Goal: Register for event/course

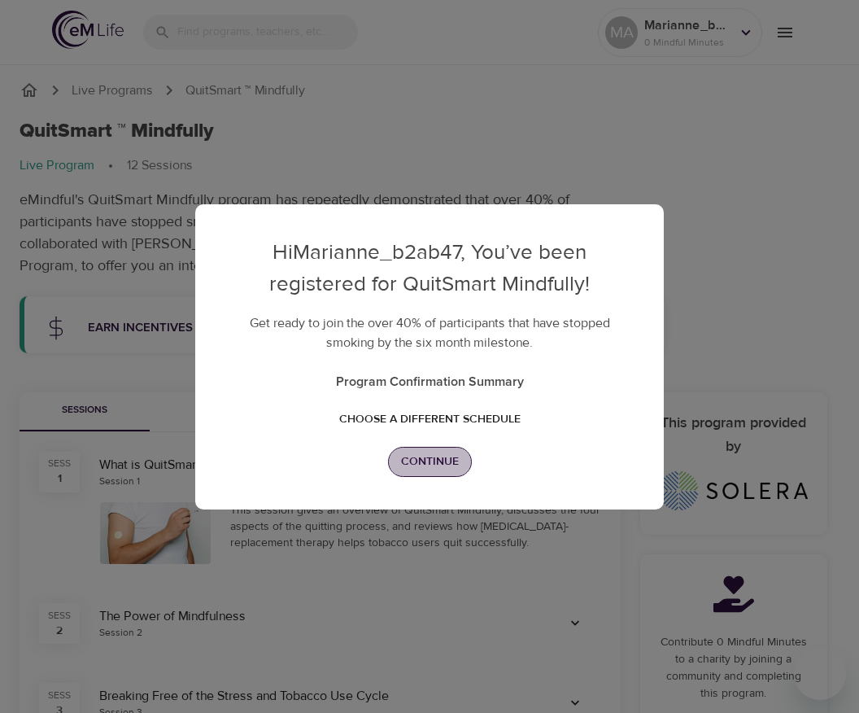
click at [428, 464] on span "Continue" at bounding box center [430, 462] width 58 height 20
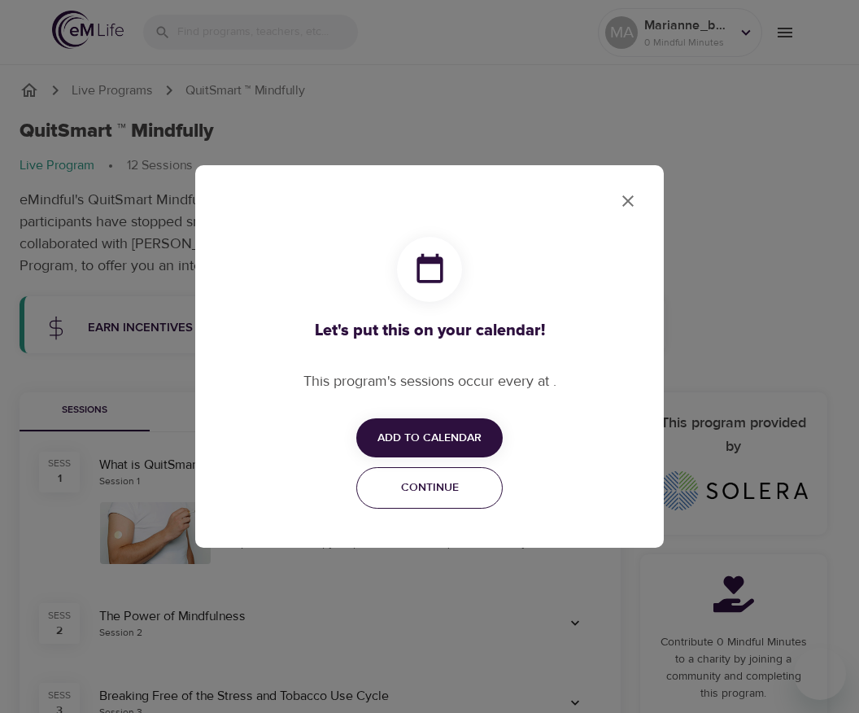
click at [416, 488] on span "Continue" at bounding box center [429, 488] width 125 height 20
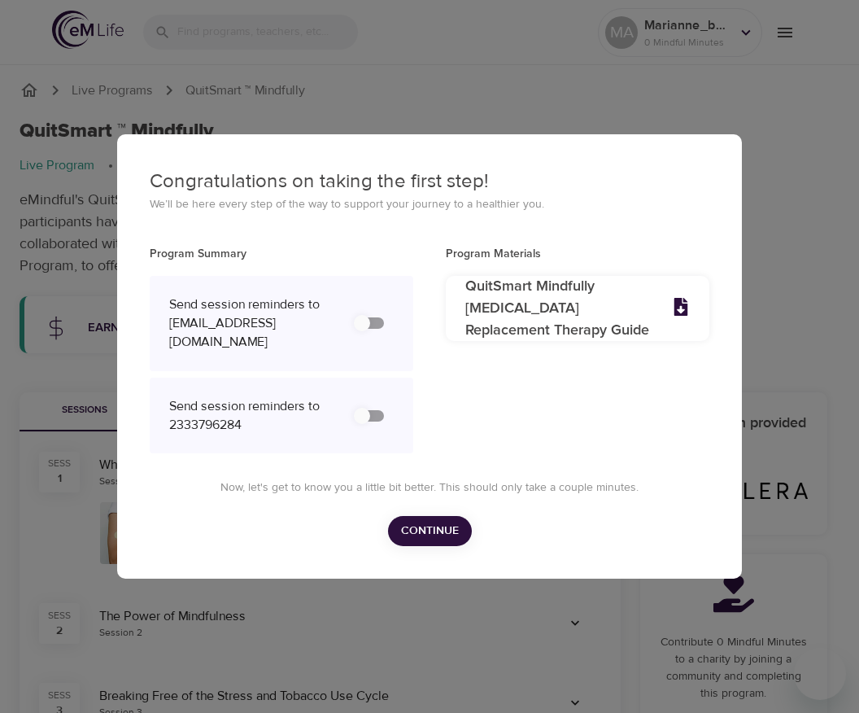
click at [425, 536] on span "Continue" at bounding box center [430, 531] width 58 height 20
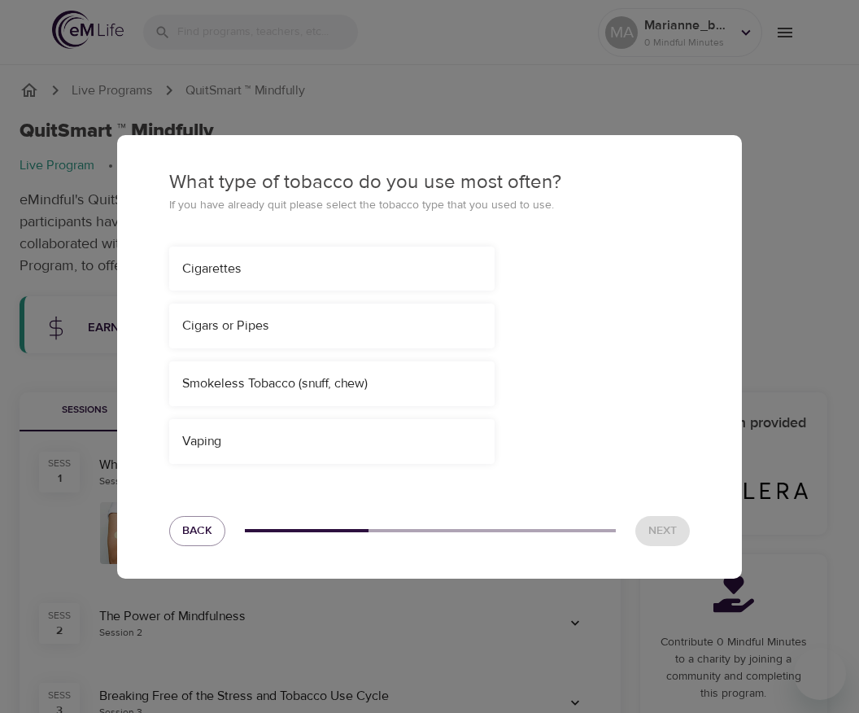
click at [348, 277] on div "Cigarettes" at bounding box center [331, 269] width 299 height 19
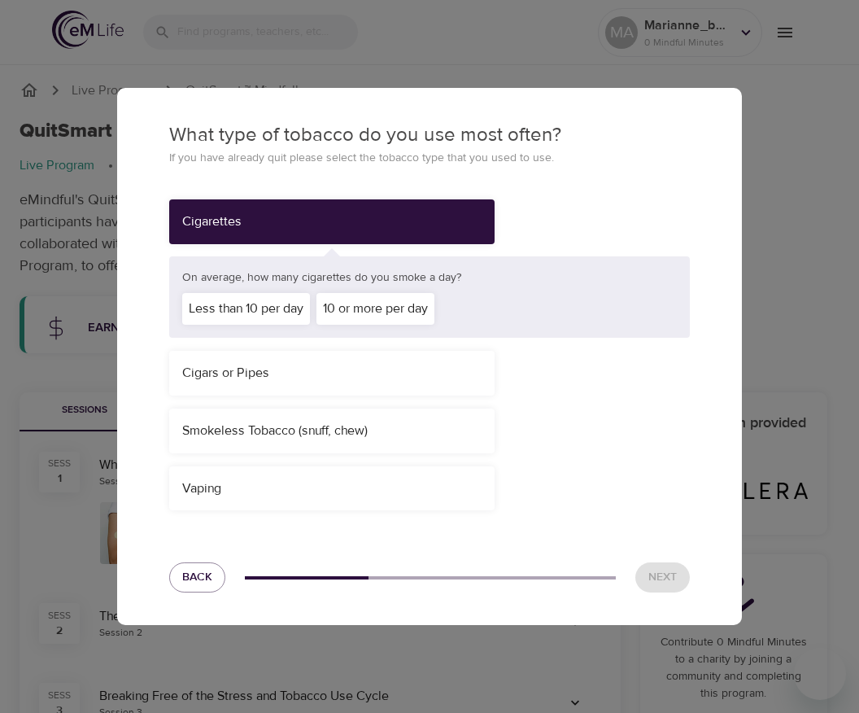
click at [358, 317] on div "10 or more per day" at bounding box center [376, 309] width 118 height 32
click at [651, 580] on span "Next" at bounding box center [663, 577] width 28 height 20
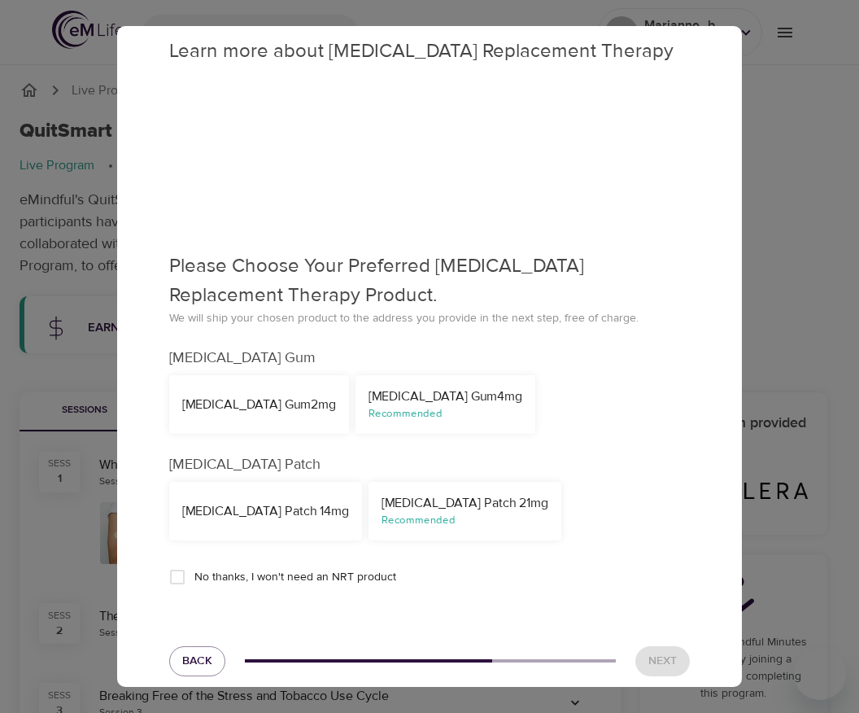
click at [254, 402] on div "Nicotine Gum 2mg" at bounding box center [259, 405] width 154 height 19
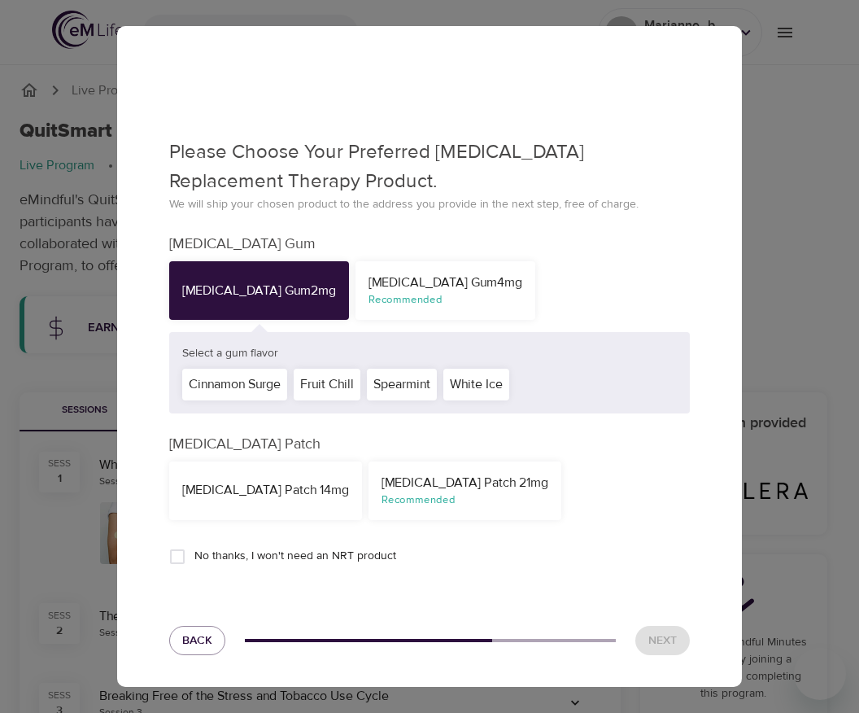
scroll to position [137, 0]
click at [262, 380] on div "Cinnamon Surge" at bounding box center [234, 384] width 105 height 32
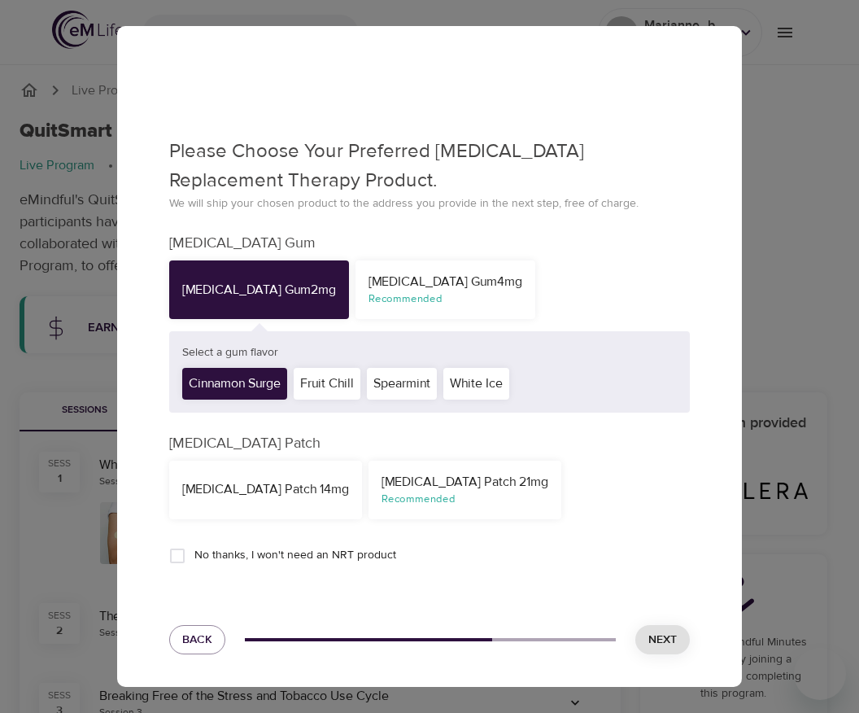
click at [649, 630] on span "Next" at bounding box center [663, 640] width 28 height 20
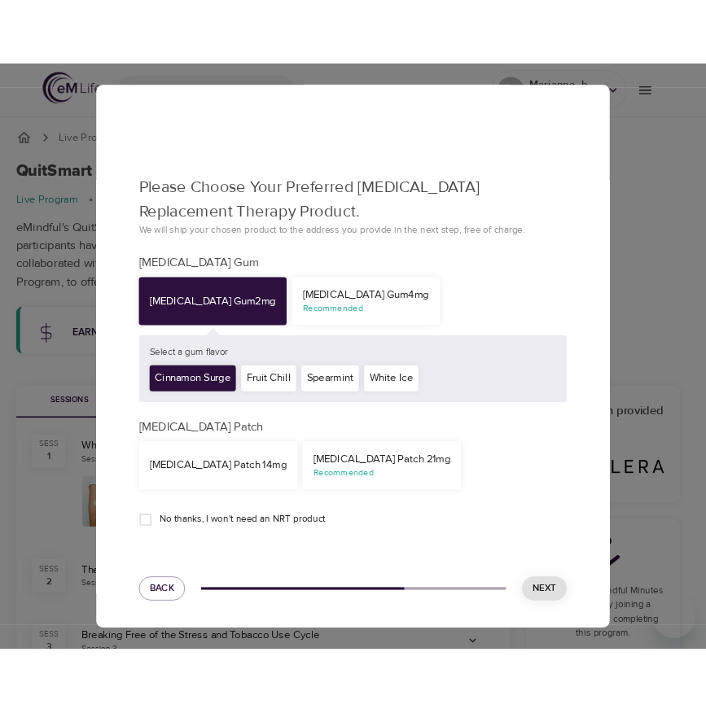
scroll to position [0, 0]
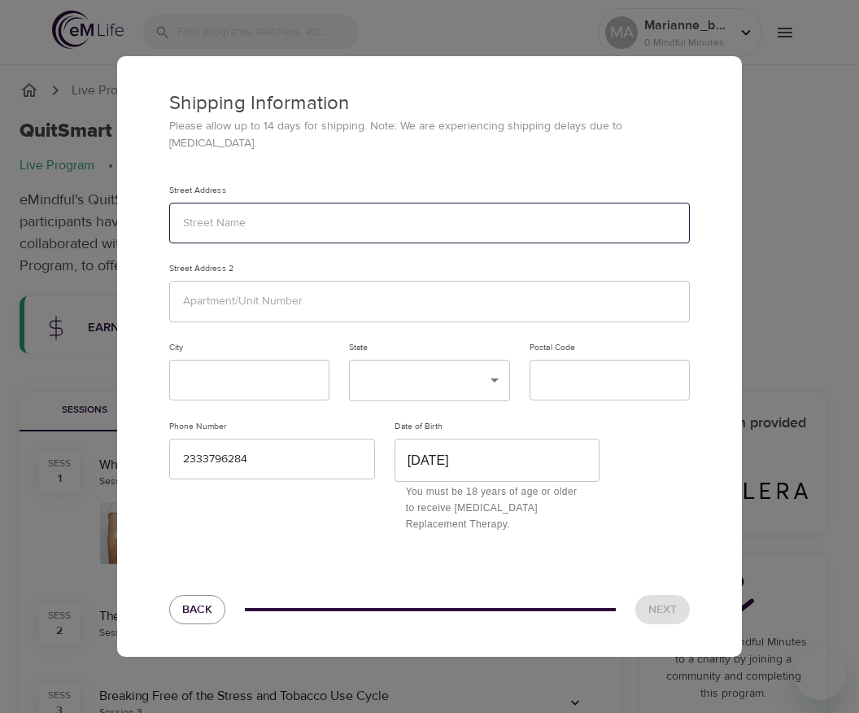
click at [321, 203] on input "text" at bounding box center [429, 224] width 521 height 42
click at [247, 203] on input "text" at bounding box center [429, 224] width 521 height 42
click at [317, 208] on input "text" at bounding box center [429, 224] width 521 height 42
click at [231, 204] on input "text" at bounding box center [429, 224] width 521 height 42
type input "123"
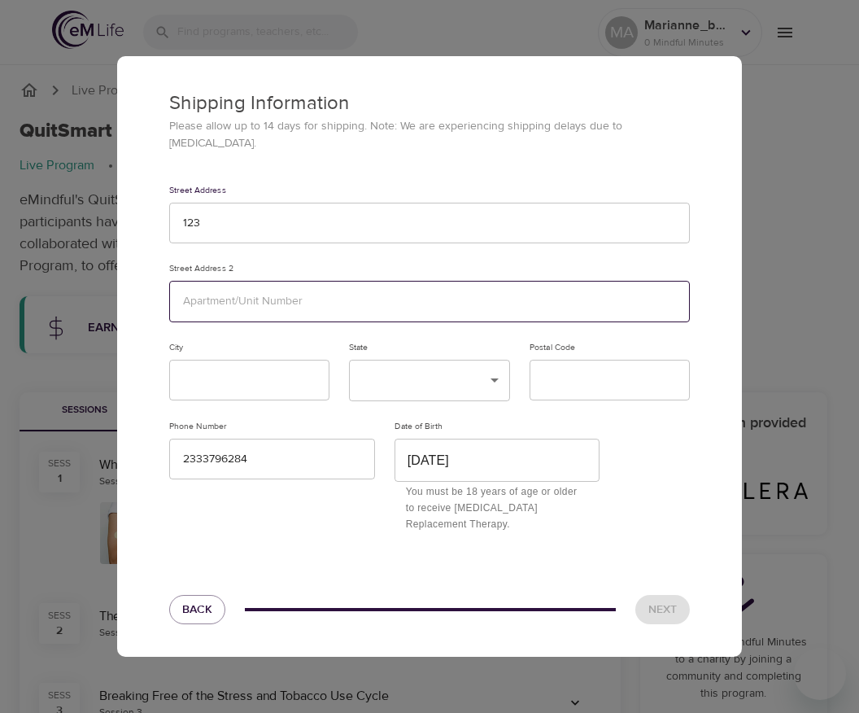
click at [264, 294] on input "text" at bounding box center [429, 302] width 521 height 42
type input "123"
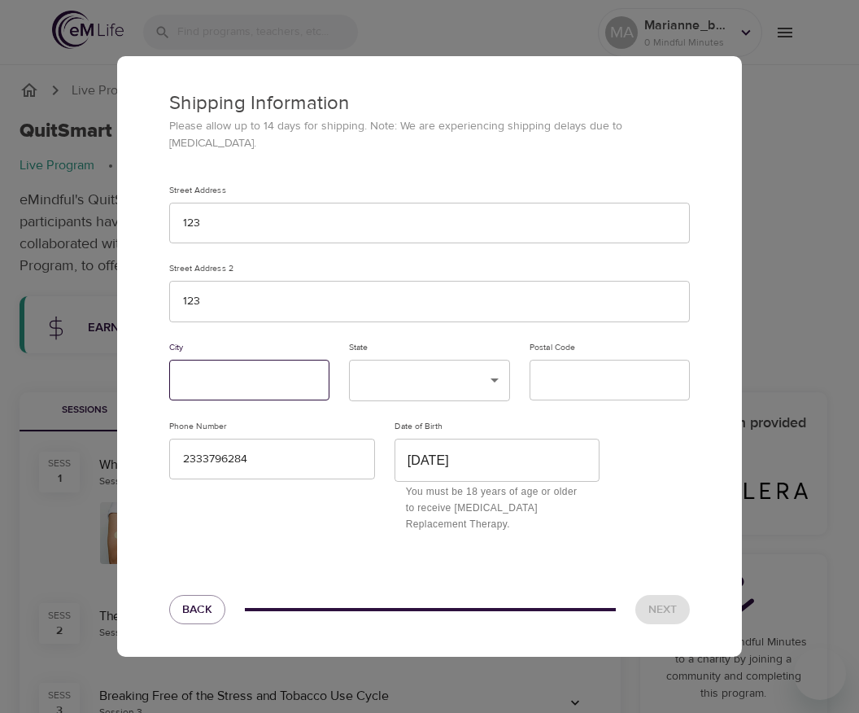
click at [241, 386] on input "text" at bounding box center [249, 381] width 160 height 42
type input "123"
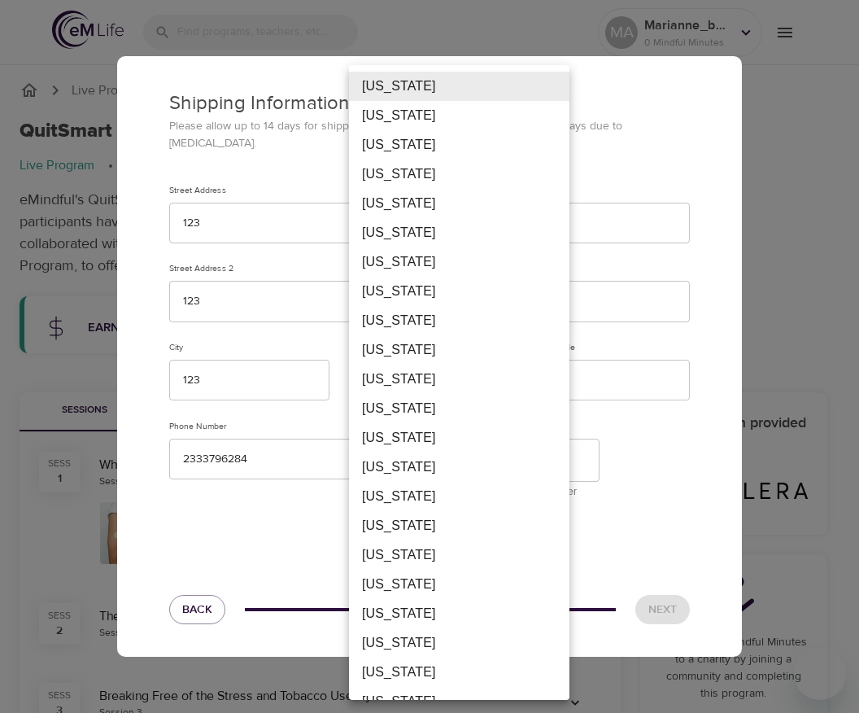
click at [409, 412] on li "Florida" at bounding box center [459, 408] width 221 height 29
type input "FL"
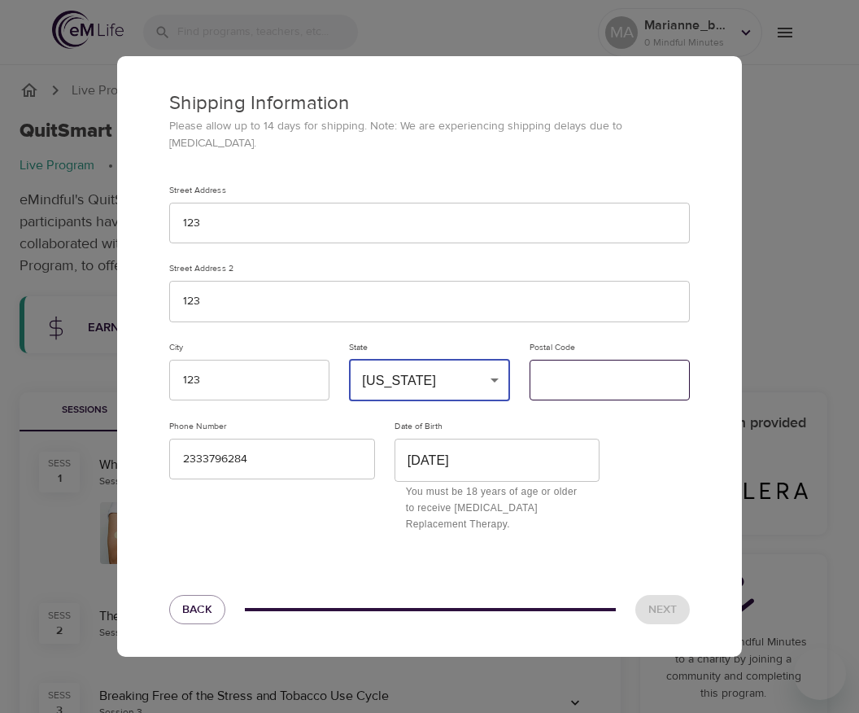
click at [571, 386] on input "text" at bounding box center [610, 381] width 160 height 42
type input "12312"
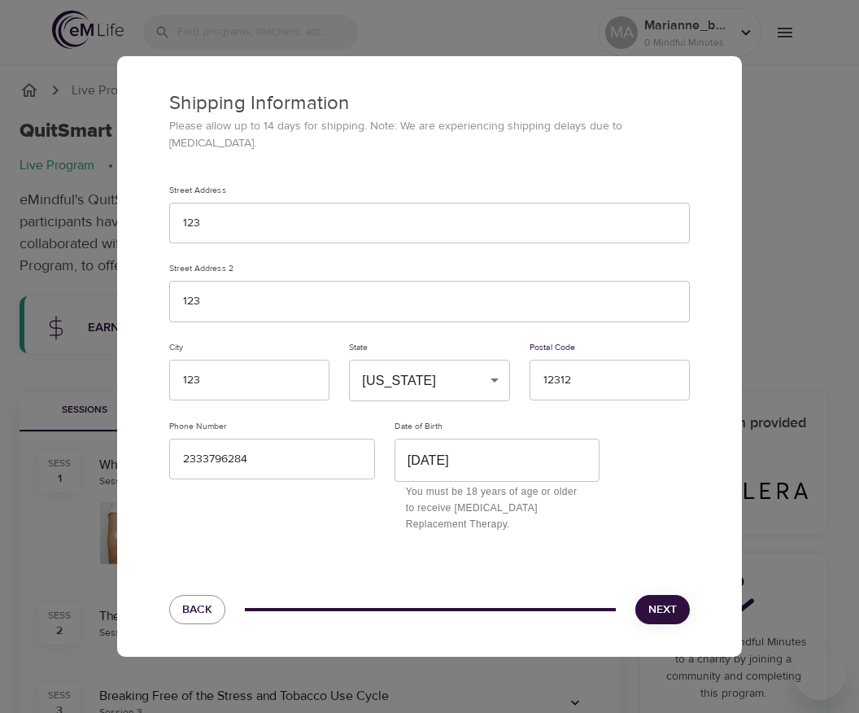
click at [675, 600] on span "Next" at bounding box center [663, 610] width 28 height 20
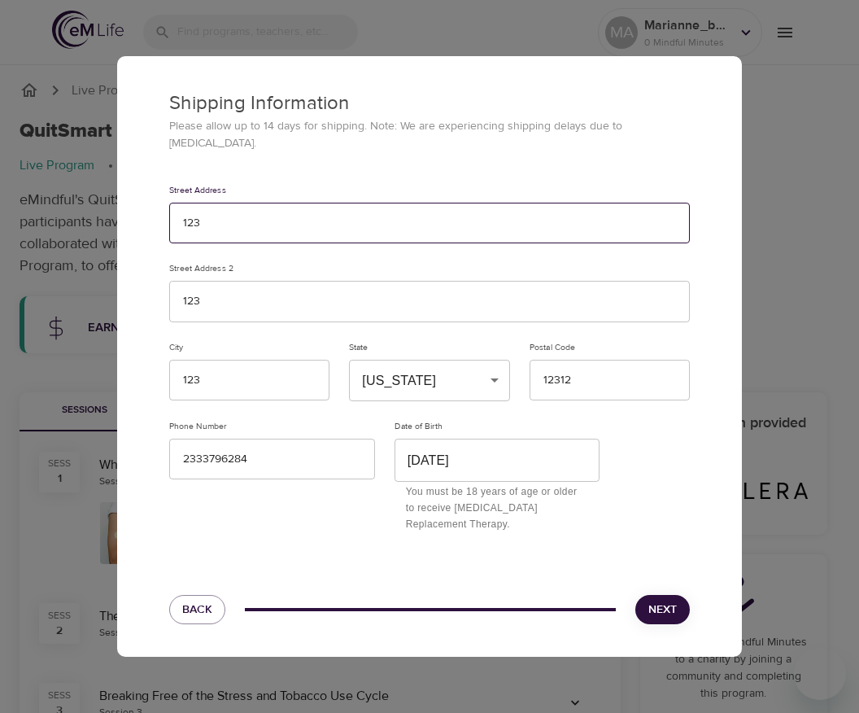
drag, startPoint x: 332, startPoint y: 212, endPoint x: 81, endPoint y: 207, distance: 250.7
click at [81, 207] on div "Shipping Information Please allow up to 14 days for shipping. Note: We are expe…" at bounding box center [429, 356] width 859 height 713
click at [225, 233] on input "123" at bounding box center [429, 224] width 521 height 42
drag, startPoint x: 242, startPoint y: 221, endPoint x: 133, endPoint y: 207, distance: 110.0
click at [133, 207] on div "Shipping Information Please allow up to 14 days for shipping. Note: We are expe…" at bounding box center [429, 299] width 625 height 487
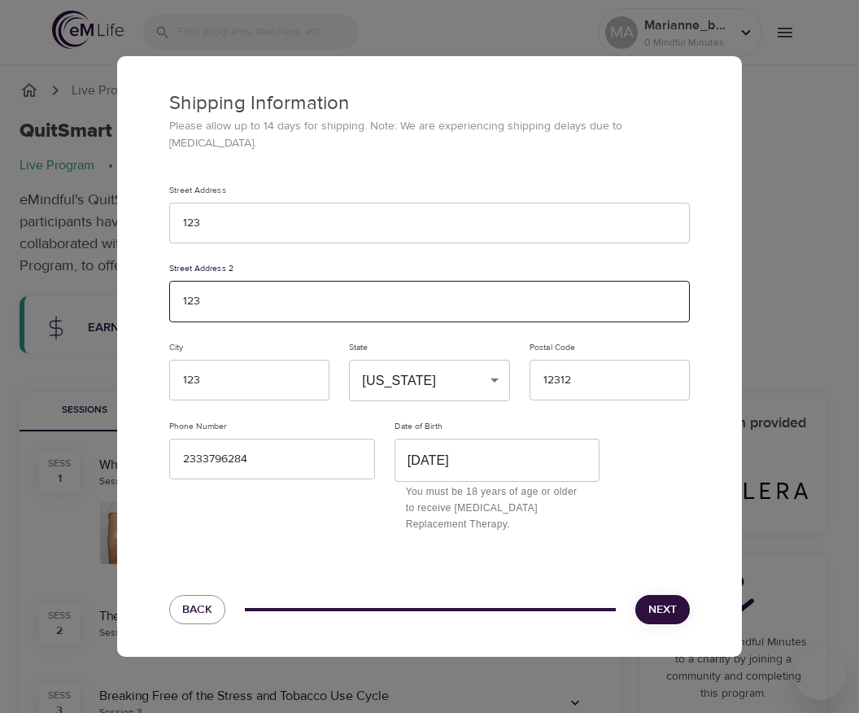
drag, startPoint x: 250, startPoint y: 291, endPoint x: 156, endPoint y: 291, distance: 93.6
click at [156, 291] on div "Shipping Information Please allow up to 14 days for shipping. Note: We are expe…" at bounding box center [429, 299] width 625 height 487
click at [222, 288] on input "123" at bounding box center [429, 302] width 521 height 42
drag, startPoint x: 240, startPoint y: 290, endPoint x: 215, endPoint y: 317, distance: 36.8
click at [122, 283] on div "Shipping Information Please allow up to 14 days for shipping. Note: We are expe…" at bounding box center [429, 299] width 625 height 487
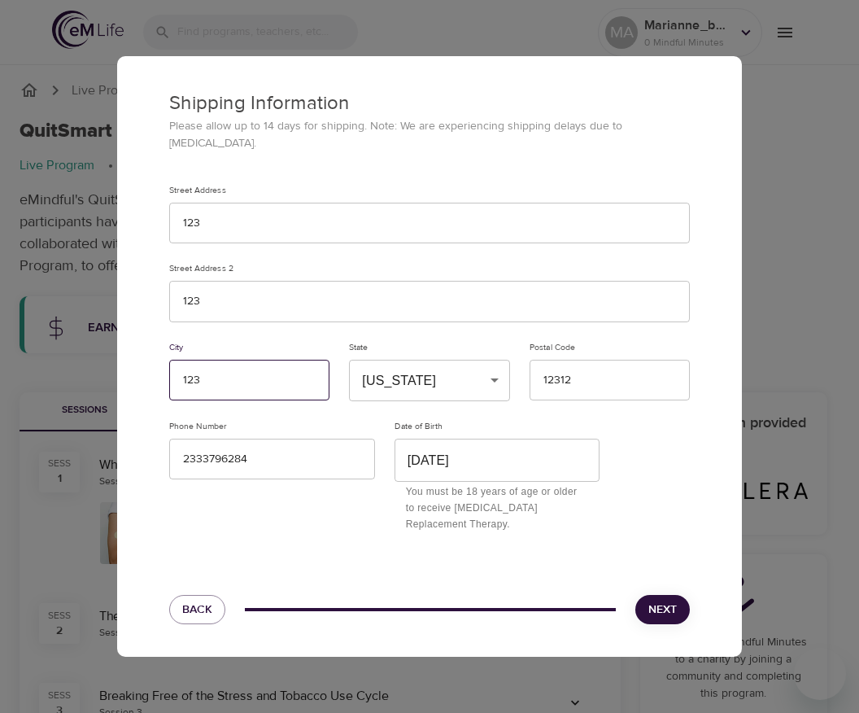
drag, startPoint x: 238, startPoint y: 364, endPoint x: 149, endPoint y: 358, distance: 89.7
click at [149, 358] on div "Shipping Information Please allow up to 14 days for shipping. Note: We are expe…" at bounding box center [429, 299] width 625 height 487
click at [677, 595] on button "Next" at bounding box center [663, 610] width 55 height 30
click at [669, 600] on span "Next" at bounding box center [663, 610] width 28 height 20
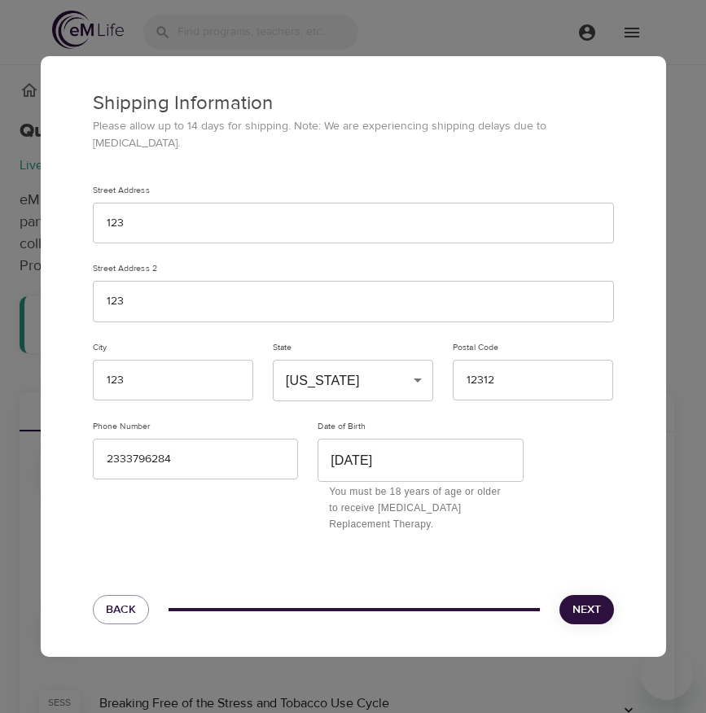
click at [118, 585] on div "Back" at bounding box center [121, 610] width 76 height 50
click at [118, 595] on button "Back" at bounding box center [121, 610] width 56 height 30
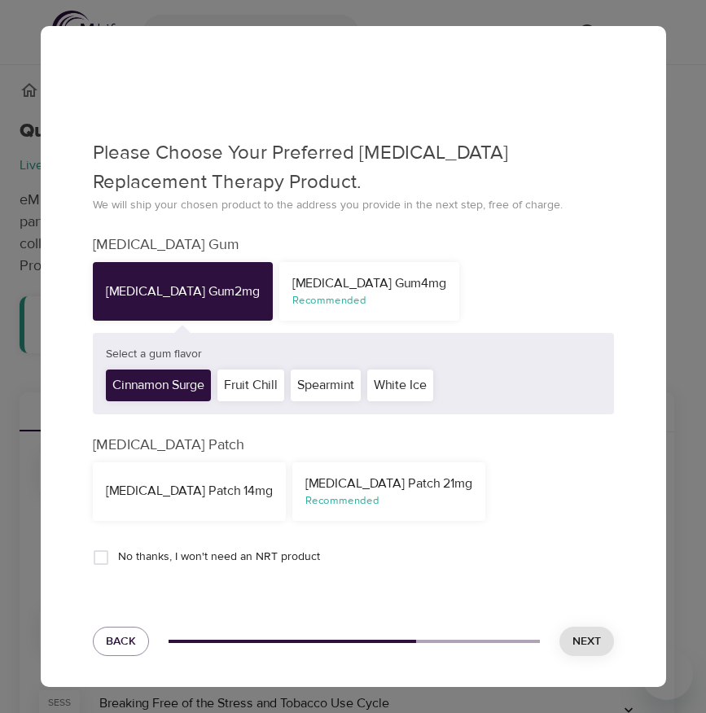
scroll to position [137, 0]
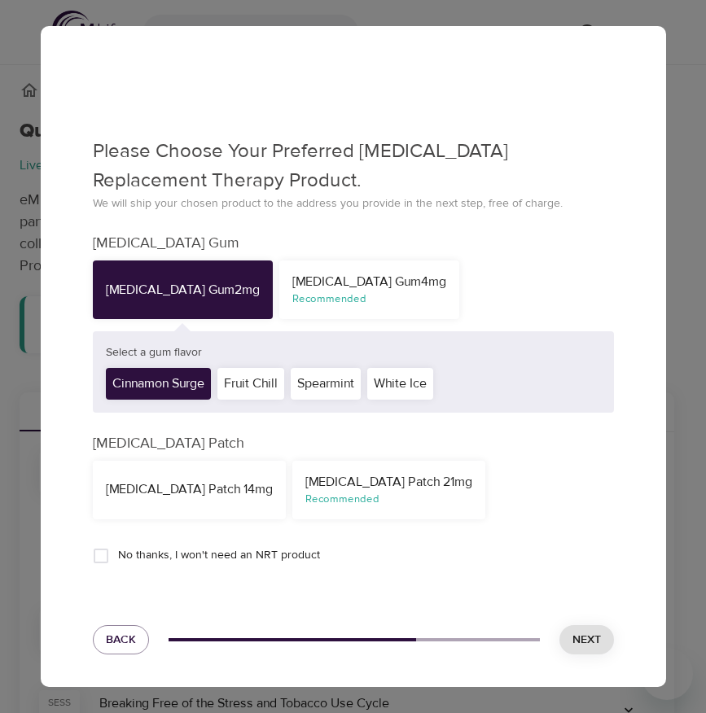
click at [509, 655] on div "Back Next" at bounding box center [353, 640] width 540 height 50
click at [572, 646] on span "Next" at bounding box center [586, 640] width 28 height 20
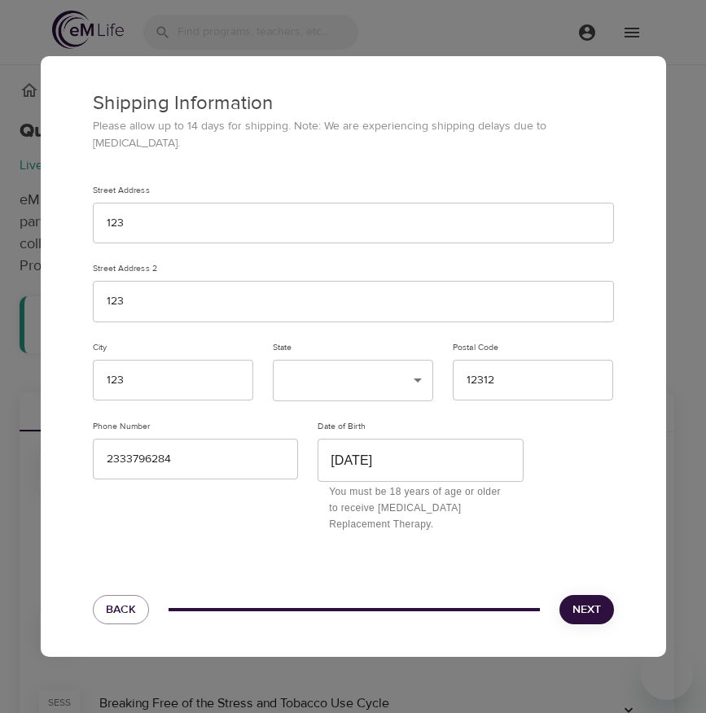
scroll to position [0, 0]
click at [579, 595] on button "Next" at bounding box center [586, 610] width 55 height 30
click at [598, 605] on span "Next" at bounding box center [586, 610] width 28 height 20
click at [585, 600] on span "Next" at bounding box center [586, 610] width 28 height 20
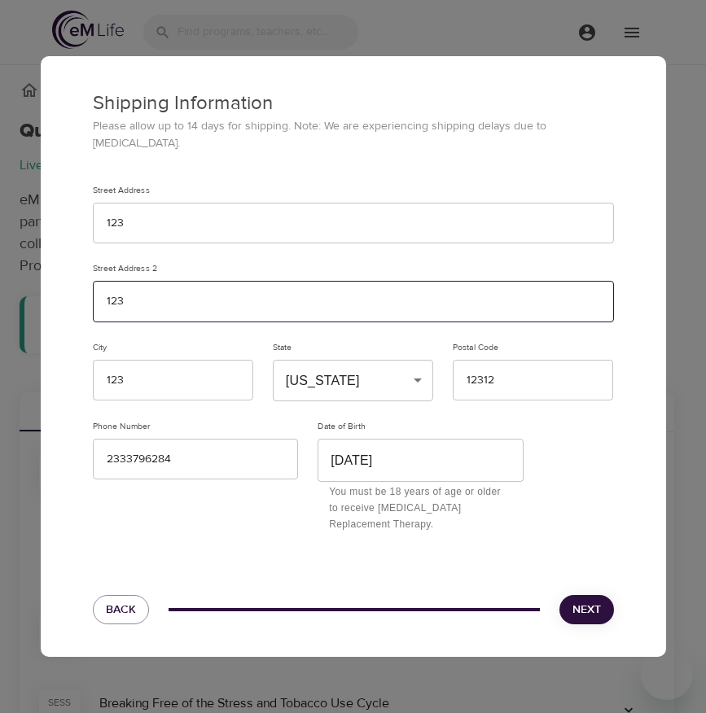
click at [320, 289] on input "123" at bounding box center [353, 302] width 521 height 42
type input "123121 2321. 31212"
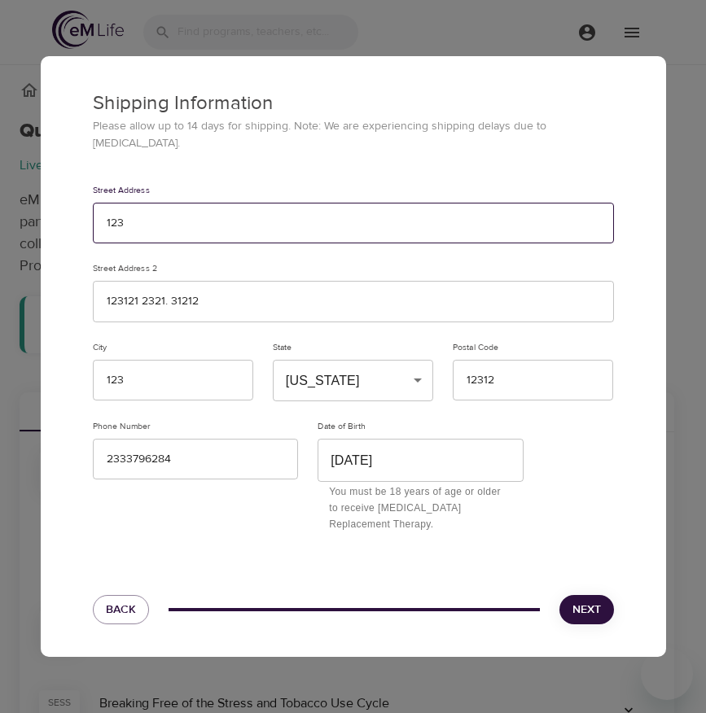
click at [239, 228] on input "123" at bounding box center [353, 224] width 521 height 42
type input "12312 12 321312312 3121"
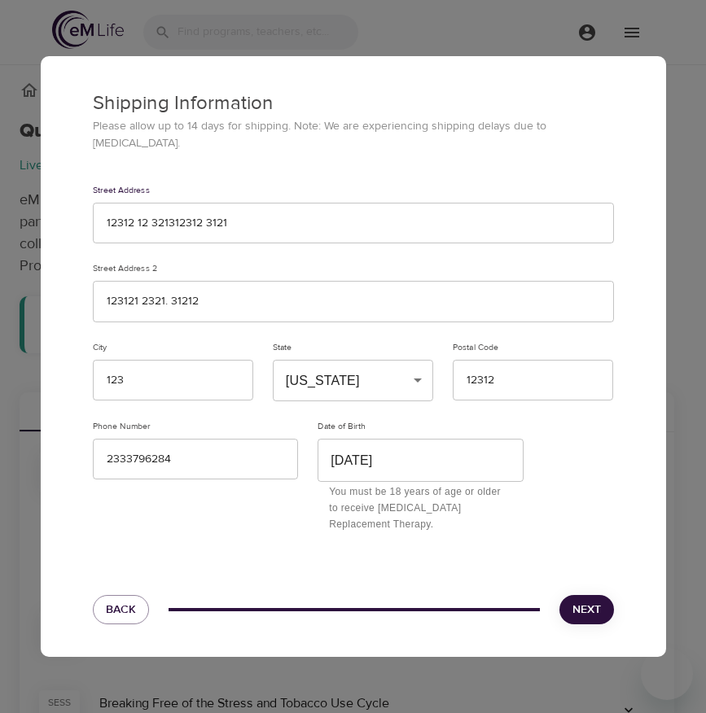
click at [575, 605] on span "Next" at bounding box center [586, 610] width 28 height 20
click at [172, 373] on input "123" at bounding box center [173, 381] width 160 height 42
type input "1233 1 w eqe qq w"
click at [569, 601] on button "Next" at bounding box center [586, 610] width 55 height 30
click at [531, 368] on input "12312" at bounding box center [532, 381] width 160 height 42
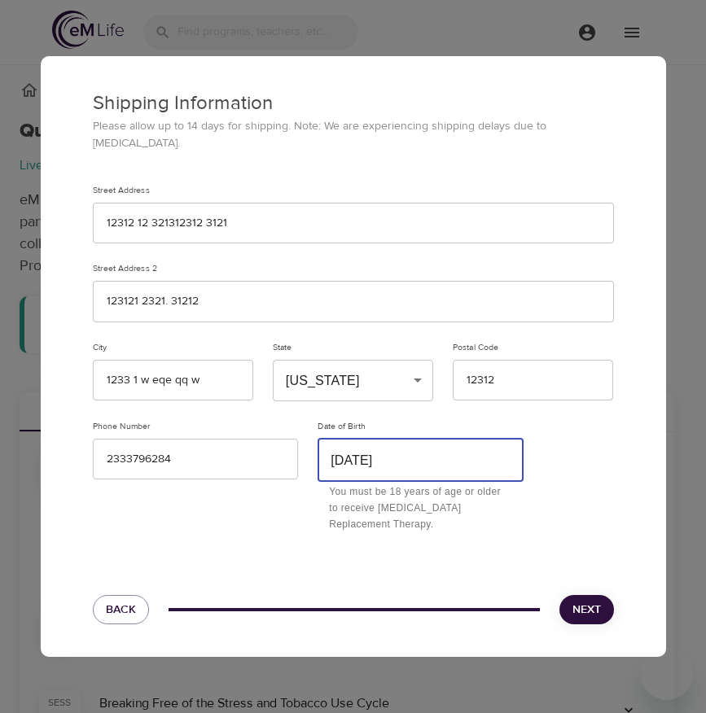
click at [440, 447] on input "June 23rd, 2003" at bounding box center [420, 460] width 206 height 43
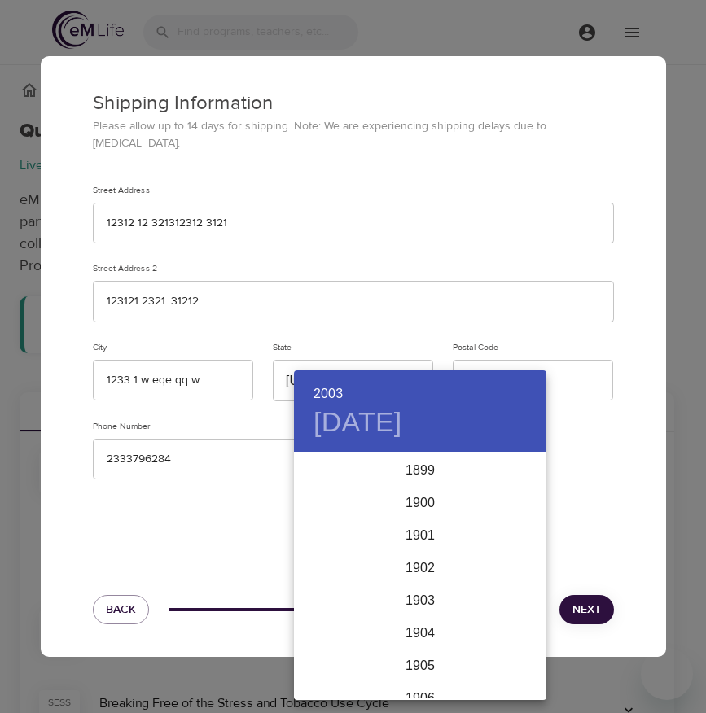
scroll to position [3288, 0]
click at [414, 466] on div "2000" at bounding box center [420, 470] width 252 height 33
type input "June 23rd, 2000"
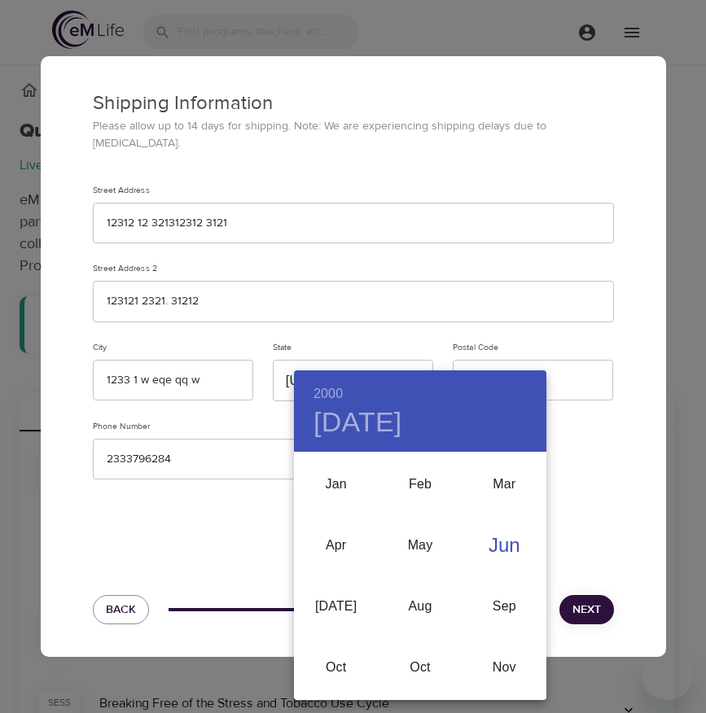
click at [589, 575] on div at bounding box center [353, 356] width 706 height 713
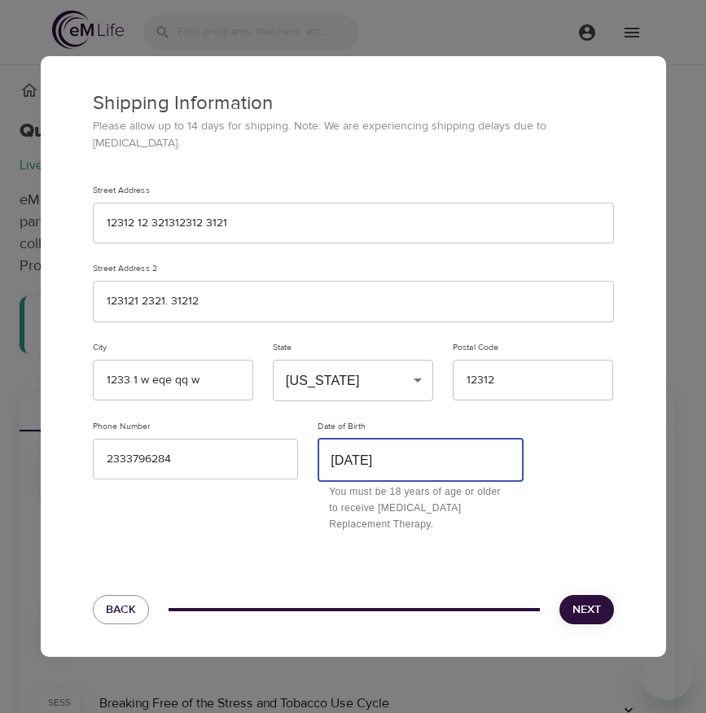
click at [585, 602] on div "2000 Fri, Jun 23 Jan Feb Mar Apr May Jun Jul Aug Sep Oct Oct Nov" at bounding box center [353, 356] width 706 height 713
click at [579, 595] on button "Next" at bounding box center [586, 610] width 55 height 30
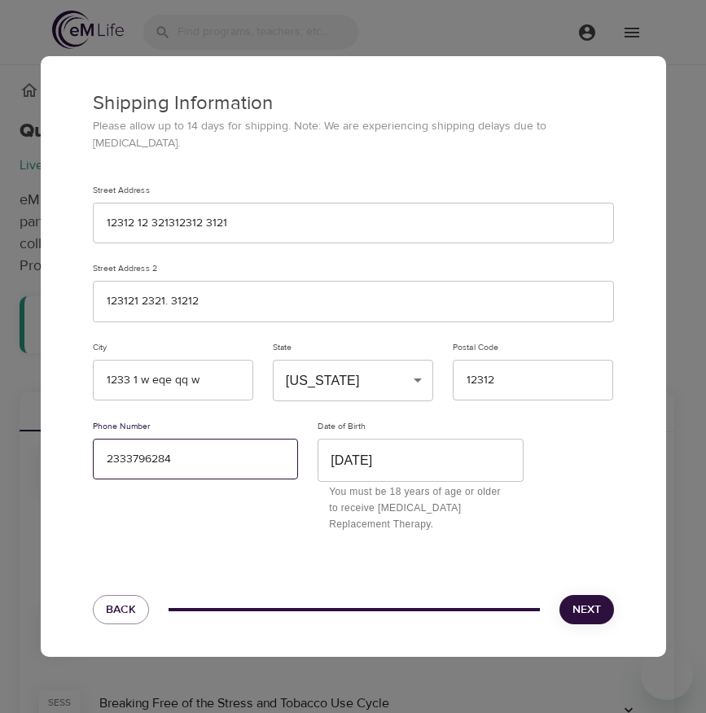
click at [178, 448] on input "2333796284" at bounding box center [196, 460] width 206 height 42
drag, startPoint x: 184, startPoint y: 448, endPoint x: 77, endPoint y: 457, distance: 107.0
click at [77, 457] on div "Shipping Information Please allow up to 14 days for shipping. Note: We are expe…" at bounding box center [353, 299] width 625 height 487
click at [146, 447] on input "2333796284" at bounding box center [196, 460] width 206 height 42
click at [111, 453] on input "2333796284" at bounding box center [196, 460] width 206 height 42
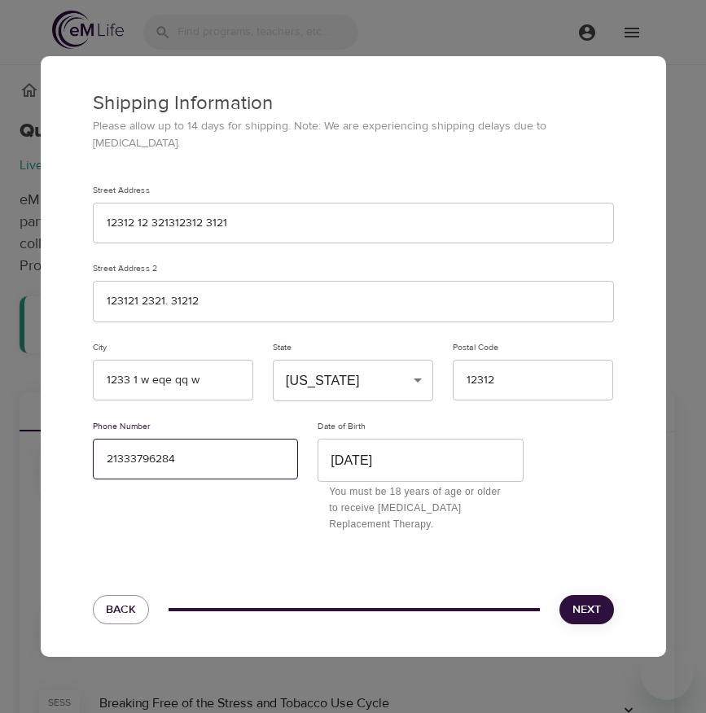
type input "21333796284"
click at [588, 600] on span "Next" at bounding box center [586, 610] width 28 height 20
click at [109, 600] on span "Back" at bounding box center [121, 610] width 30 height 20
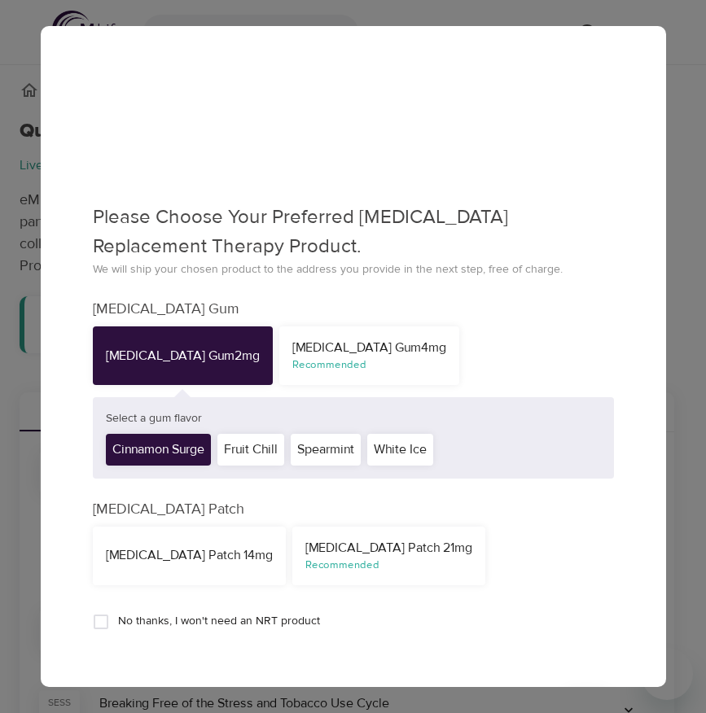
scroll to position [137, 0]
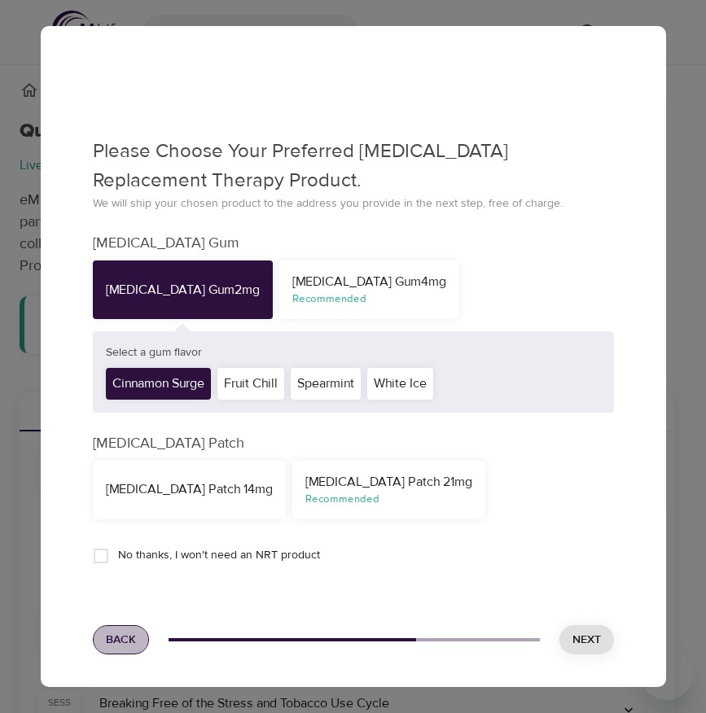
click at [113, 644] on span "Back" at bounding box center [121, 640] width 30 height 20
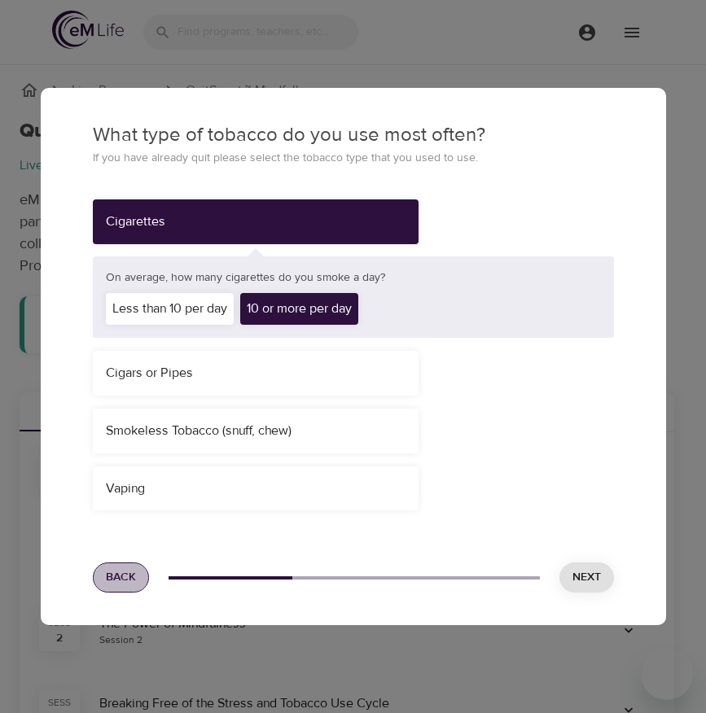
click at [125, 566] on button "Back" at bounding box center [121, 577] width 56 height 30
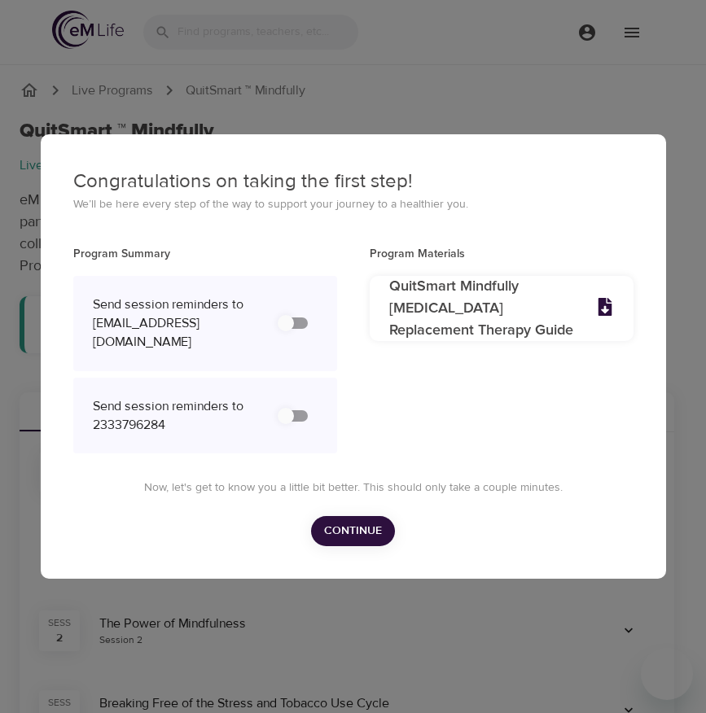
drag, startPoint x: 522, startPoint y: 82, endPoint x: 389, endPoint y: 59, distance: 134.6
click at [522, 81] on div "Congratulations on taking the first step! We’ll be here every step of the way t…" at bounding box center [353, 356] width 706 height 713
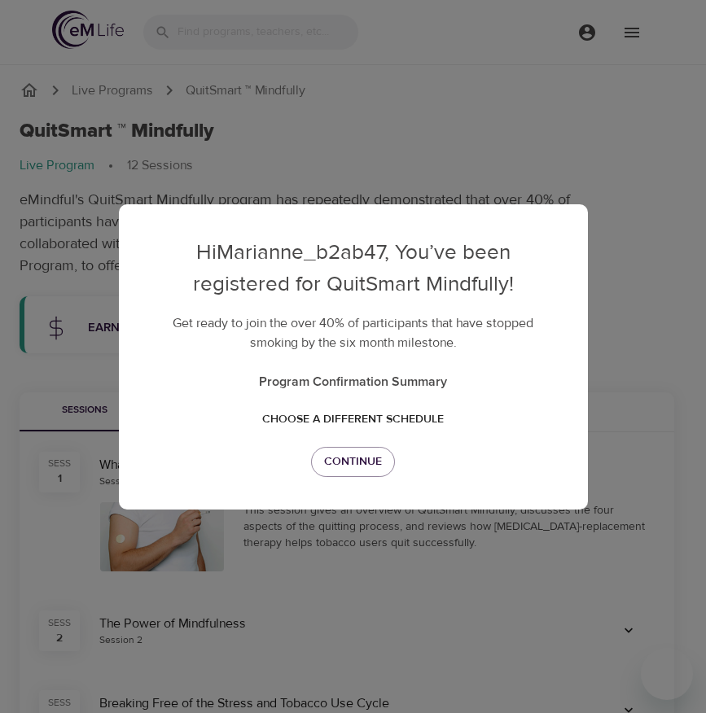
drag, startPoint x: 304, startPoint y: 88, endPoint x: 217, endPoint y: 95, distance: 86.6
click at [218, 95] on div "Hi Marianne_b2ab47 , You’ve been registered for QuitSmart Mindfully! Get ready …" at bounding box center [353, 356] width 706 height 713
click at [406, 186] on div "Hi Marianne_b2ab47 , You’ve been registered for QuitSmart Mindfully! Get ready …" at bounding box center [353, 356] width 706 height 713
click at [359, 480] on div "Hi Marianne_b2ab47 , You’ve been registered for QuitSmart Mindfully! Get ready …" at bounding box center [353, 356] width 469 height 305
click at [364, 470] on span "Continue" at bounding box center [353, 462] width 58 height 20
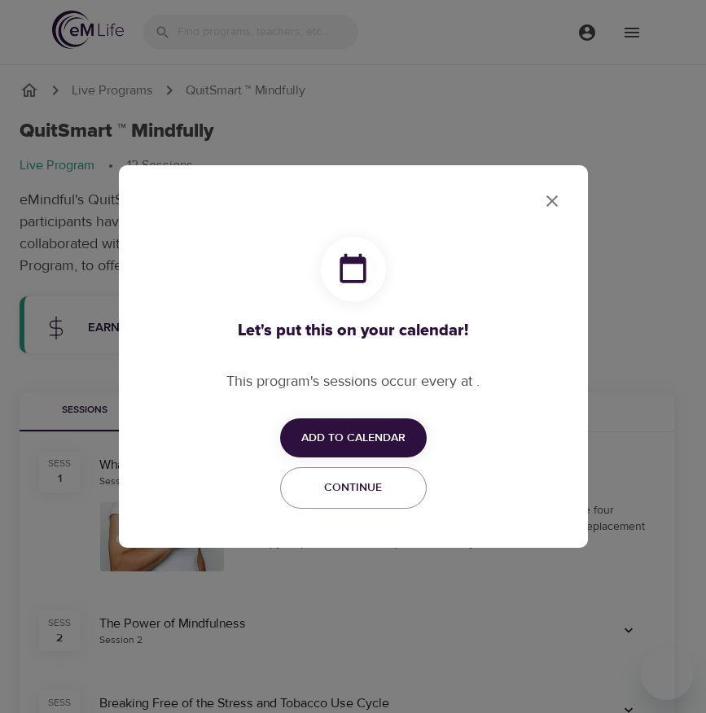
click at [552, 199] on icon "close" at bounding box center [551, 200] width 11 height 11
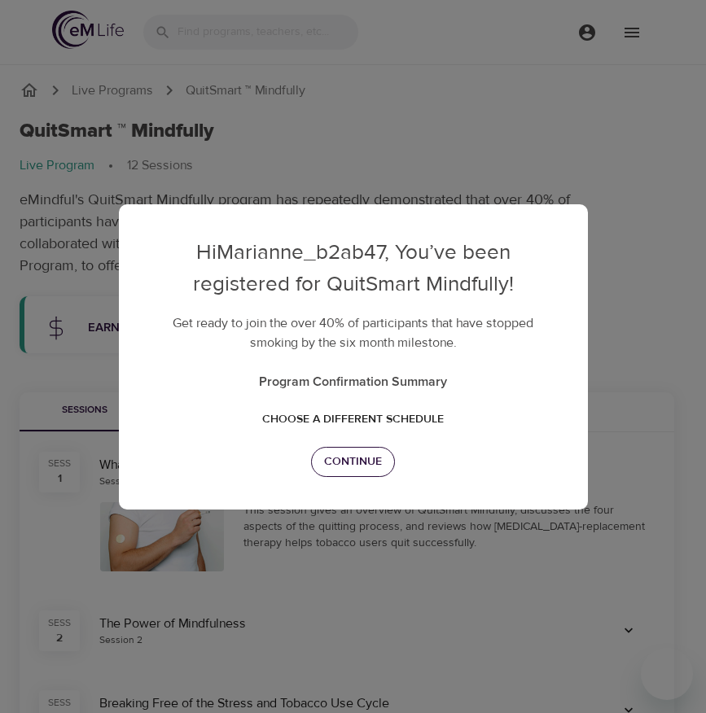
click at [343, 462] on span "Continue" at bounding box center [353, 462] width 58 height 20
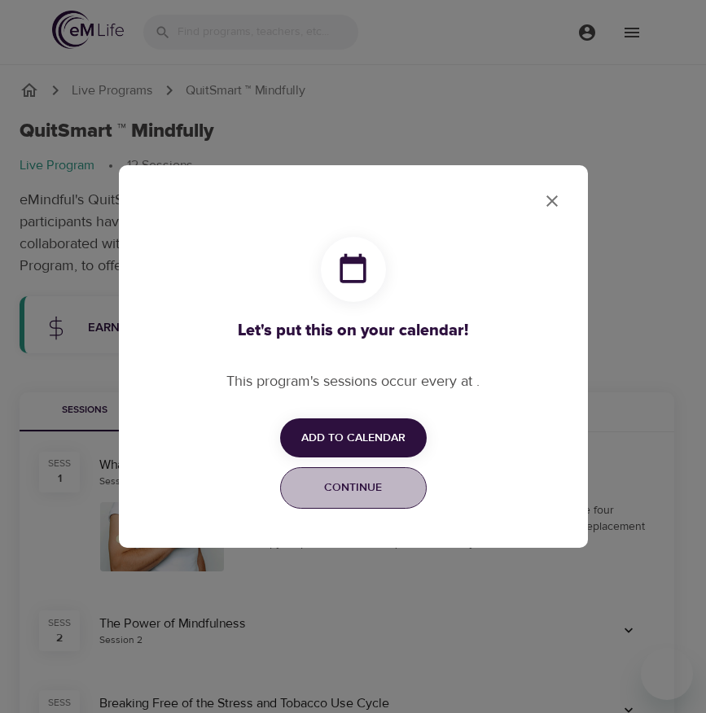
click at [348, 494] on span "Continue" at bounding box center [353, 488] width 125 height 20
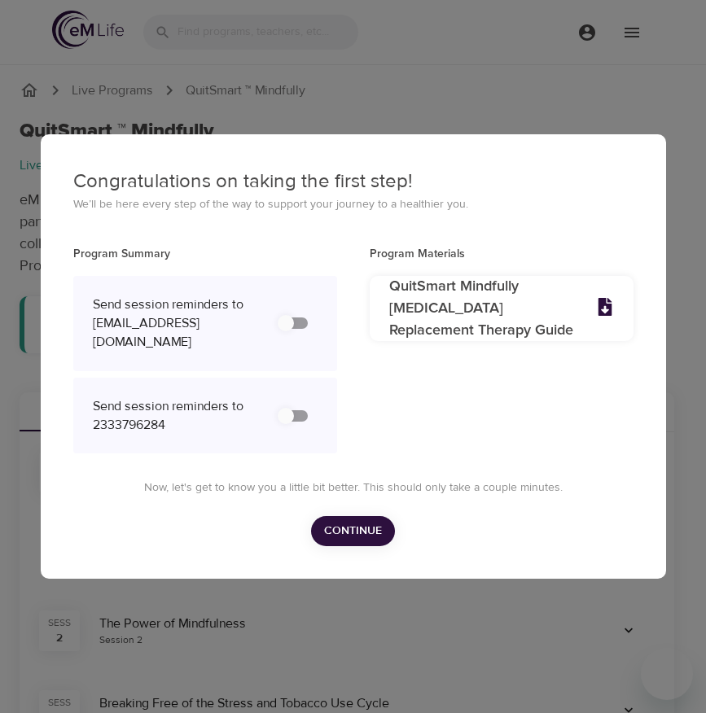
click at [336, 536] on span "Continue" at bounding box center [353, 531] width 58 height 20
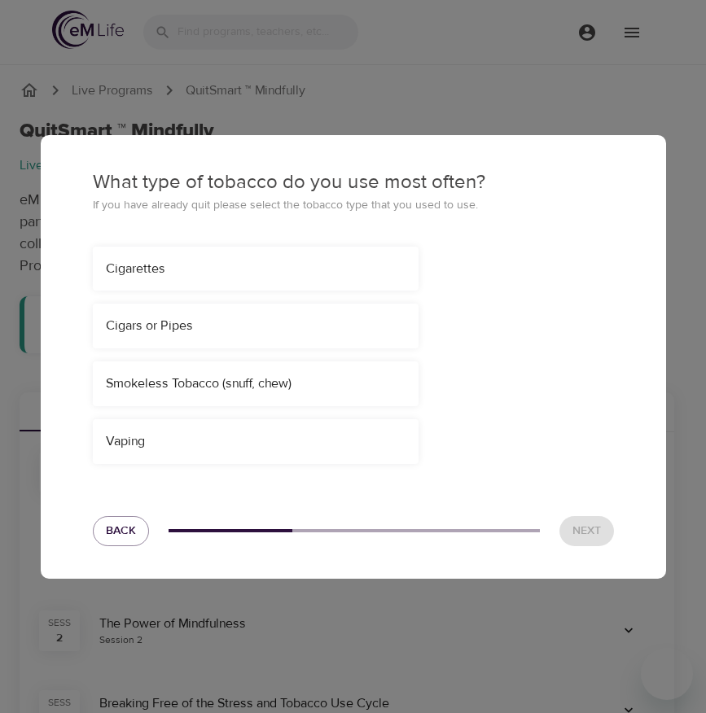
click at [260, 394] on div "Smokeless Tobacco (snuff, chew)" at bounding box center [256, 383] width 326 height 45
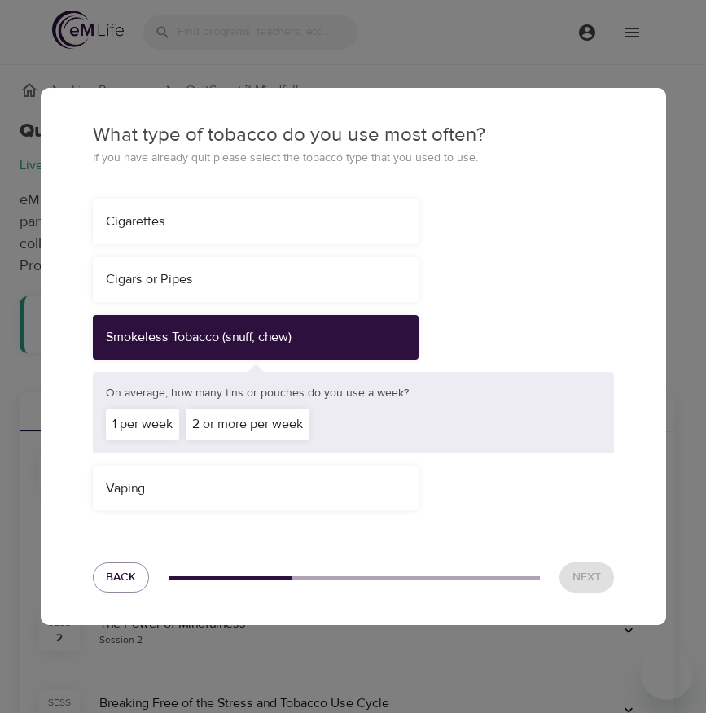
click at [288, 422] on div "2 or more per week" at bounding box center [248, 425] width 124 height 32
click at [585, 579] on span "Next" at bounding box center [586, 577] width 28 height 20
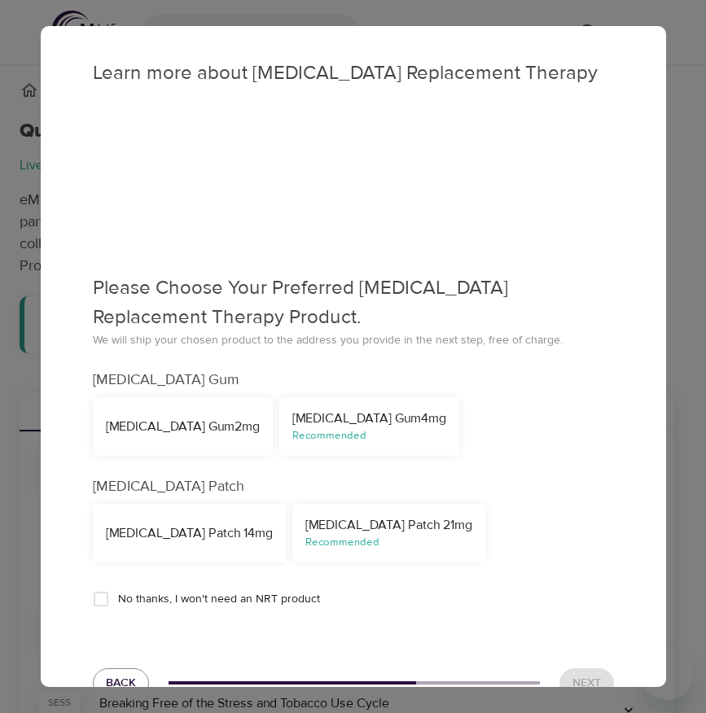
click at [334, 440] on div "Recommended" at bounding box center [369, 435] width 154 height 15
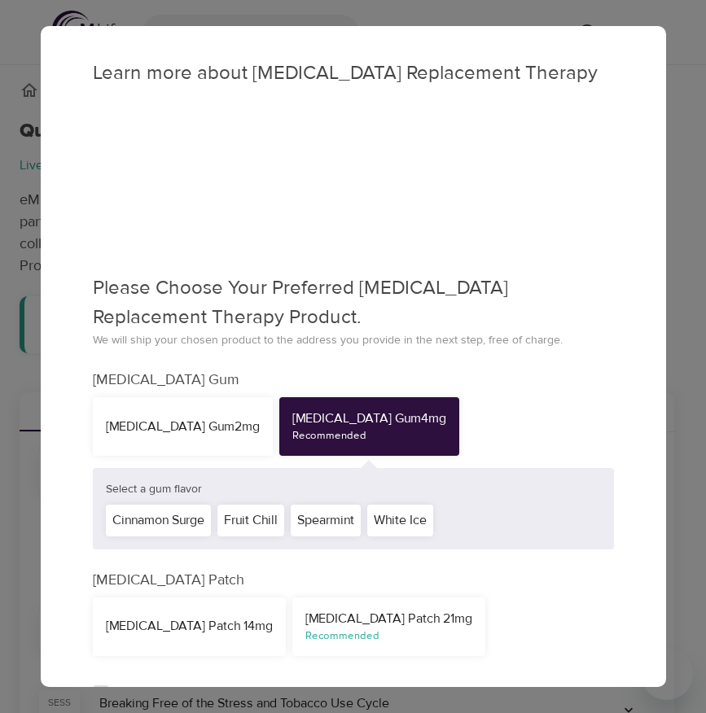
scroll to position [137, 0]
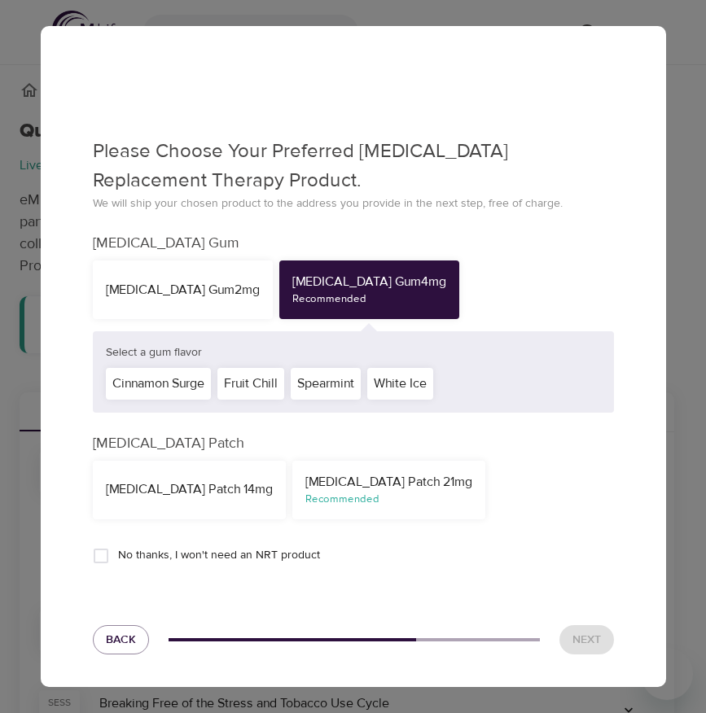
click at [421, 374] on div "White Ice" at bounding box center [400, 384] width 66 height 32
click at [580, 643] on span "Next" at bounding box center [586, 640] width 28 height 20
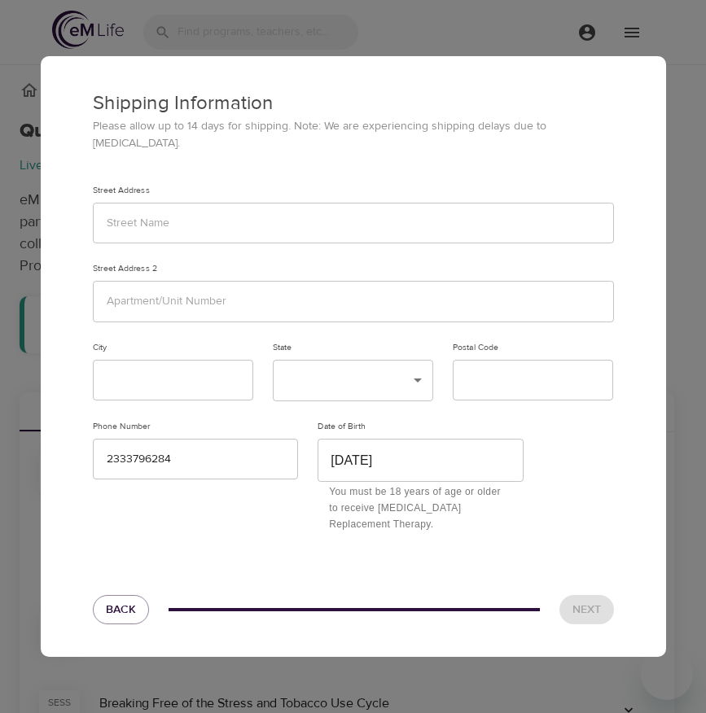
drag, startPoint x: 230, startPoint y: 257, endPoint x: 226, endPoint y: 233, distance: 24.8
click at [230, 263] on div "Street Address 2" at bounding box center [353, 268] width 521 height 11
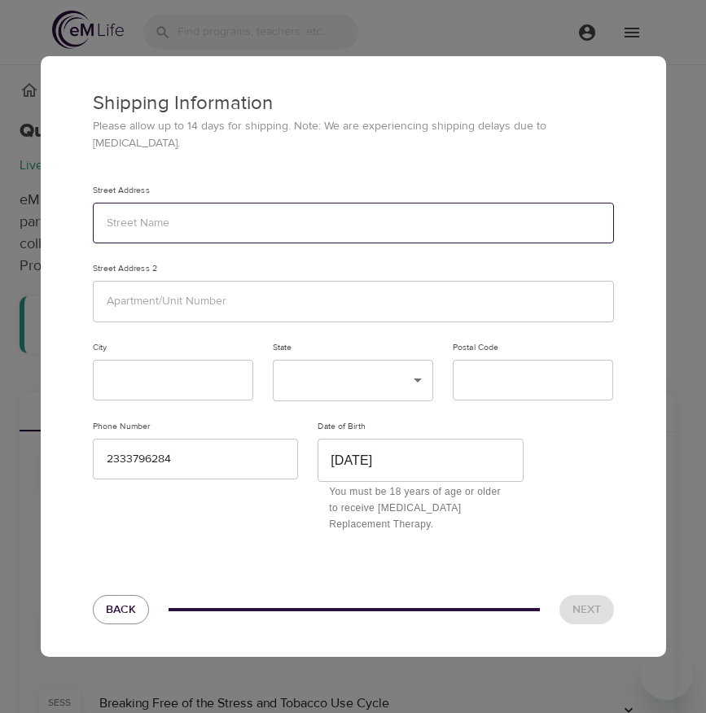
click at [226, 218] on input "text" at bounding box center [353, 224] width 521 height 42
type input "2312312"
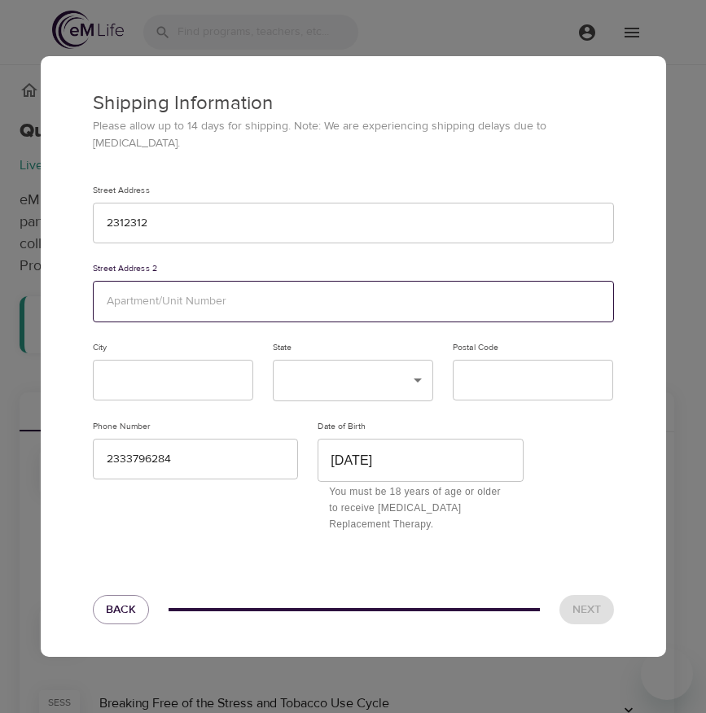
click at [190, 291] on input "text" at bounding box center [353, 302] width 521 height 42
type input "123121"
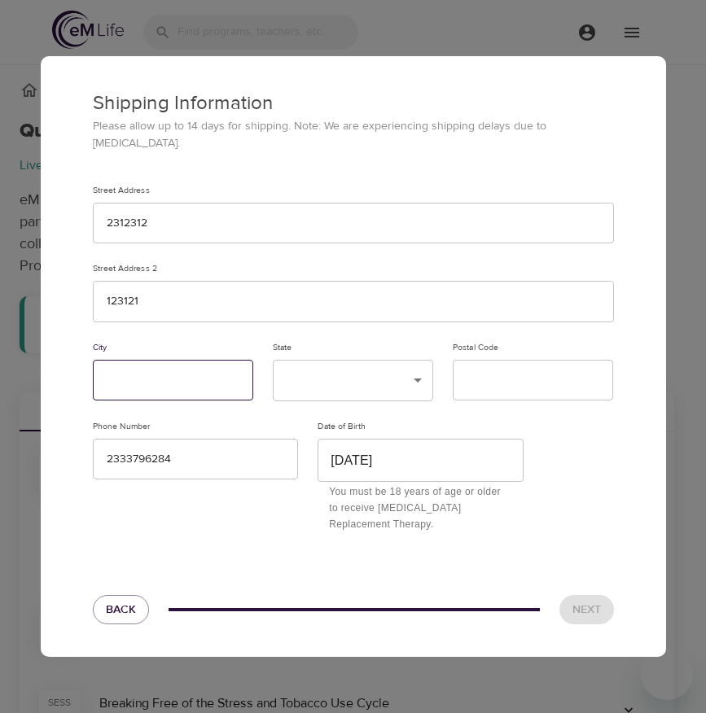
click at [174, 375] on input "text" at bounding box center [173, 381] width 160 height 42
type input "123213"
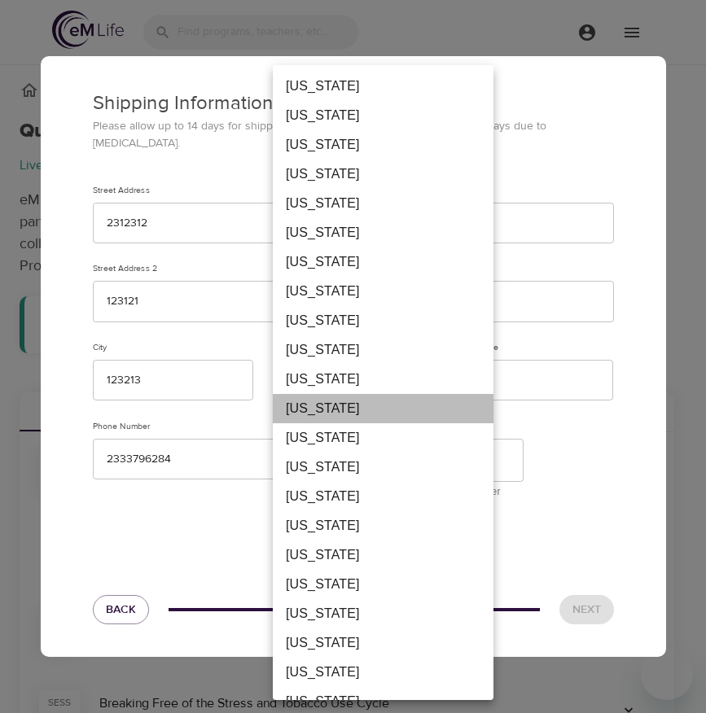
click at [335, 418] on li "Florida" at bounding box center [383, 408] width 221 height 29
type input "FL"
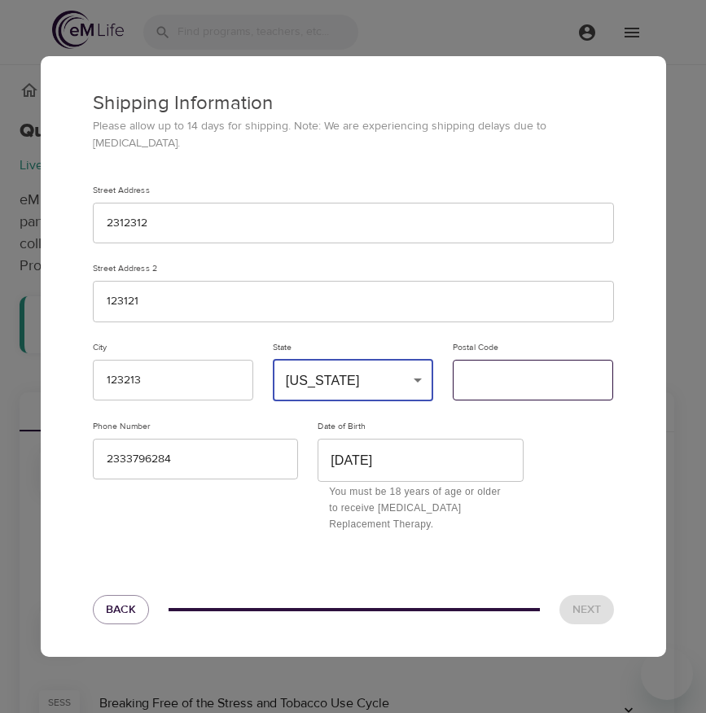
click at [499, 370] on input "text" at bounding box center [532, 381] width 160 height 42
drag, startPoint x: 503, startPoint y: 373, endPoint x: 467, endPoint y: 372, distance: 35.8
click at [467, 372] on input "12312" at bounding box center [532, 381] width 160 height 42
click at [517, 376] on input "12312" at bounding box center [532, 381] width 160 height 42
type input "12312"
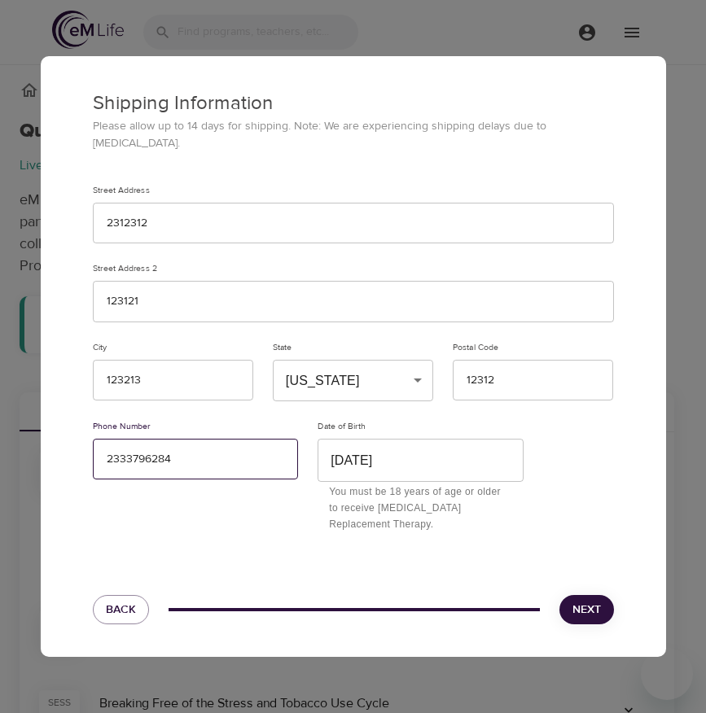
click at [145, 454] on input "2333796284" at bounding box center [196, 460] width 206 height 42
click at [216, 439] on input "2333796284" at bounding box center [196, 460] width 206 height 42
type input "123-337-9628"
click at [580, 602] on span "Next" at bounding box center [586, 610] width 28 height 20
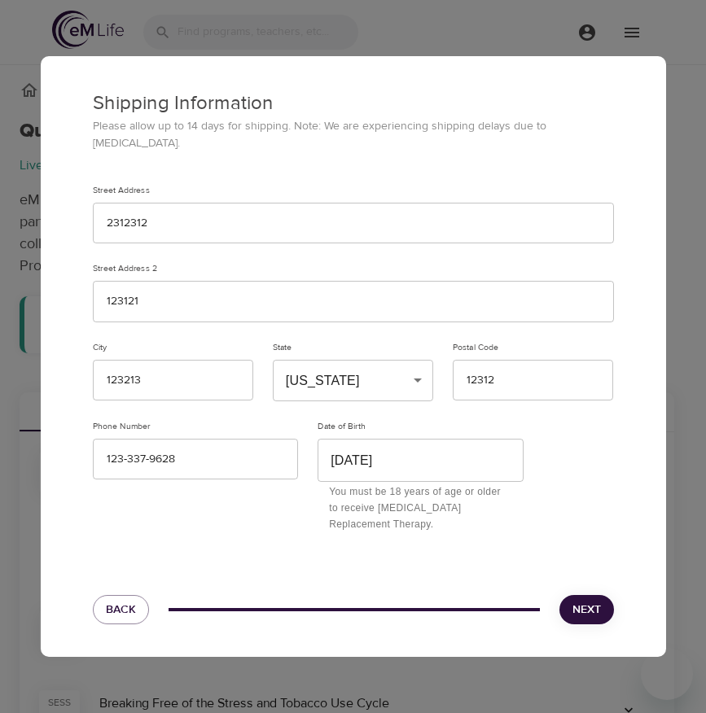
click at [587, 600] on span "Next" at bounding box center [586, 610] width 28 height 20
click at [391, 444] on input "June 23rd, 2003" at bounding box center [420, 460] width 206 height 43
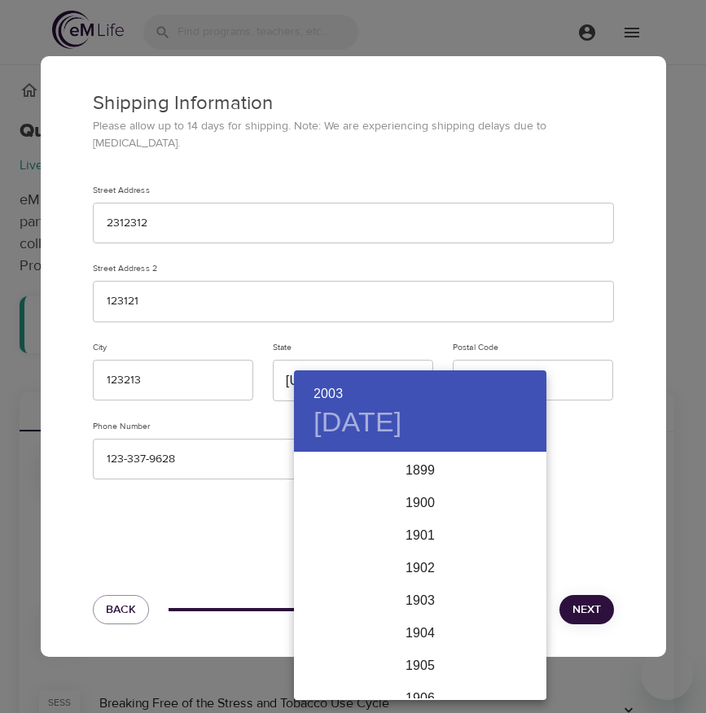
scroll to position [3288, 0]
click at [672, 287] on div at bounding box center [353, 356] width 706 height 713
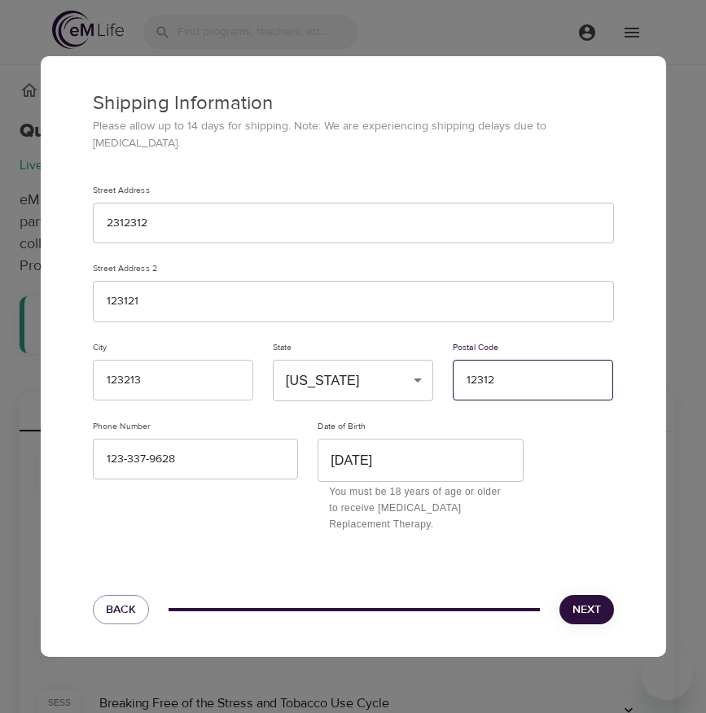
click at [556, 378] on input "12312" at bounding box center [532, 381] width 160 height 42
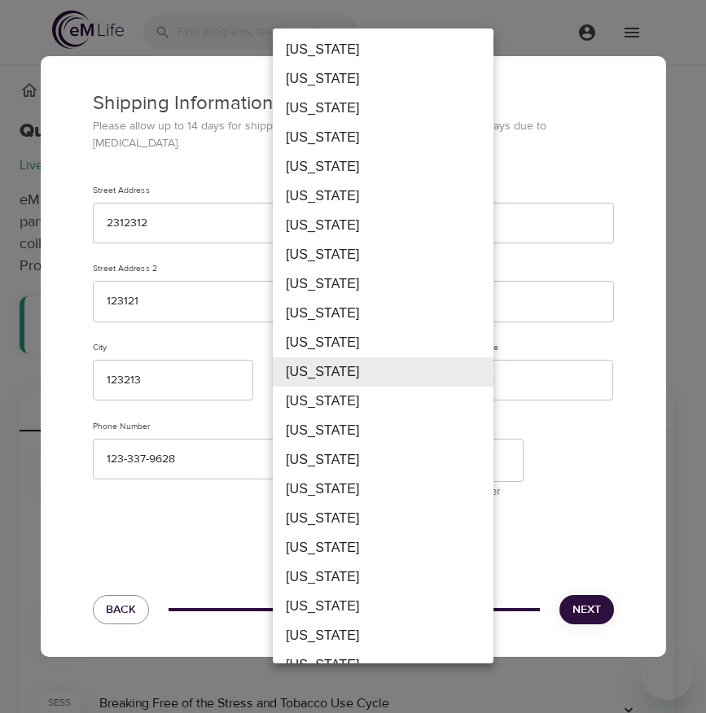
click at [216, 338] on div at bounding box center [353, 356] width 706 height 713
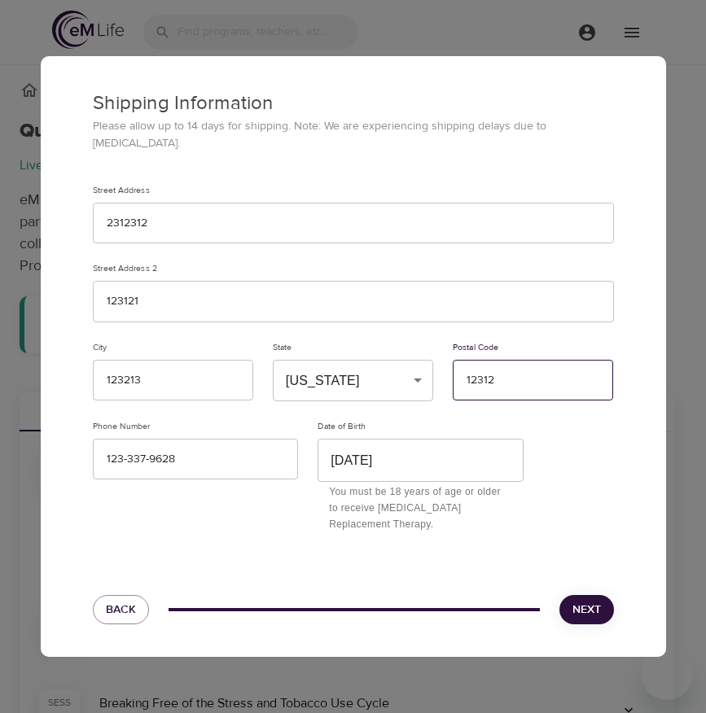
click at [517, 382] on input "12312" at bounding box center [532, 381] width 160 height 42
drag, startPoint x: 557, startPoint y: 374, endPoint x: 421, endPoint y: 373, distance: 136.7
click at [421, 373] on div "Street Address 2312312 Street Address 2 123121 City 123213 State Florida FL ​ P…" at bounding box center [353, 359] width 540 height 368
click at [531, 371] on input "12312" at bounding box center [532, 381] width 160 height 42
drag, startPoint x: 538, startPoint y: 370, endPoint x: 439, endPoint y: 370, distance: 99.3
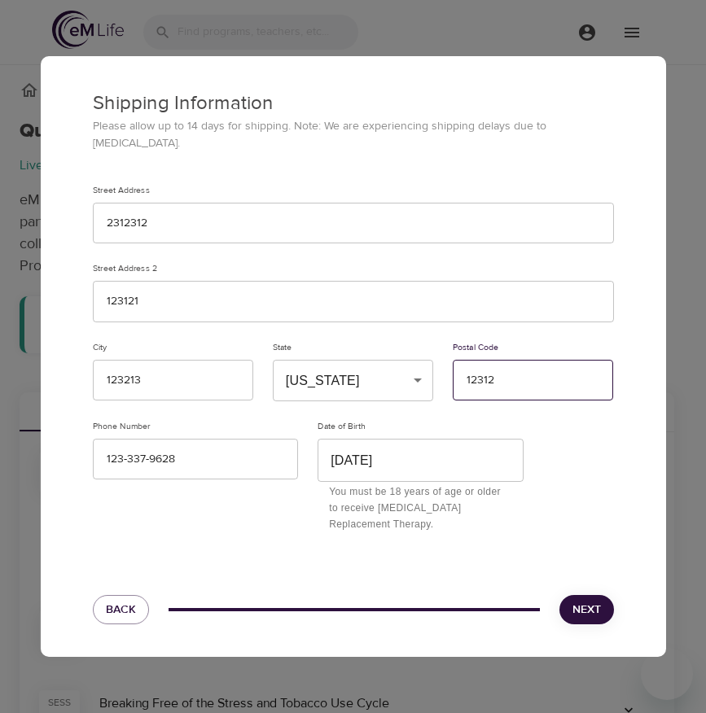
click at [439, 370] on div "Street Address 2312312 Street Address 2 123121 City 123213 State Florida FL ​ P…" at bounding box center [353, 359] width 540 height 368
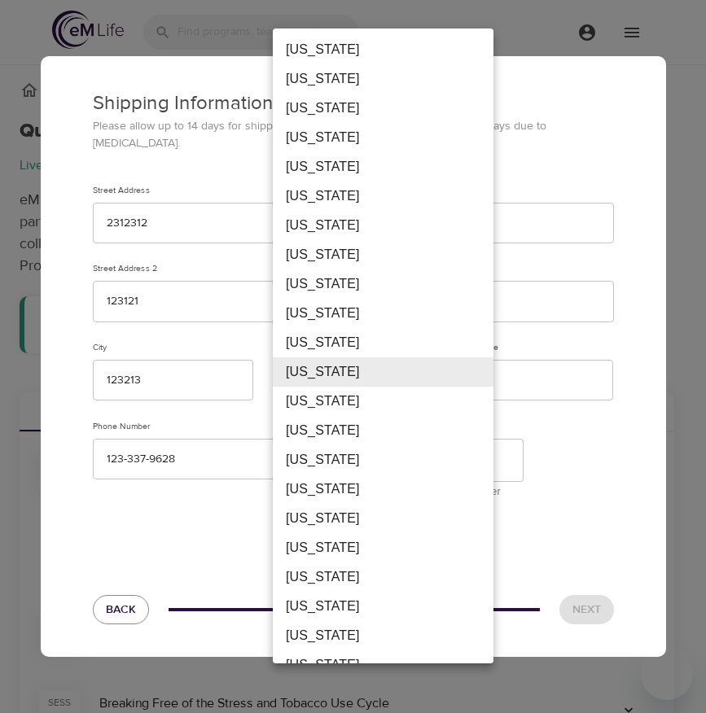
click at [411, 369] on li "[US_STATE]" at bounding box center [383, 371] width 221 height 29
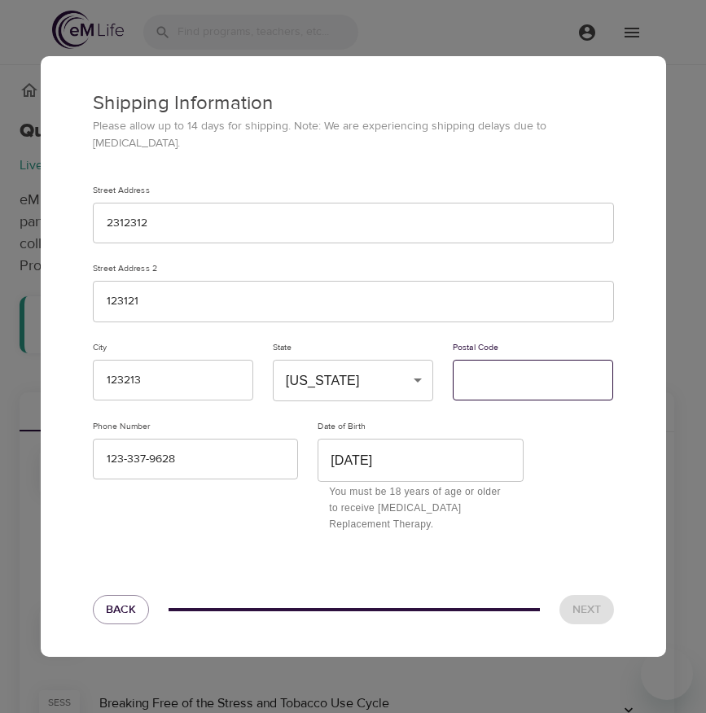
click at [494, 376] on input "text" at bounding box center [532, 381] width 160 height 42
click at [584, 606] on div "Next" at bounding box center [586, 610] width 74 height 50
click at [513, 367] on input "text" at bounding box center [532, 381] width 160 height 42
click at [504, 378] on input "text" at bounding box center [532, 381] width 160 height 42
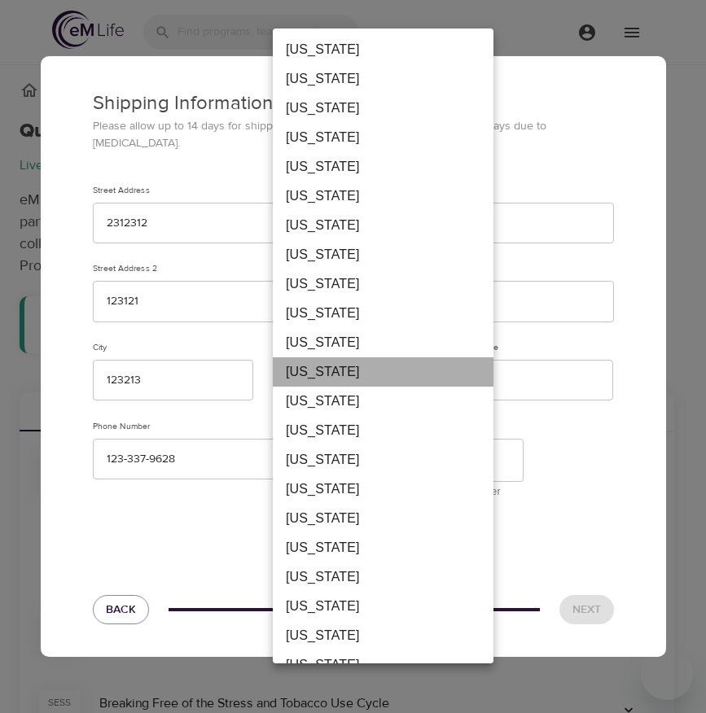
click at [400, 376] on li "Florida" at bounding box center [383, 371] width 221 height 29
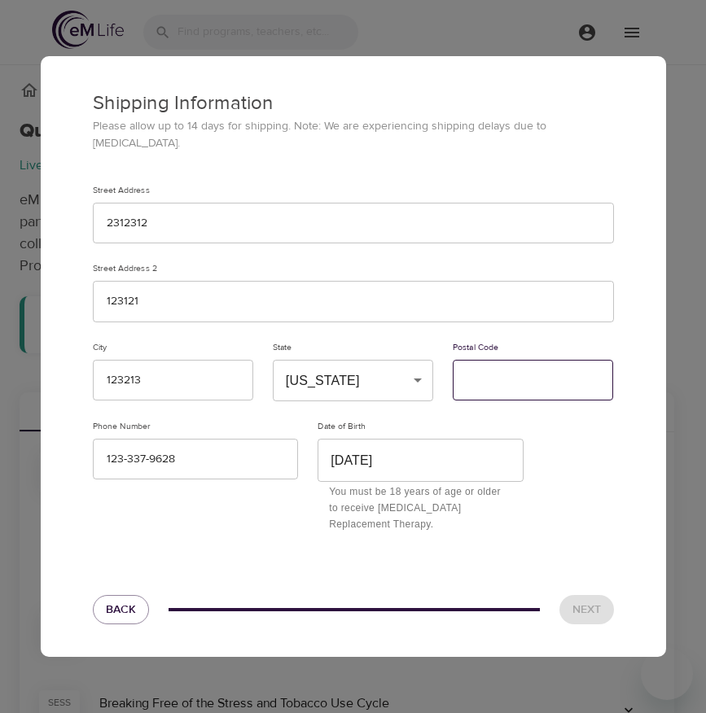
click at [491, 372] on input "text" at bounding box center [532, 381] width 160 height 42
type input "77676"
click at [575, 600] on span "Next" at bounding box center [586, 610] width 28 height 20
click at [589, 605] on span "Next" at bounding box center [586, 610] width 28 height 20
click at [527, 361] on input "77676" at bounding box center [532, 381] width 160 height 42
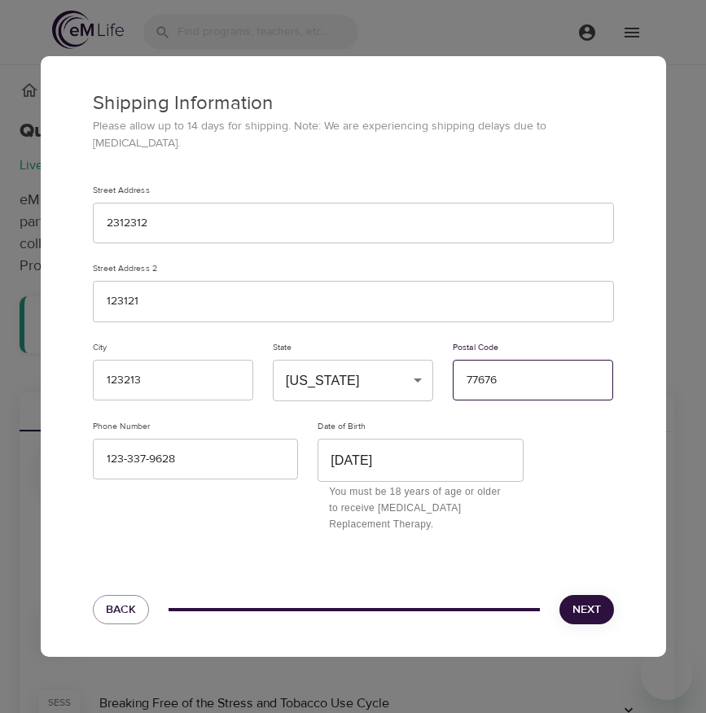
click at [527, 361] on input "77676" at bounding box center [532, 381] width 160 height 42
click at [525, 372] on input "77676" at bounding box center [532, 381] width 160 height 42
click at [524, 371] on input "77676" at bounding box center [532, 381] width 160 height 42
click at [467, 422] on label "Date of Birth" at bounding box center [394, 426] width 154 height 9
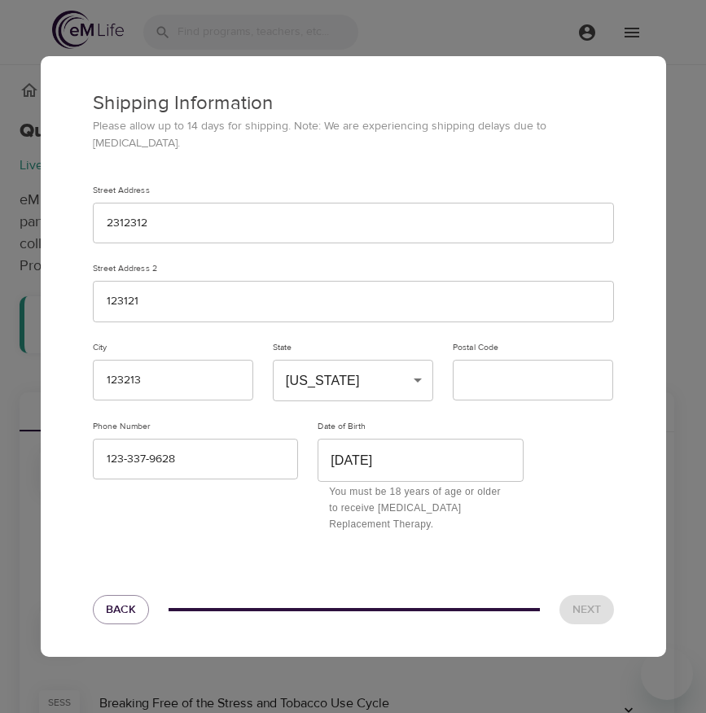
click at [588, 617] on div "Next" at bounding box center [586, 610] width 74 height 50
click at [577, 607] on div "Next" at bounding box center [586, 610] width 74 height 50
click at [506, 382] on input "text" at bounding box center [532, 381] width 160 height 42
type input "11111"
click at [592, 600] on span "Next" at bounding box center [586, 610] width 28 height 20
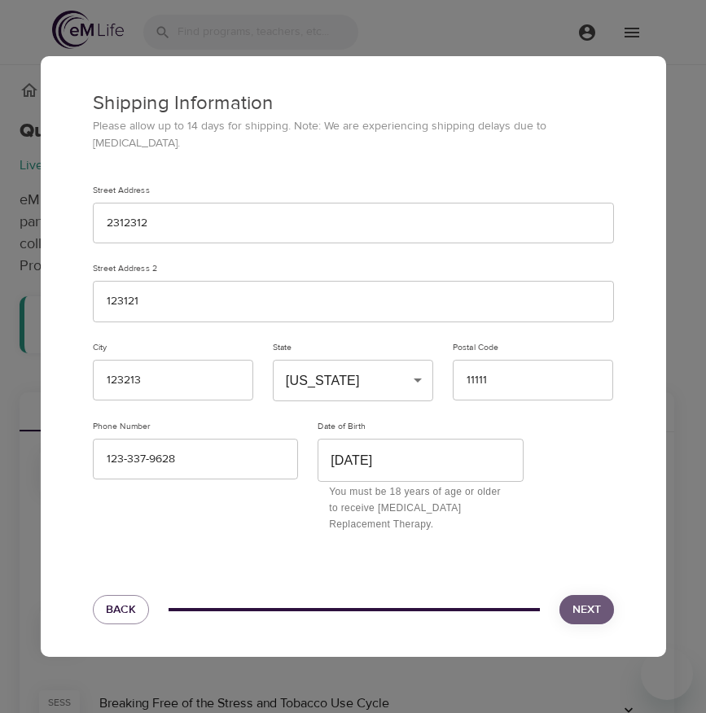
click at [605, 605] on button "Next" at bounding box center [586, 610] width 55 height 30
click at [460, 452] on input "June 23rd, 2003" at bounding box center [420, 460] width 206 height 43
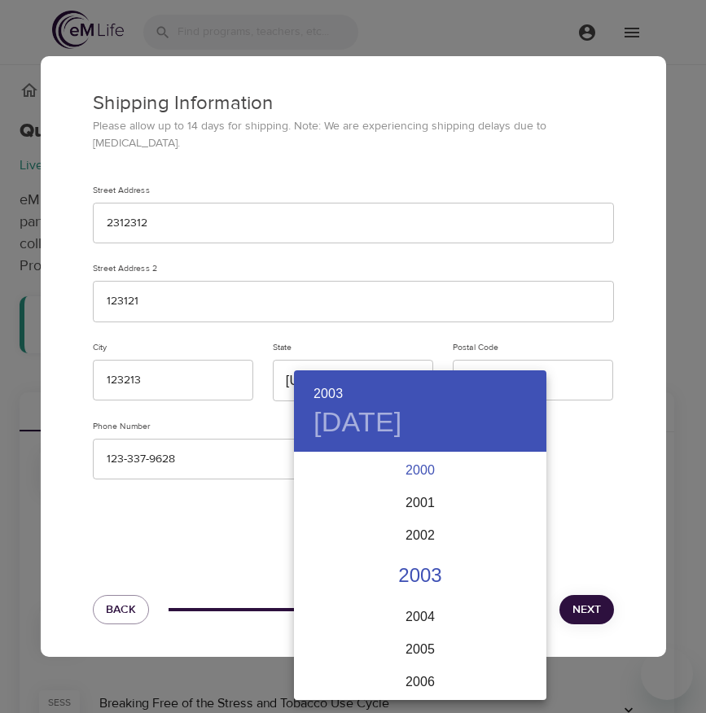
click at [434, 466] on div "2000" at bounding box center [420, 470] width 252 height 33
type input "June 23rd, 2000"
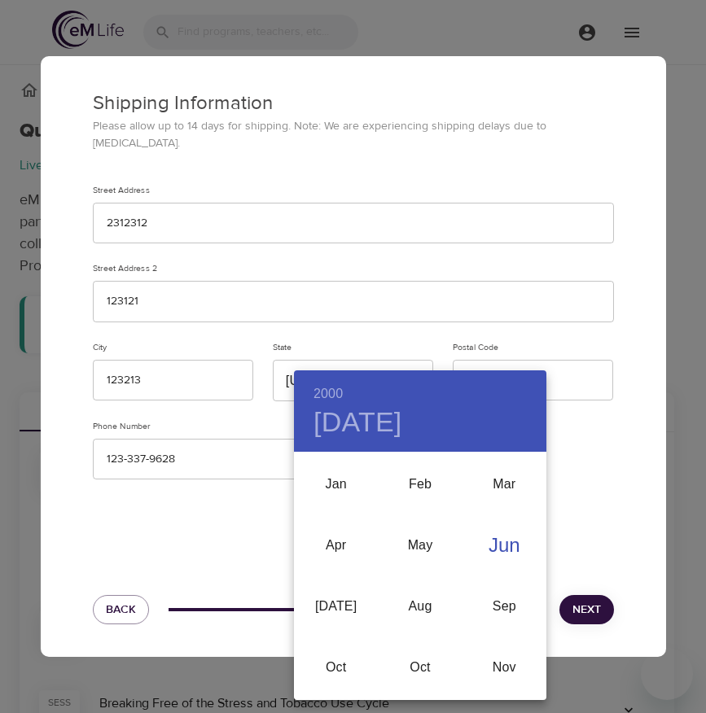
click at [587, 468] on div at bounding box center [353, 356] width 706 height 713
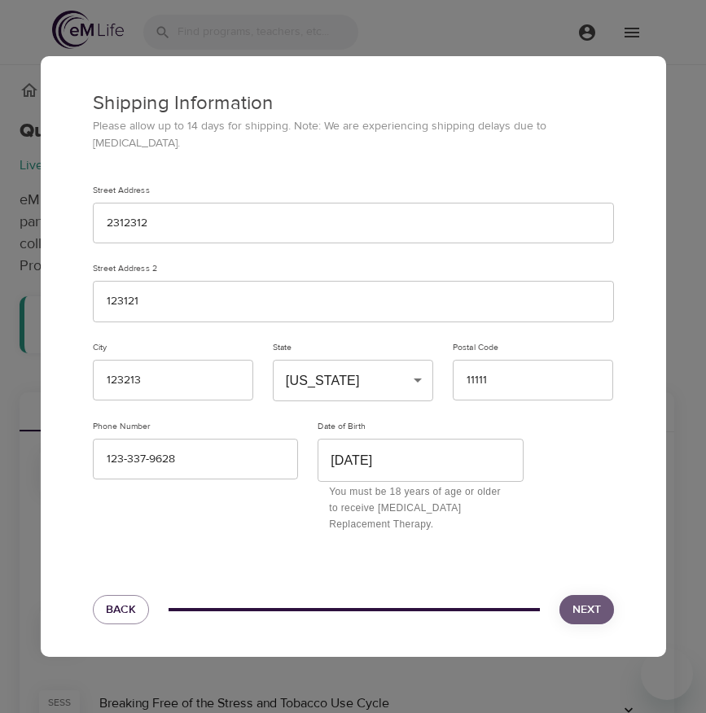
click at [592, 600] on span "Next" at bounding box center [586, 610] width 28 height 20
click at [588, 610] on span "Next" at bounding box center [586, 610] width 28 height 20
click at [200, 457] on input "123-337-9628" at bounding box center [196, 460] width 206 height 42
drag, startPoint x: 502, startPoint y: 373, endPoint x: 426, endPoint y: 372, distance: 75.7
click at [426, 372] on div "Street Address 2312312 Street Address 2 123121 City 123213 State Florida FL ​ P…" at bounding box center [353, 359] width 540 height 368
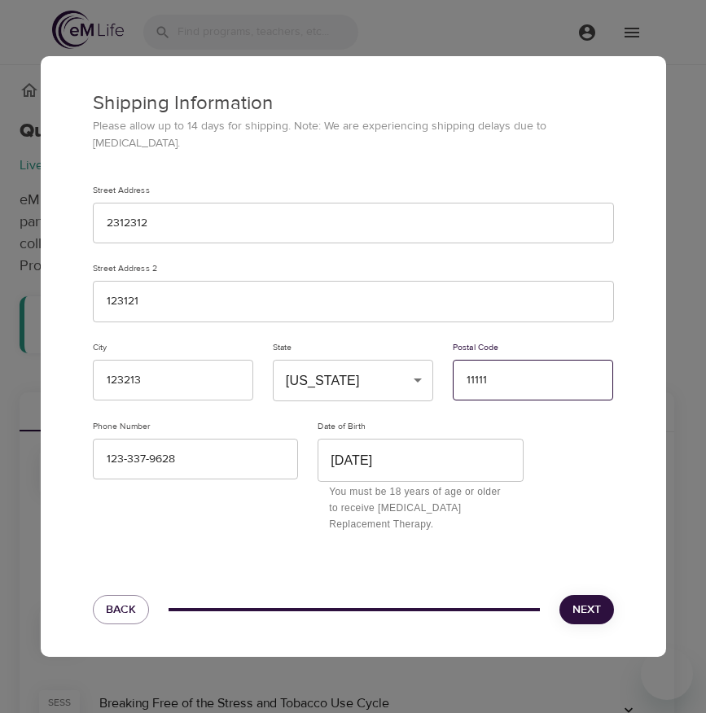
click at [559, 376] on input "11111" at bounding box center [532, 381] width 160 height 42
click at [585, 609] on span "Next" at bounding box center [586, 610] width 28 height 20
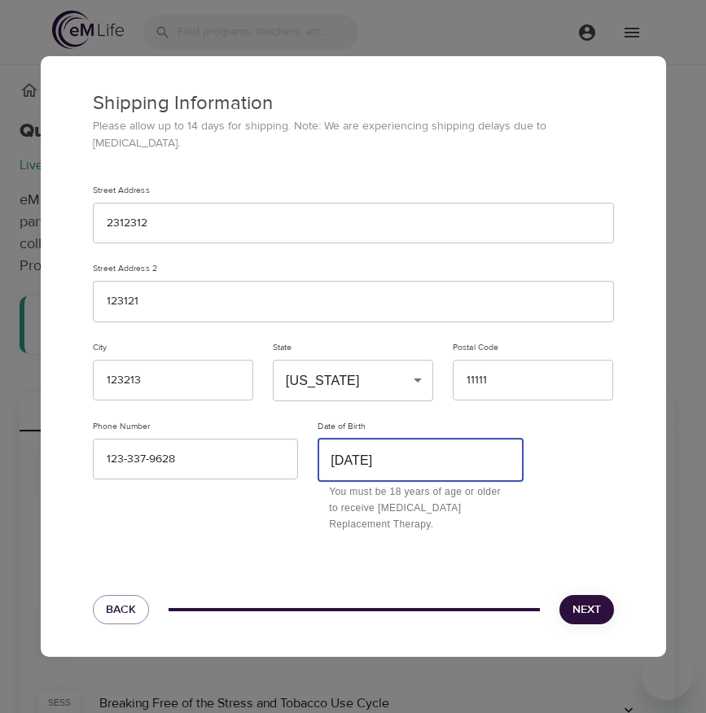
click at [414, 465] on input "June 23rd, 2000" at bounding box center [420, 460] width 206 height 43
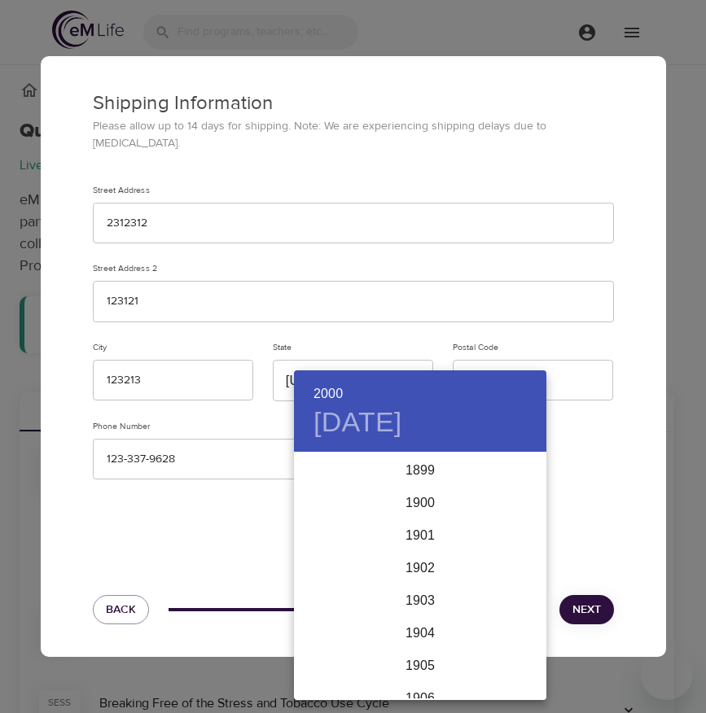
scroll to position [3190, 0]
click at [531, 366] on div at bounding box center [353, 356] width 706 height 713
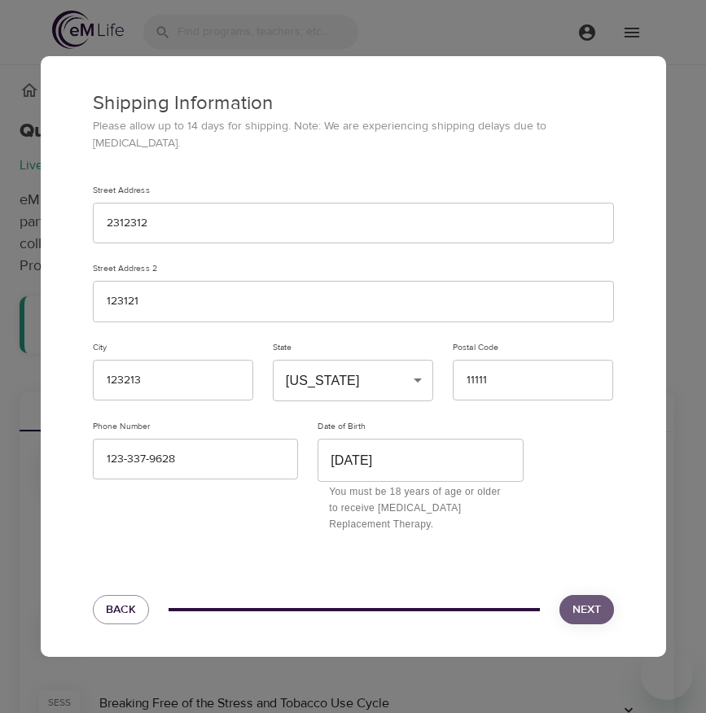
click at [572, 600] on span "Next" at bounding box center [586, 610] width 28 height 20
click at [581, 595] on button "Next" at bounding box center [586, 610] width 55 height 30
click at [598, 611] on button "Next" at bounding box center [586, 610] width 55 height 30
click at [414, 460] on input "June 23rd, 2000" at bounding box center [420, 460] width 206 height 43
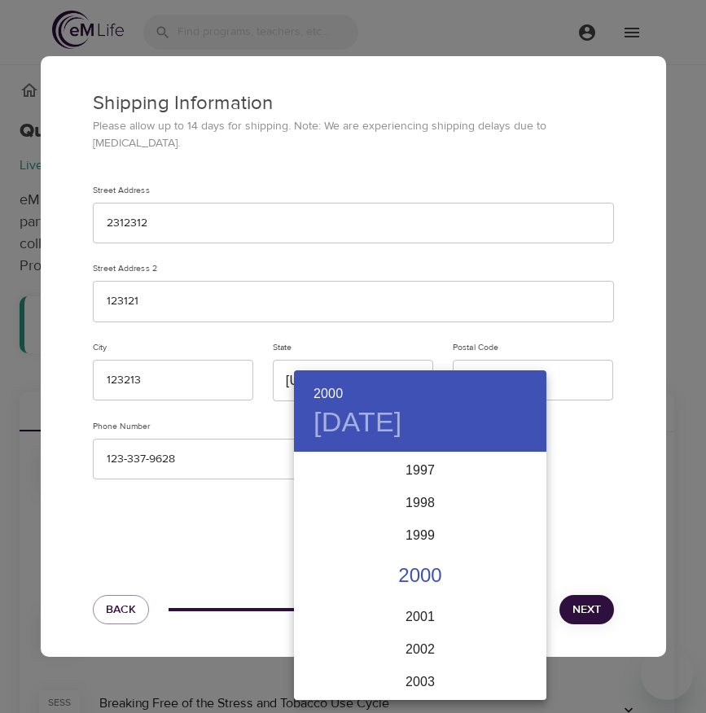
click at [592, 364] on div at bounding box center [353, 356] width 706 height 713
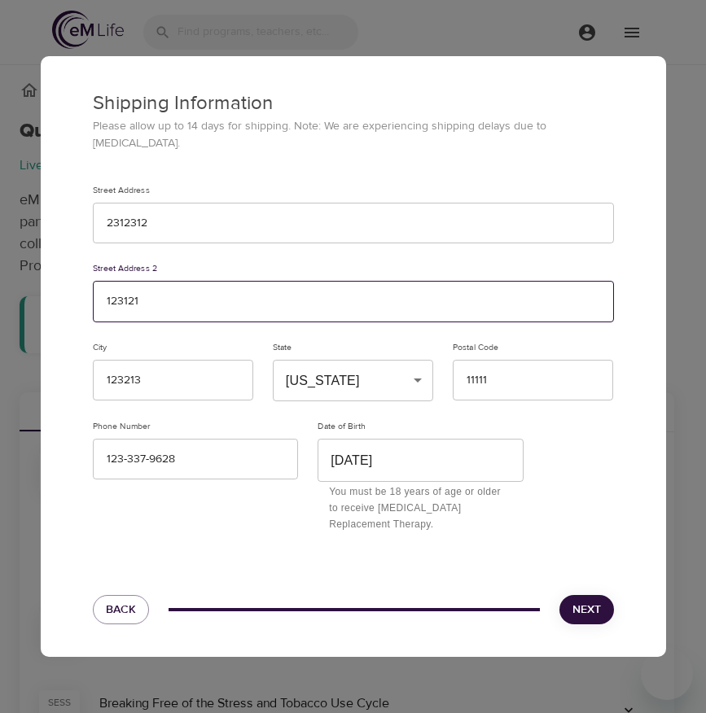
drag, startPoint x: 443, startPoint y: 311, endPoint x: 439, endPoint y: 301, distance: 10.3
click at [442, 309] on input "123121" at bounding box center [353, 302] width 521 height 42
type input "123121. q wq"
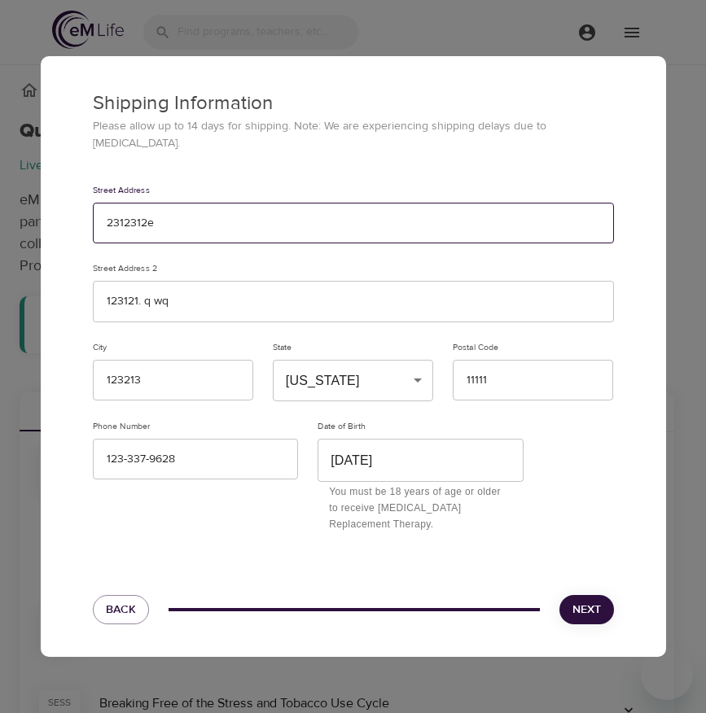
click at [331, 216] on input "2312312e" at bounding box center [353, 224] width 521 height 42
type input "2312312eqw qwqw"
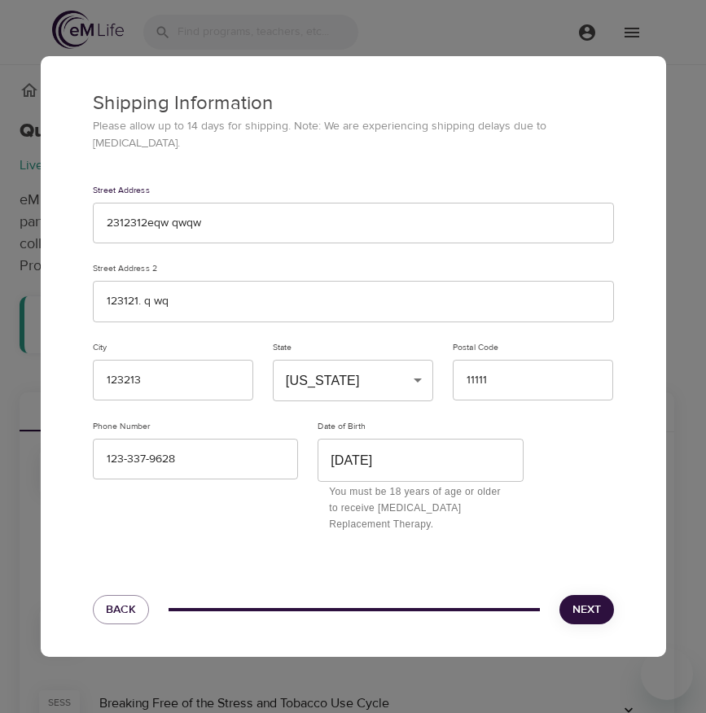
click at [585, 605] on span "Next" at bounding box center [586, 610] width 28 height 20
click at [422, 500] on p "You must be 18 years of age or older to receive Nicotine Replacement Therapy." at bounding box center [420, 508] width 183 height 49
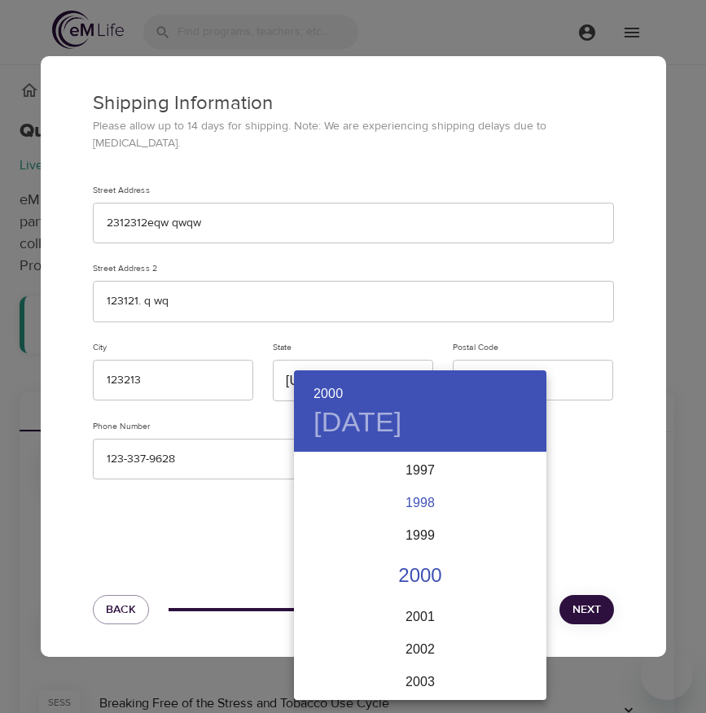
click at [418, 506] on div "1998" at bounding box center [420, 503] width 252 height 33
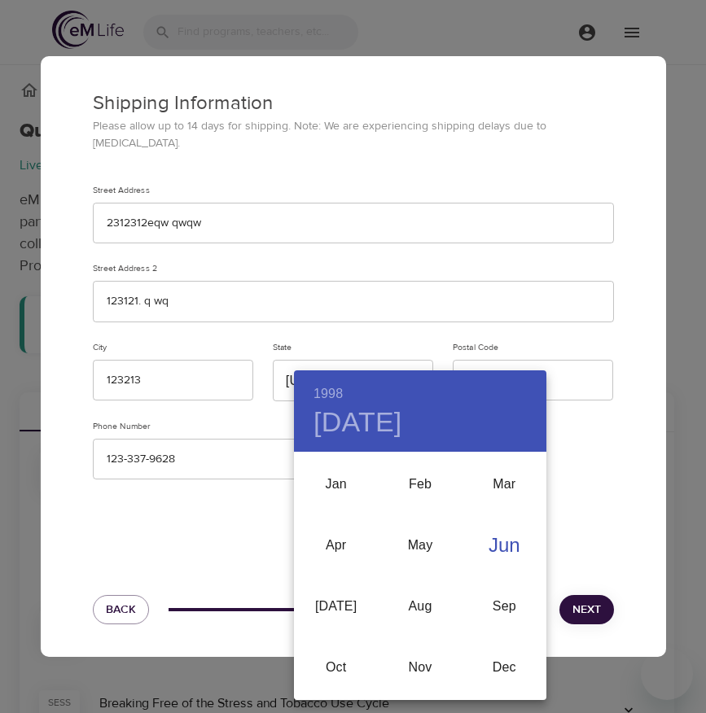
click at [588, 572] on div at bounding box center [353, 356] width 706 height 713
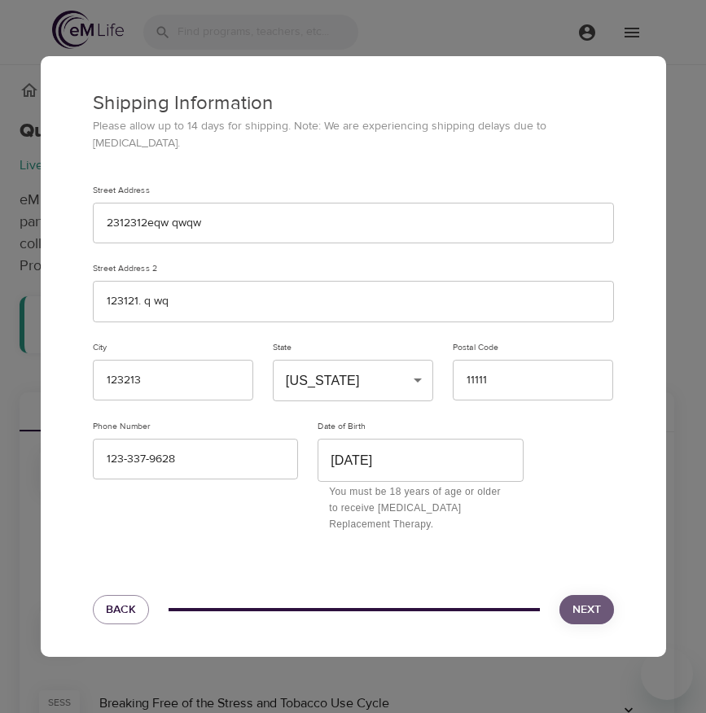
click at [584, 610] on span "Next" at bounding box center [586, 610] width 28 height 20
click at [442, 452] on input "June 23rd, 1998" at bounding box center [420, 460] width 206 height 43
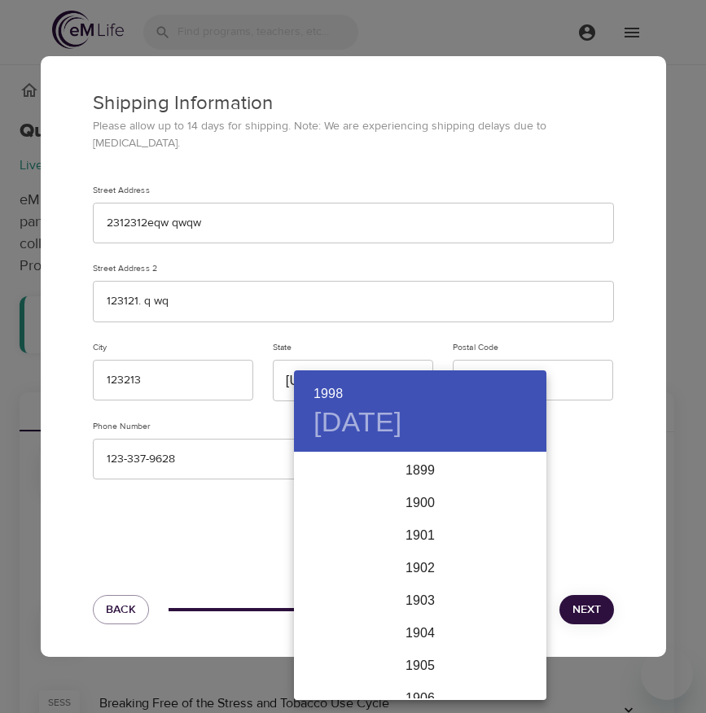
scroll to position [3125, 0]
click at [426, 478] on div "1995" at bounding box center [420, 470] width 252 height 33
type input "June 23rd, 1995"
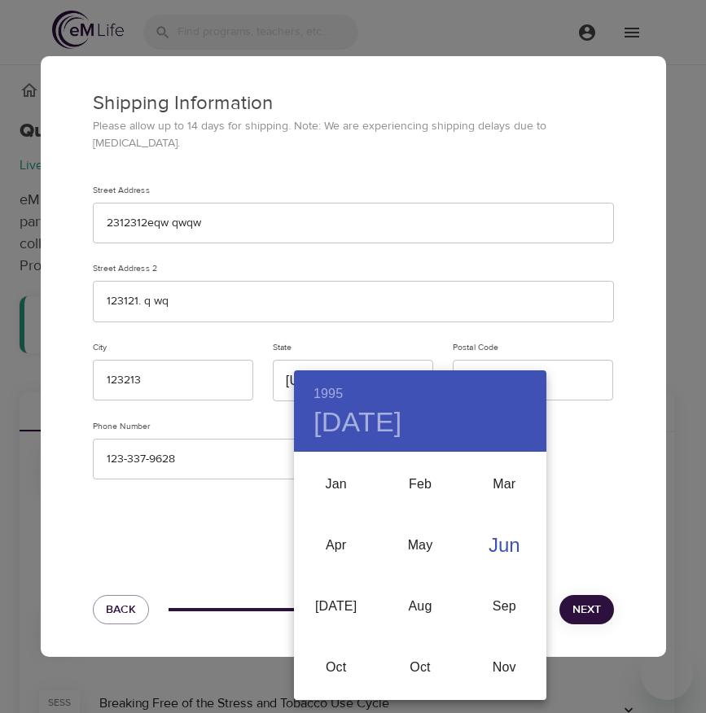
click at [501, 558] on div "Jun" at bounding box center [504, 545] width 84 height 61
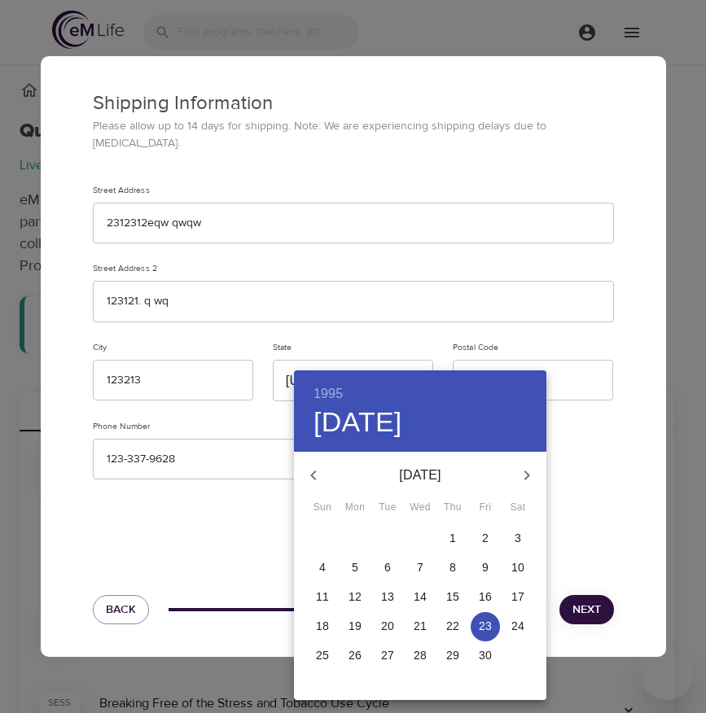
click at [486, 621] on p "23" at bounding box center [485, 626] width 13 height 16
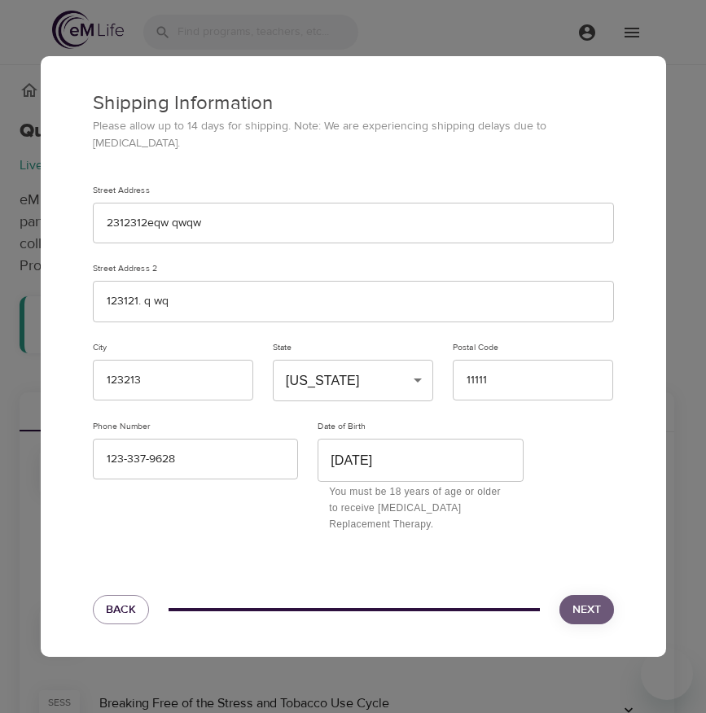
click at [592, 600] on span "Next" at bounding box center [586, 610] width 28 height 20
click at [591, 600] on span "Next" at bounding box center [586, 610] width 28 height 20
click at [460, 454] on input "June 23rd, 1995" at bounding box center [420, 460] width 206 height 43
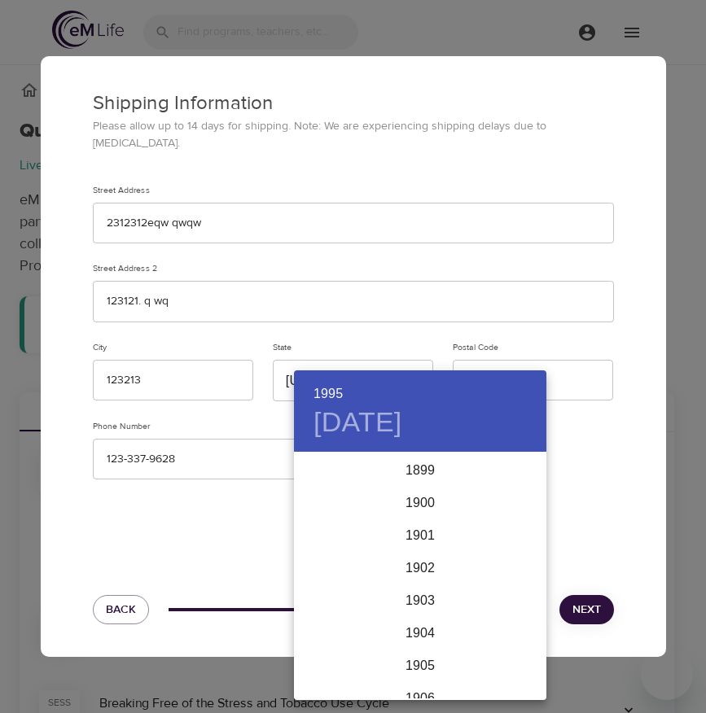
scroll to position [3027, 0]
click at [580, 426] on div at bounding box center [353, 356] width 706 height 713
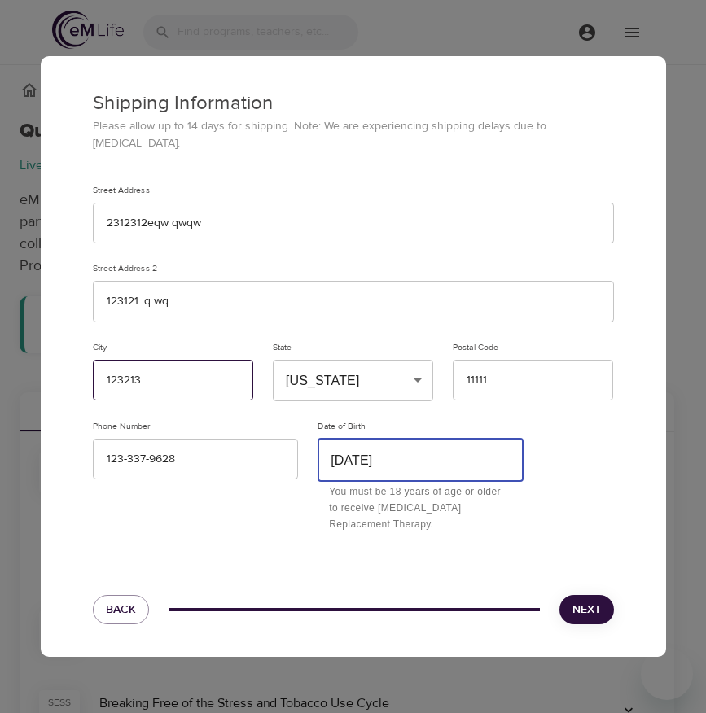
click at [172, 378] on input "123213" at bounding box center [173, 381] width 160 height 42
drag, startPoint x: 115, startPoint y: 378, endPoint x: 68, endPoint y: 379, distance: 46.4
click at [68, 379] on div "Shipping Information Please allow up to 14 days for shipping. Note: We are expe…" at bounding box center [353, 299] width 625 height 487
click at [135, 379] on input "123213" at bounding box center [173, 381] width 160 height 42
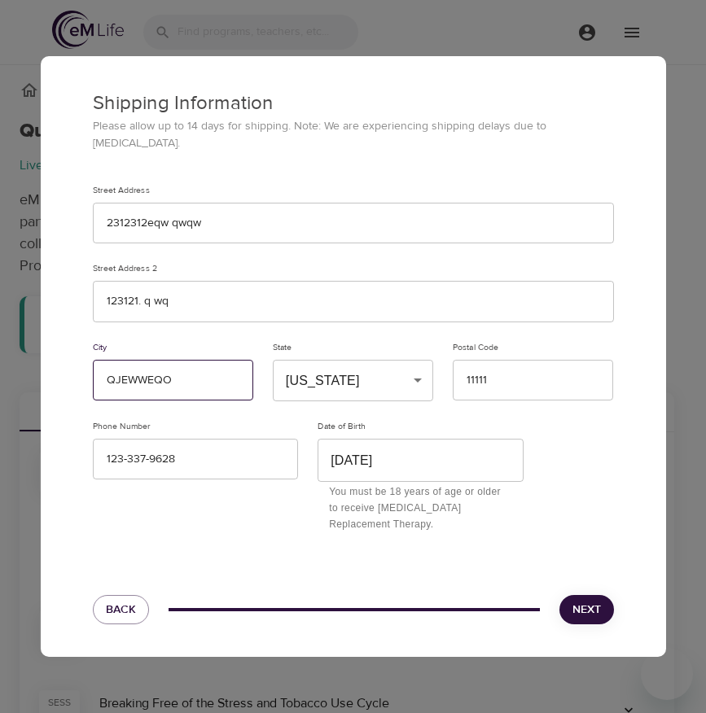
type input "QJEWWEQO"
click at [579, 602] on span "Next" at bounding box center [586, 610] width 28 height 20
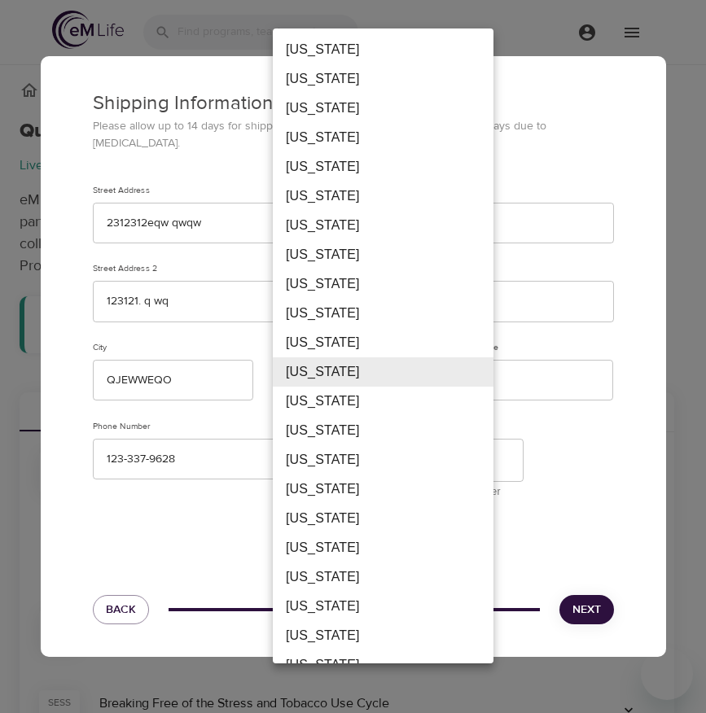
click at [350, 374] on li "Florida" at bounding box center [383, 371] width 221 height 29
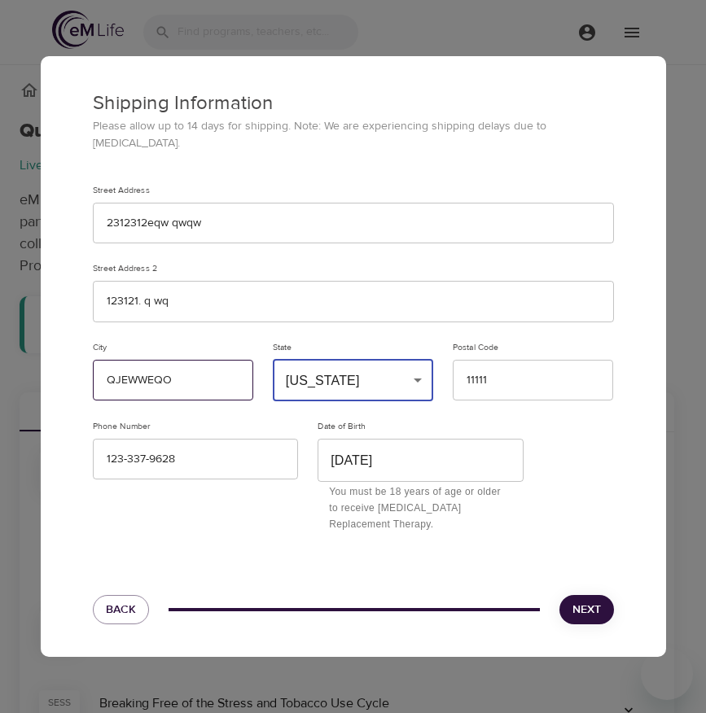
click at [180, 382] on input "QJEWWEQO" at bounding box center [173, 381] width 160 height 42
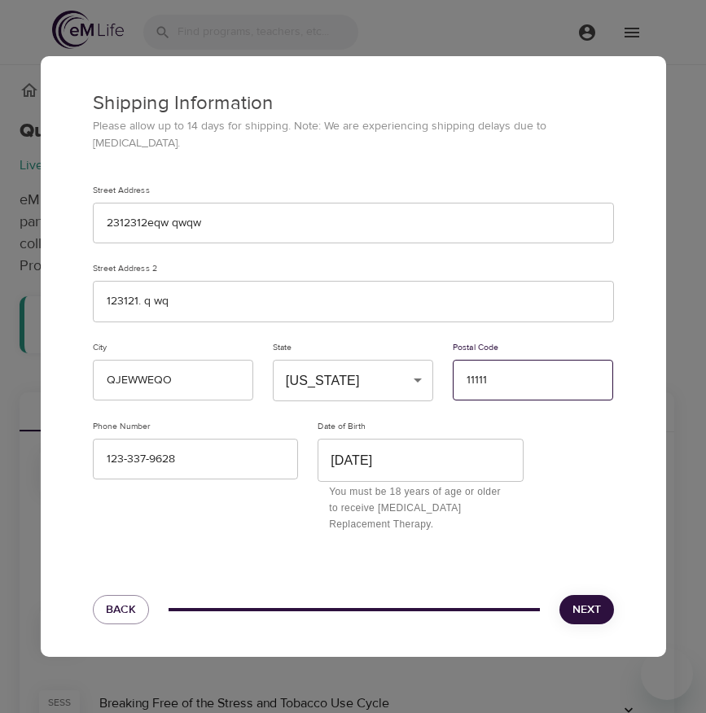
click at [487, 386] on input "11111" at bounding box center [532, 381] width 160 height 42
click at [589, 600] on span "Next" at bounding box center [586, 610] width 28 height 20
click at [584, 604] on span "Next" at bounding box center [586, 610] width 28 height 20
click at [482, 378] on input "77777" at bounding box center [532, 381] width 160 height 42
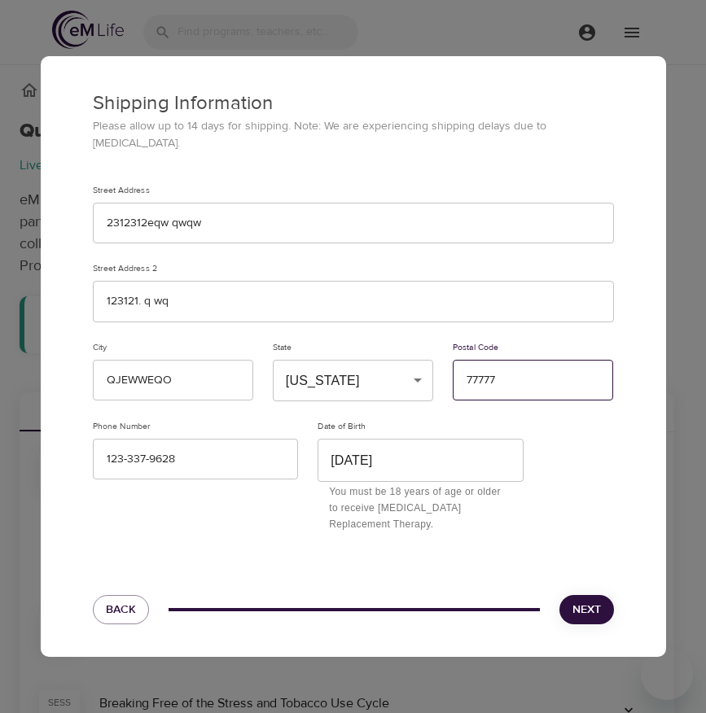
click at [482, 378] on input "77777" at bounding box center [532, 381] width 160 height 42
paste input "3499"
click at [570, 595] on button "Next" at bounding box center [586, 610] width 55 height 30
drag, startPoint x: 505, startPoint y: 362, endPoint x: 431, endPoint y: 356, distance: 74.3
click at [431, 356] on div "Street Address 2312312eqw qwqw Street Address 2 123121. q wq City QJEWWEQO Stat…" at bounding box center [353, 359] width 540 height 368
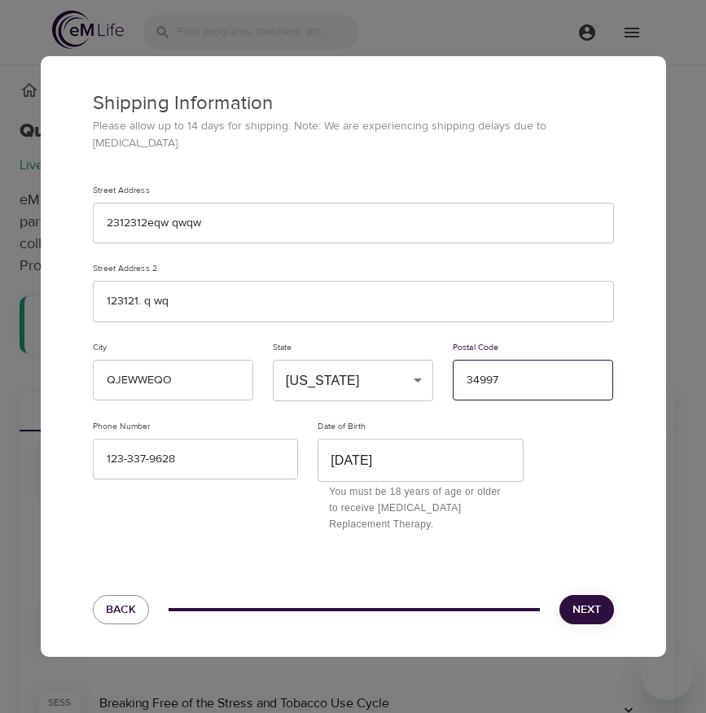
click at [479, 371] on input "34997" at bounding box center [532, 381] width 160 height 42
click at [473, 366] on input "34997" at bounding box center [532, 381] width 160 height 42
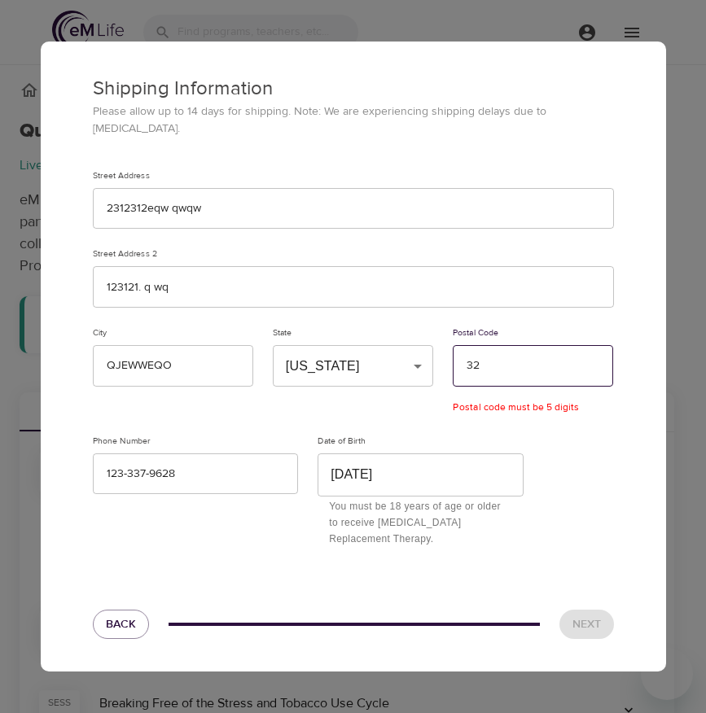
type input "32"
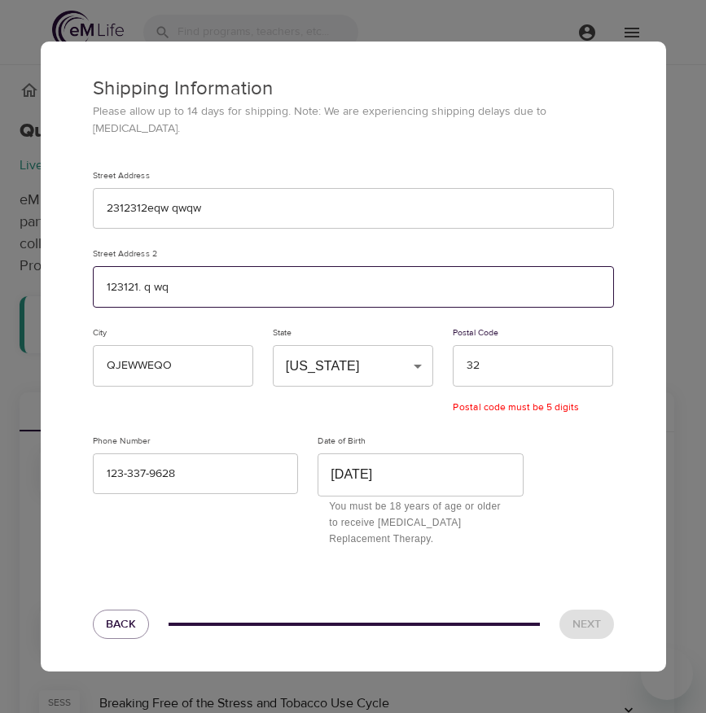
click at [100, 287] on input "123121. q wq" at bounding box center [353, 287] width 521 height 42
drag, startPoint x: 203, startPoint y: 280, endPoint x: 65, endPoint y: 275, distance: 137.6
click at [65, 275] on div "Shipping Information Please allow up to 14 days for shipping. Note: We are expe…" at bounding box center [353, 300] width 625 height 516
type input "1"
type input "st"
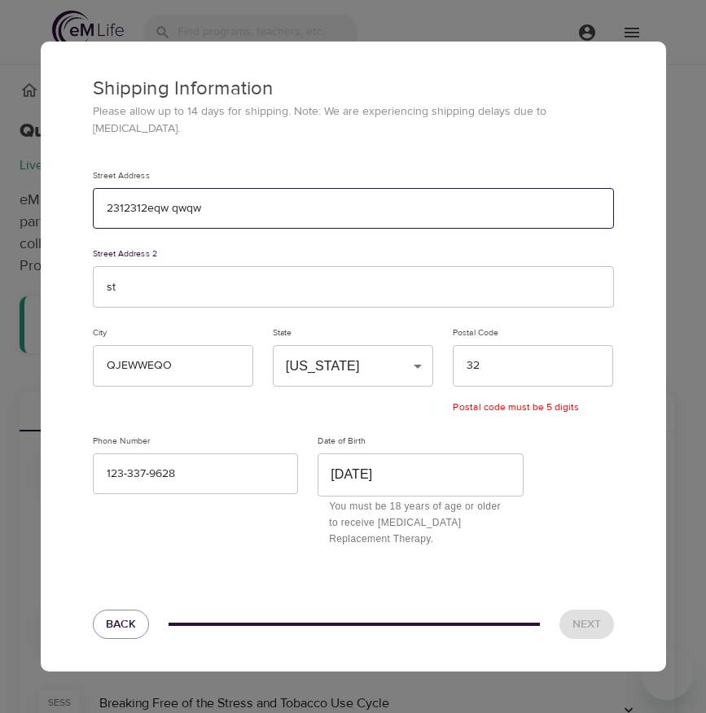
click at [205, 205] on input "2312312eqw qwqw" at bounding box center [353, 209] width 521 height 42
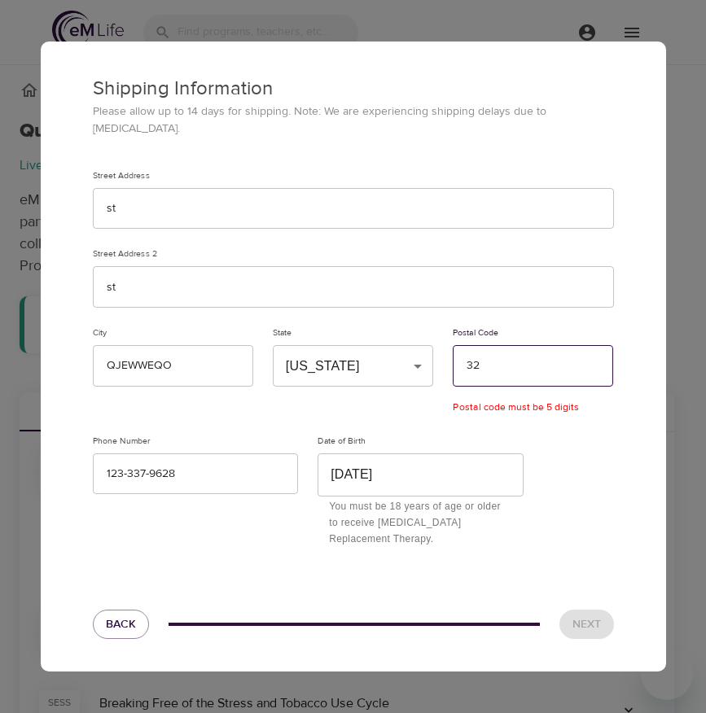
click at [496, 361] on input "32" at bounding box center [532, 366] width 160 height 42
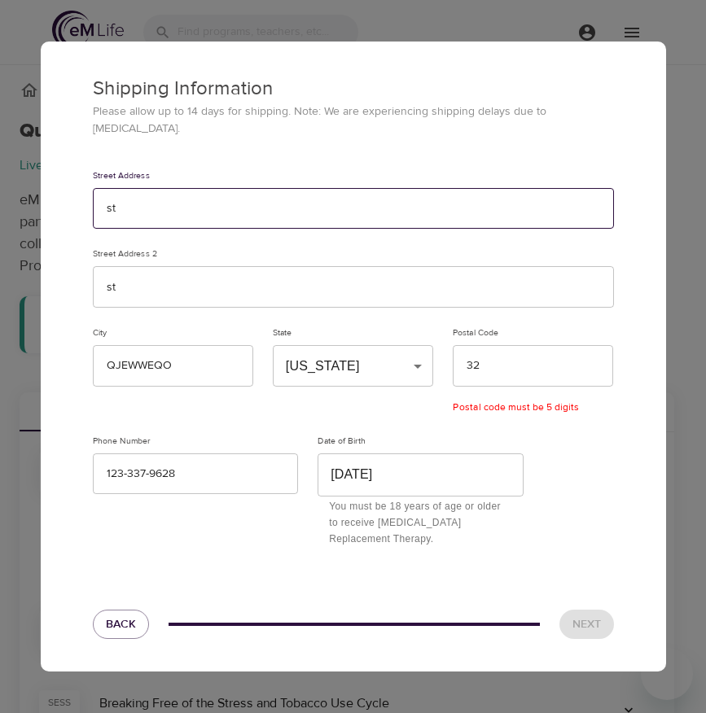
click at [136, 191] on input "st" at bounding box center [353, 209] width 521 height 42
type input "123 st"
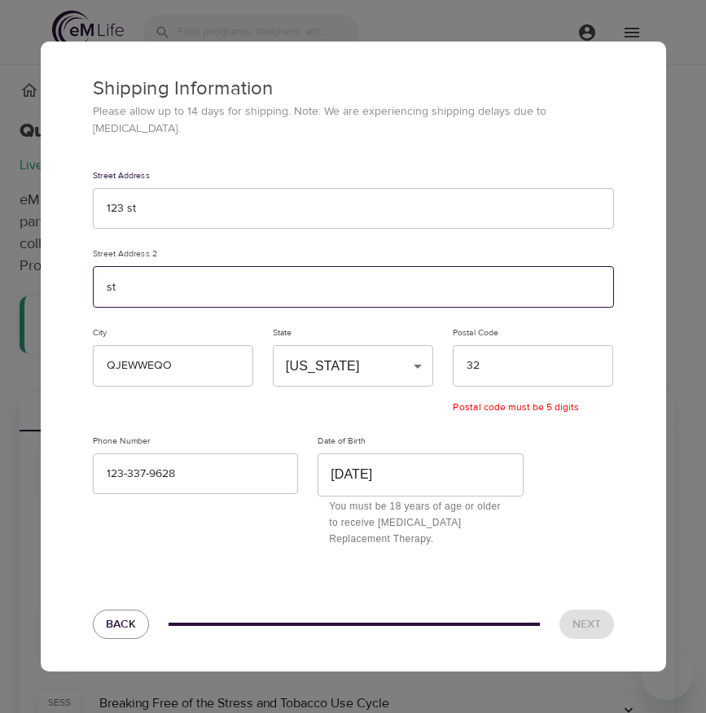
click at [106, 280] on input "st" at bounding box center [353, 287] width 521 height 42
drag, startPoint x: 135, startPoint y: 283, endPoint x: 77, endPoint y: 283, distance: 58.6
click at [77, 283] on div "Shipping Information Please allow up to 14 days for shipping. Note: We are expe…" at bounding box center [353, 300] width 625 height 516
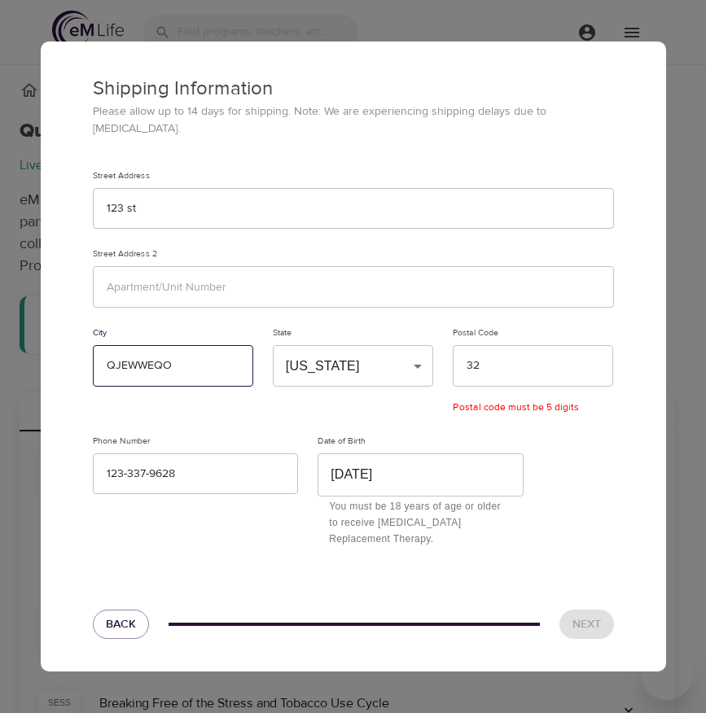
click at [139, 353] on input "QJEWWEQO" at bounding box center [173, 366] width 160 height 42
click at [156, 356] on input "QJEWWEQO" at bounding box center [173, 366] width 160 height 42
click at [199, 362] on input "QJEWWEQO" at bounding box center [173, 366] width 160 height 42
click at [129, 360] on input "QJEWWEQO" at bounding box center [173, 366] width 160 height 42
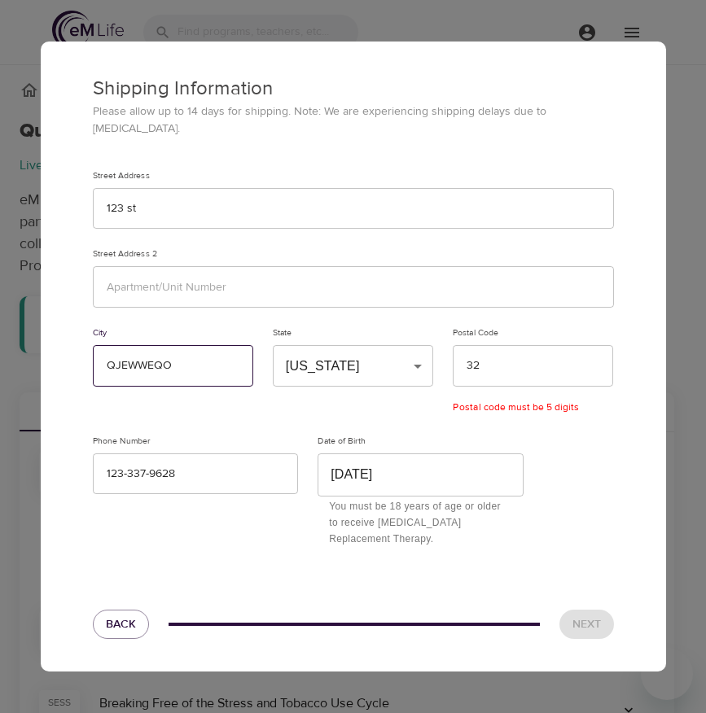
click at [129, 360] on input "QJEWWEQO" at bounding box center [173, 366] width 160 height 42
type input "orlando"
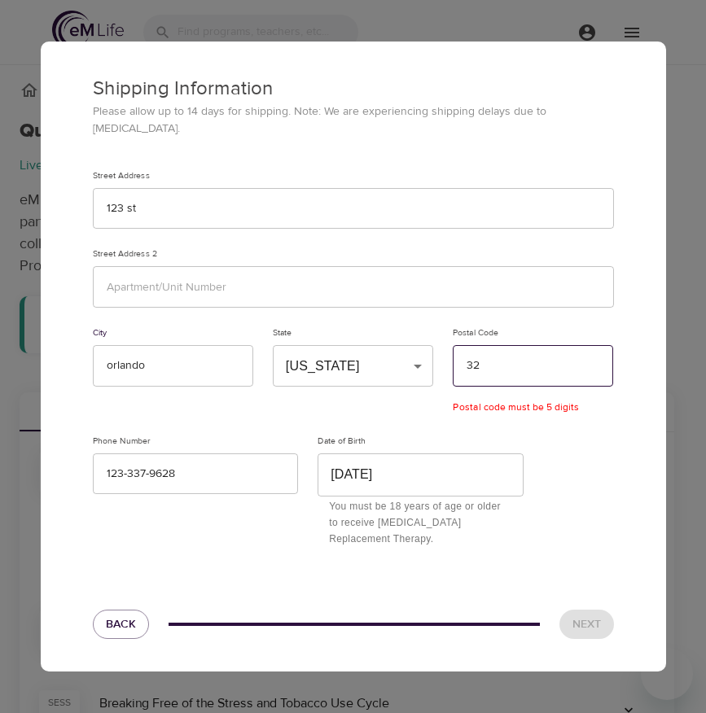
click at [487, 356] on input "32" at bounding box center [532, 366] width 160 height 42
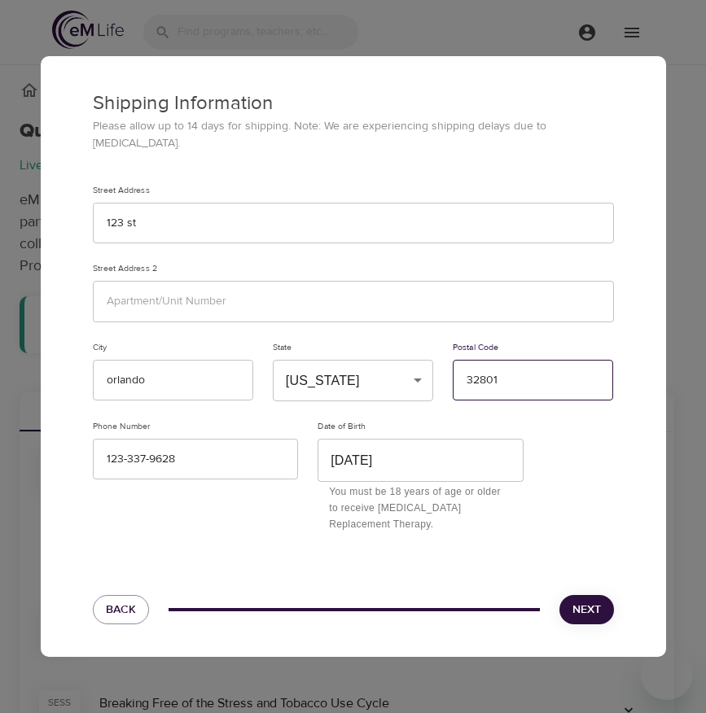
type input "32801"
click at [585, 607] on span "Next" at bounding box center [586, 610] width 28 height 20
click at [592, 603] on span "Next" at bounding box center [586, 610] width 28 height 20
click at [116, 595] on button "Back" at bounding box center [121, 610] width 56 height 30
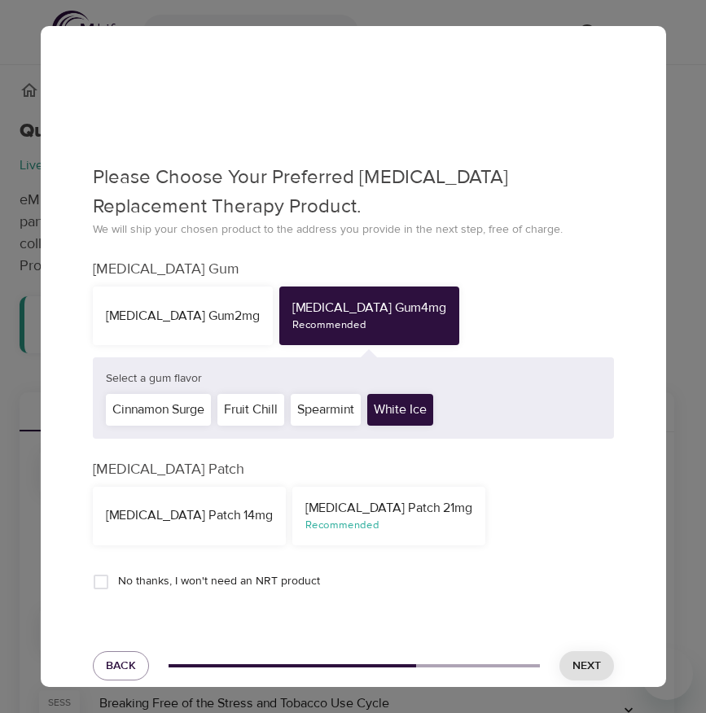
scroll to position [137, 0]
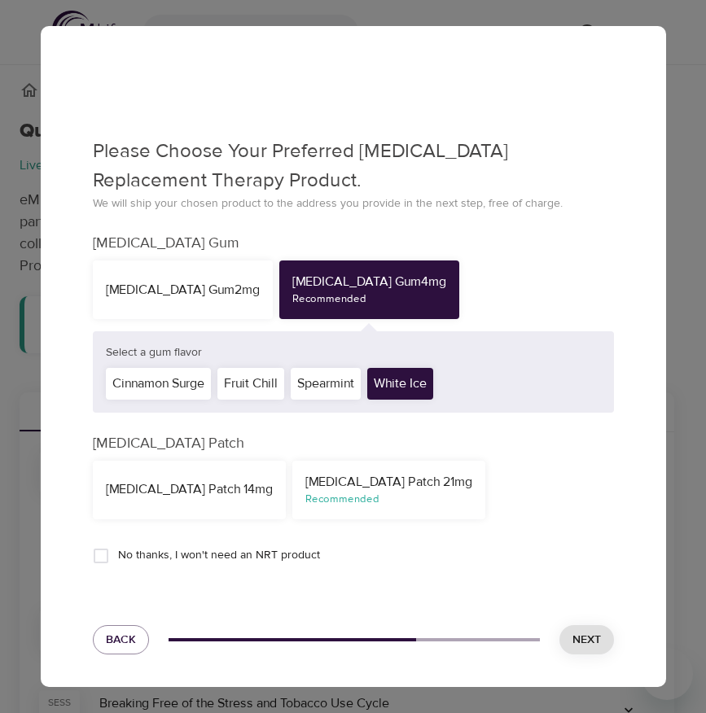
click at [309, 492] on div "Recommended" at bounding box center [388, 499] width 167 height 15
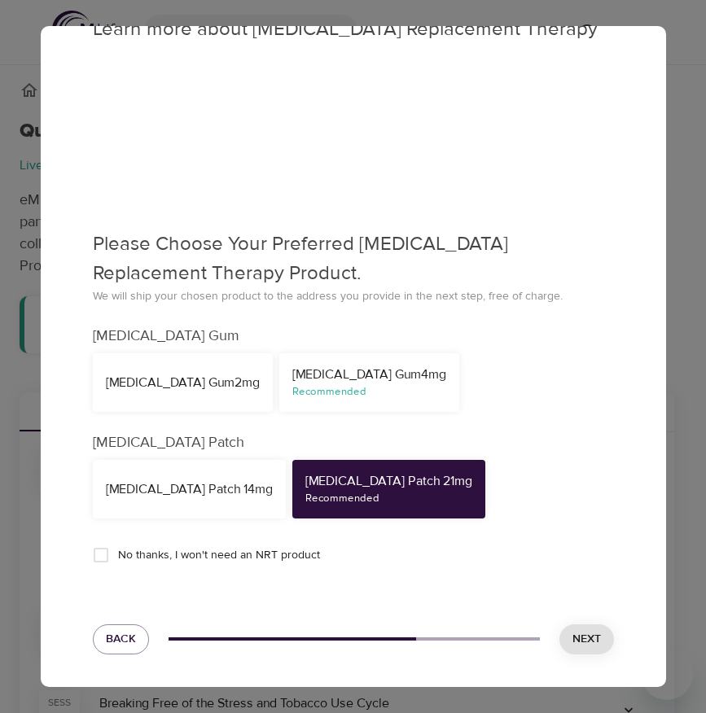
scroll to position [43, 0]
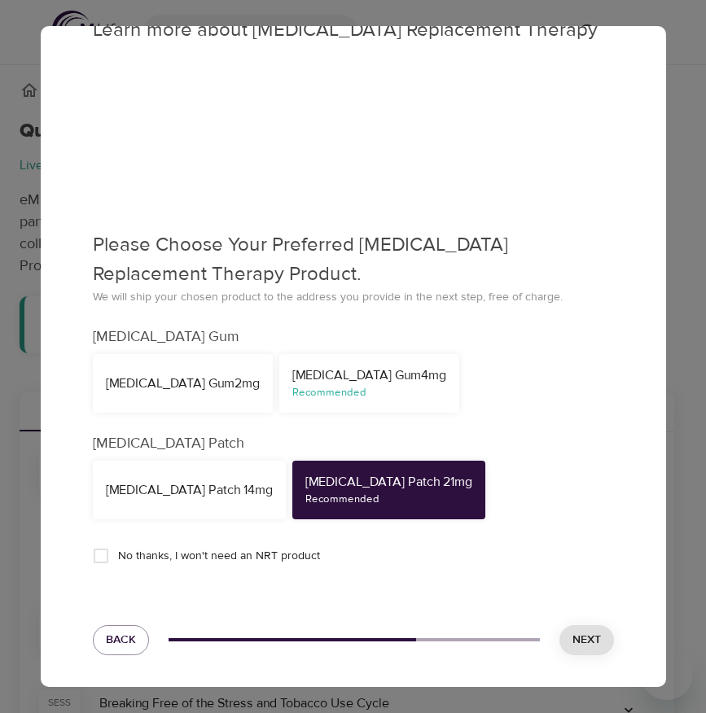
click at [576, 632] on span "Next" at bounding box center [586, 640] width 28 height 20
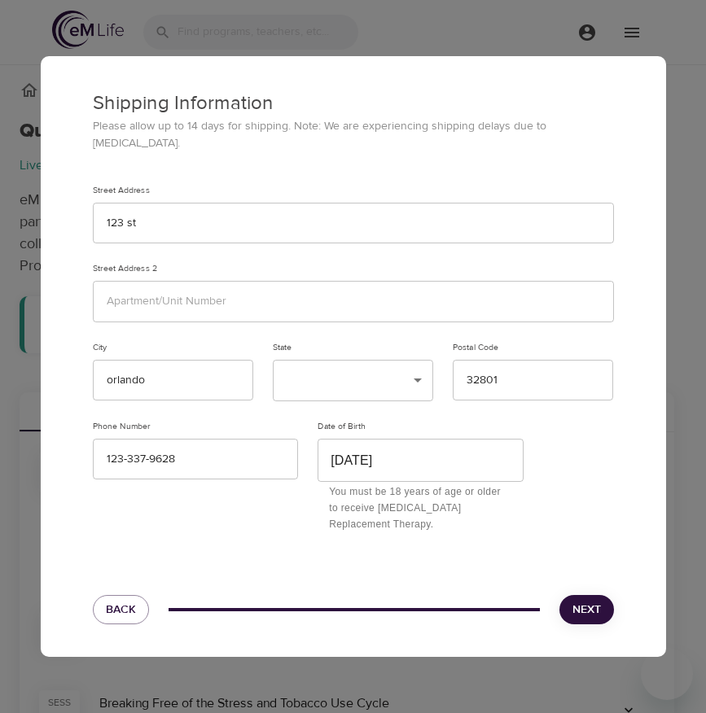
scroll to position [0, 0]
click at [578, 600] on span "Next" at bounding box center [586, 610] width 28 height 20
click at [450, 448] on input "June 23rd, 1995" at bounding box center [420, 460] width 206 height 43
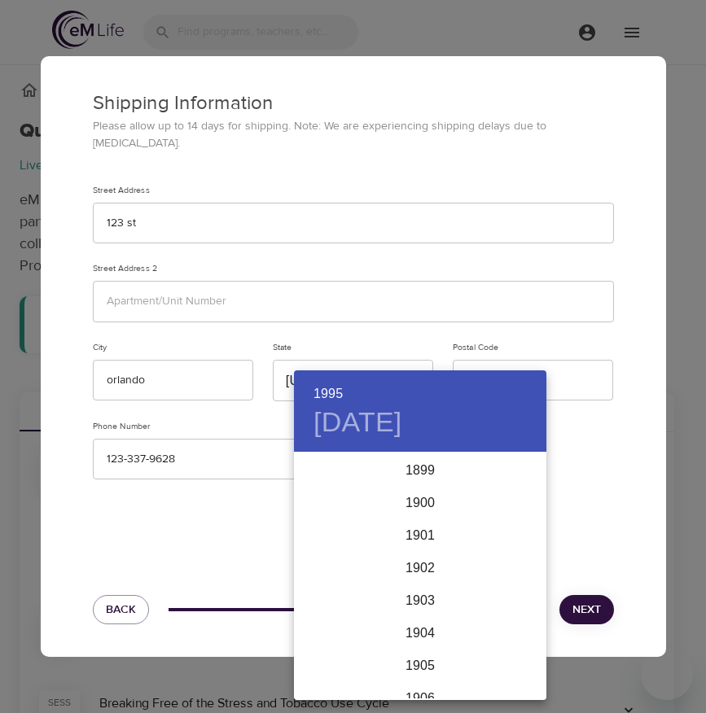
scroll to position [3027, 0]
click at [530, 261] on div at bounding box center [353, 356] width 706 height 713
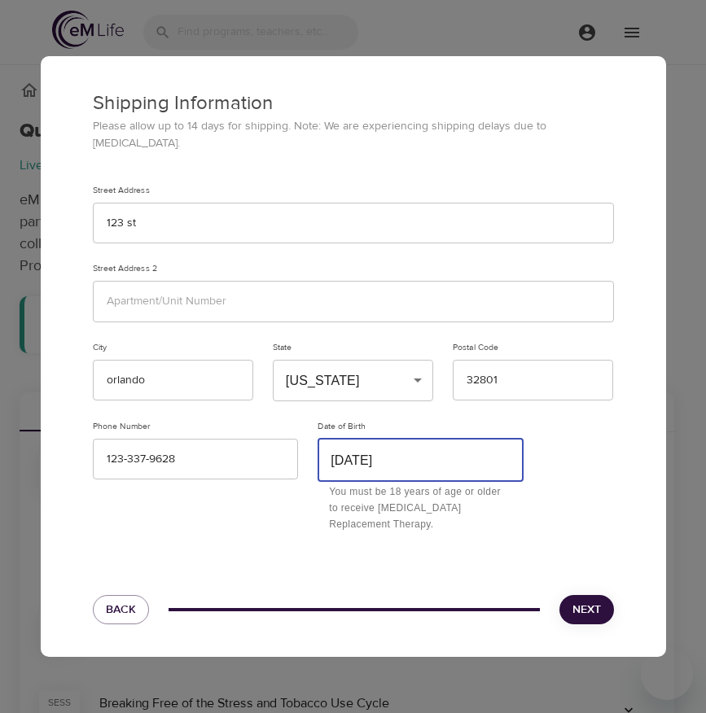
click at [228, 118] on p "Shipping Information" at bounding box center [353, 103] width 521 height 29
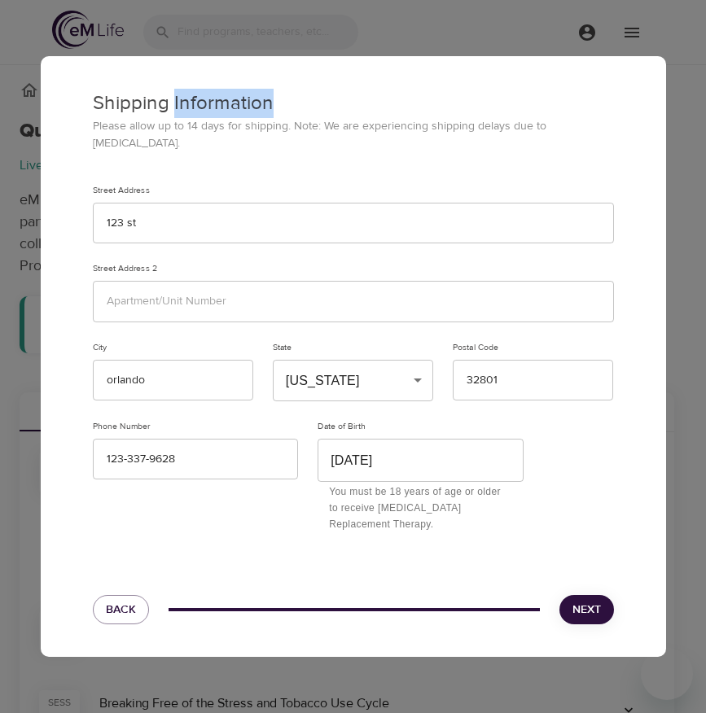
click at [228, 118] on p "Shipping Information" at bounding box center [353, 103] width 521 height 29
click at [314, 112] on p "Shipping Information" at bounding box center [353, 103] width 521 height 29
drag, startPoint x: 301, startPoint y: 108, endPoint x: 94, endPoint y: 104, distance: 206.8
click at [94, 104] on p "Shipping Information" at bounding box center [353, 103] width 521 height 29
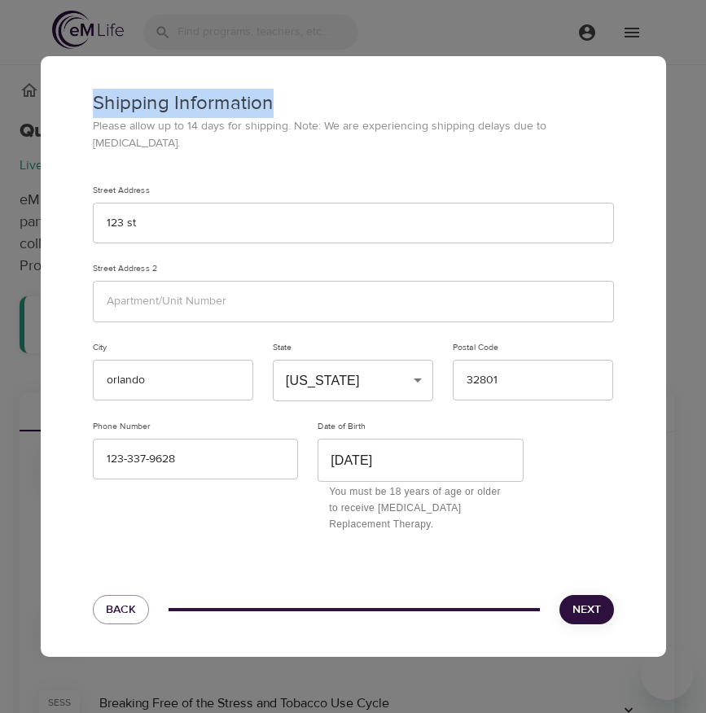
click at [123, 107] on p "Shipping Information" at bounding box center [353, 103] width 521 height 29
click at [234, 560] on div "Shipping Information Please allow up to 14 days for shipping. Note: We are expe…" at bounding box center [353, 356] width 625 height 601
click at [125, 611] on button "Back" at bounding box center [121, 610] width 56 height 30
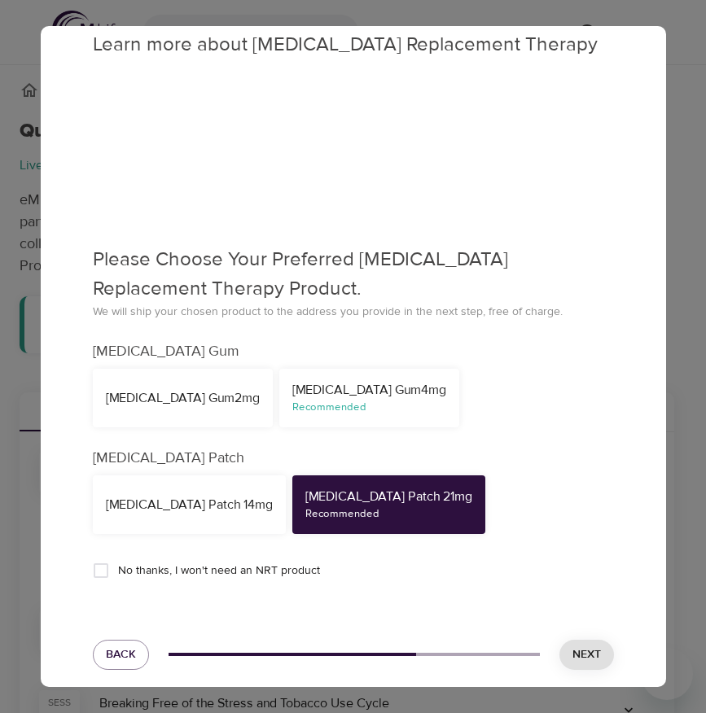
scroll to position [43, 0]
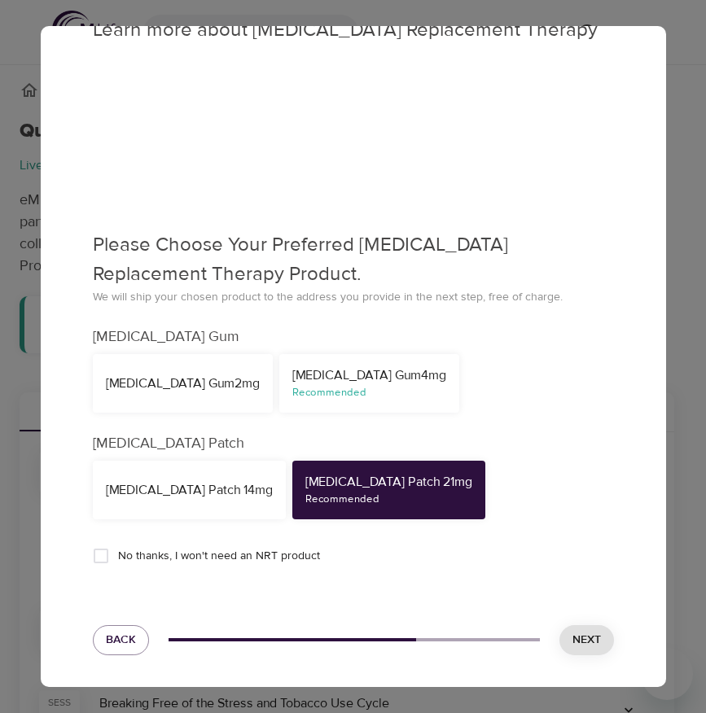
click at [182, 556] on span "No thanks, I won't need an NRT product" at bounding box center [219, 556] width 202 height 17
click at [118, 556] on input "No thanks, I won't need an NRT product" at bounding box center [101, 556] width 34 height 34
checkbox input "true"
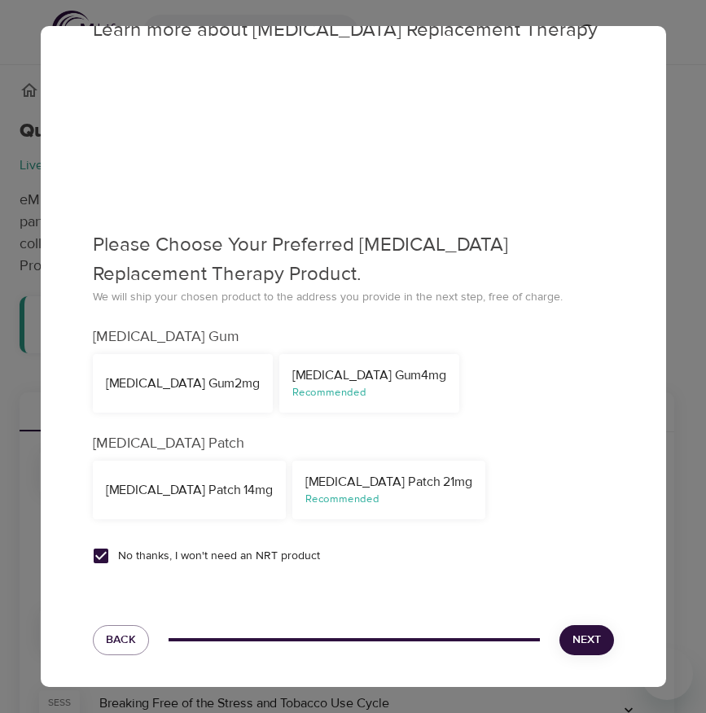
click at [572, 640] on span "Next" at bounding box center [586, 640] width 28 height 20
click at [560, 627] on button "Next" at bounding box center [586, 640] width 55 height 30
click at [572, 634] on span "Next" at bounding box center [586, 640] width 28 height 20
click at [573, 635] on span "Next" at bounding box center [586, 640] width 28 height 20
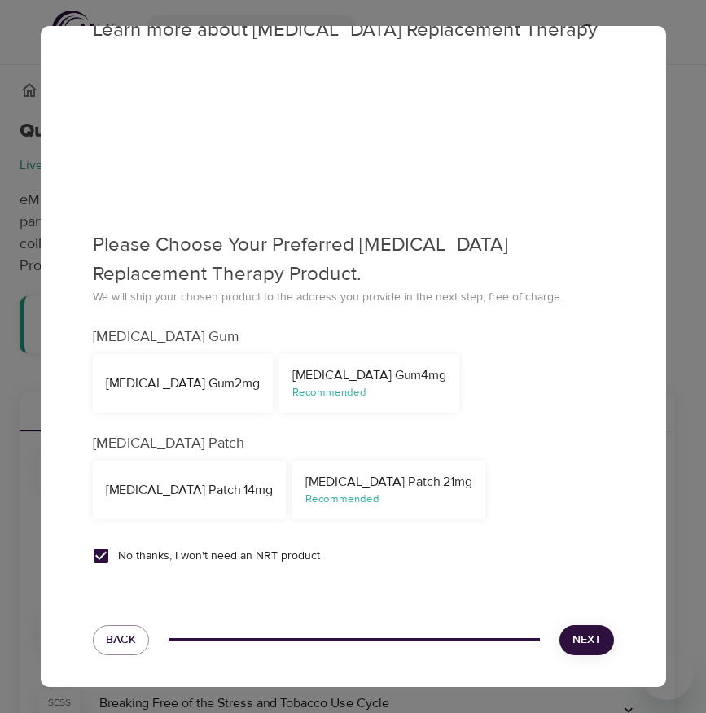
click at [573, 635] on span "Next" at bounding box center [586, 640] width 28 height 20
click at [574, 635] on span "Next" at bounding box center [586, 640] width 28 height 20
click at [573, 635] on span "Next" at bounding box center [586, 640] width 28 height 20
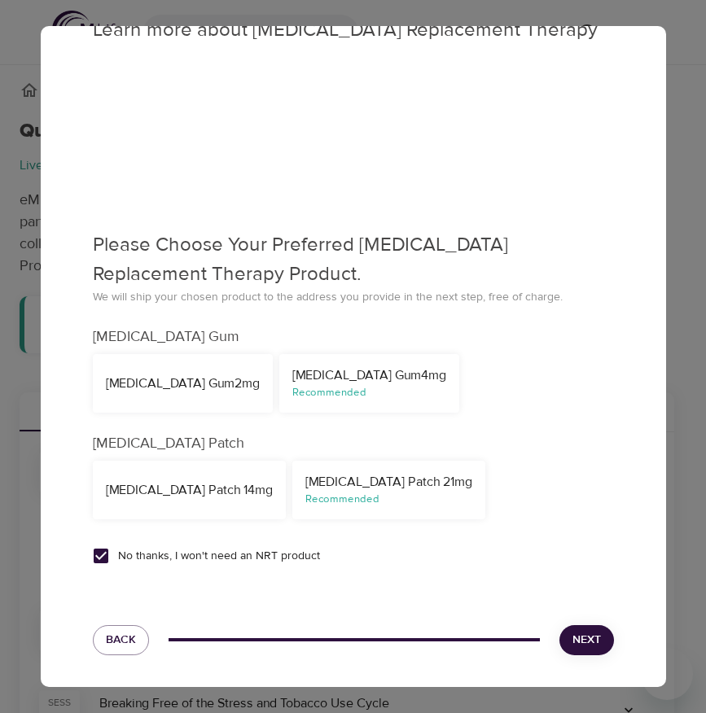
click at [572, 643] on span "Next" at bounding box center [586, 640] width 28 height 20
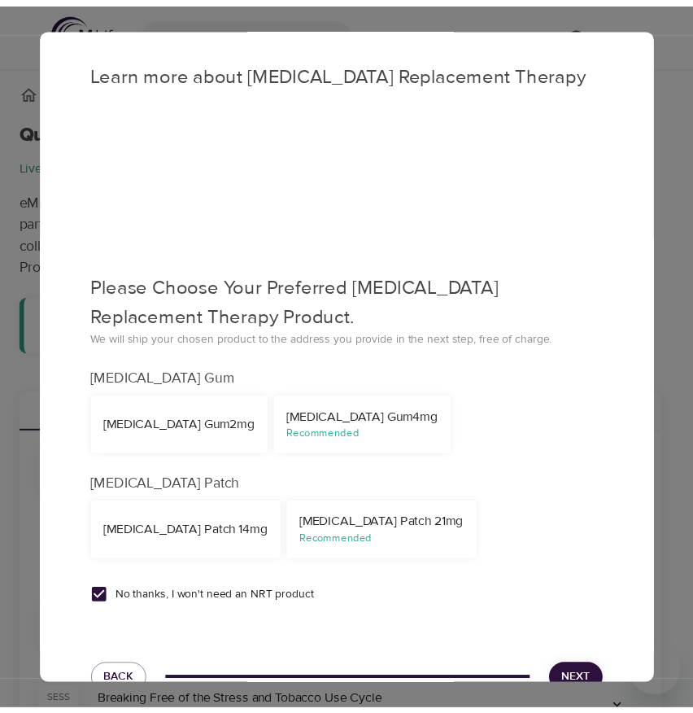
scroll to position [0, 0]
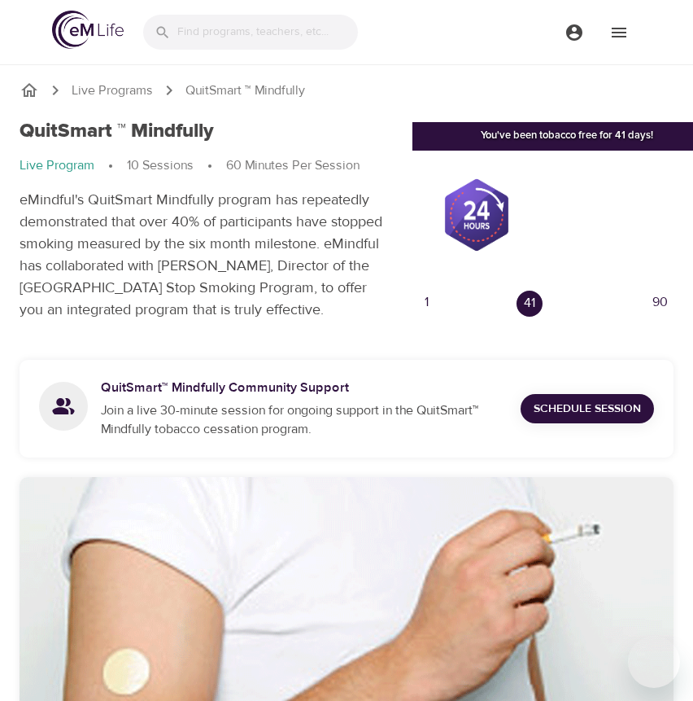
click at [578, 409] on span "Schedule Session" at bounding box center [587, 409] width 107 height 20
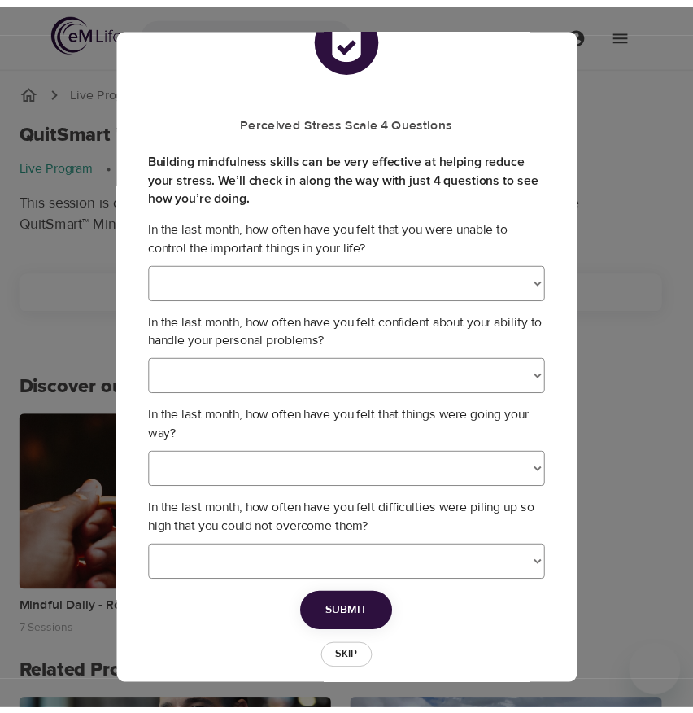
scroll to position [72, 0]
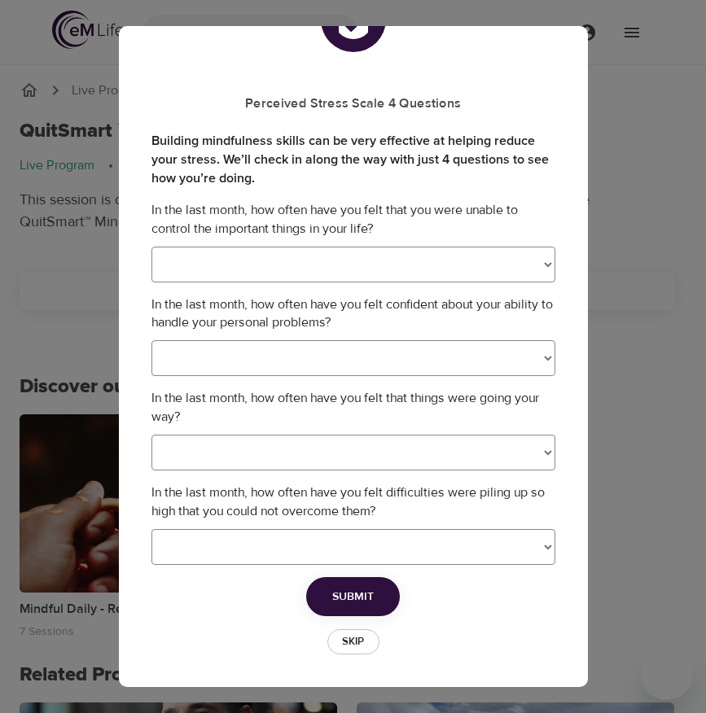
click at [352, 637] on span "Skip" at bounding box center [353, 641] width 36 height 19
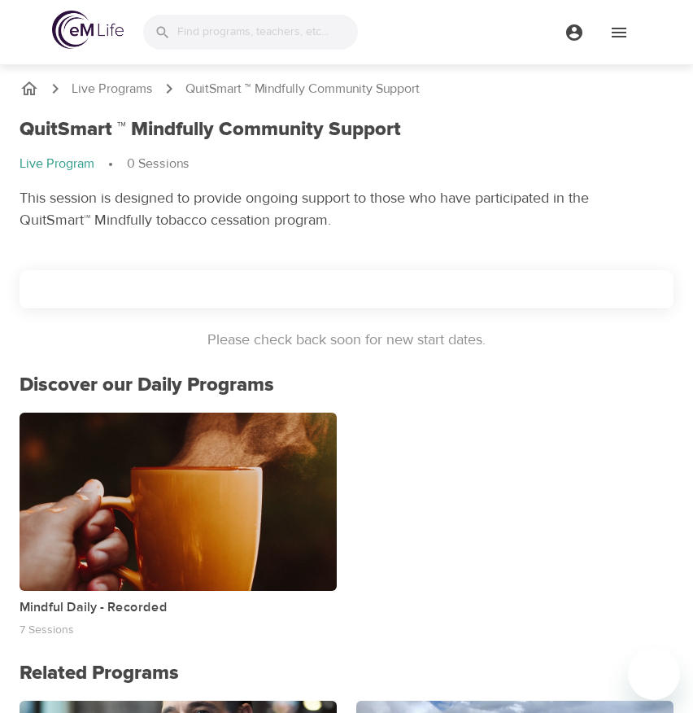
scroll to position [0, 0]
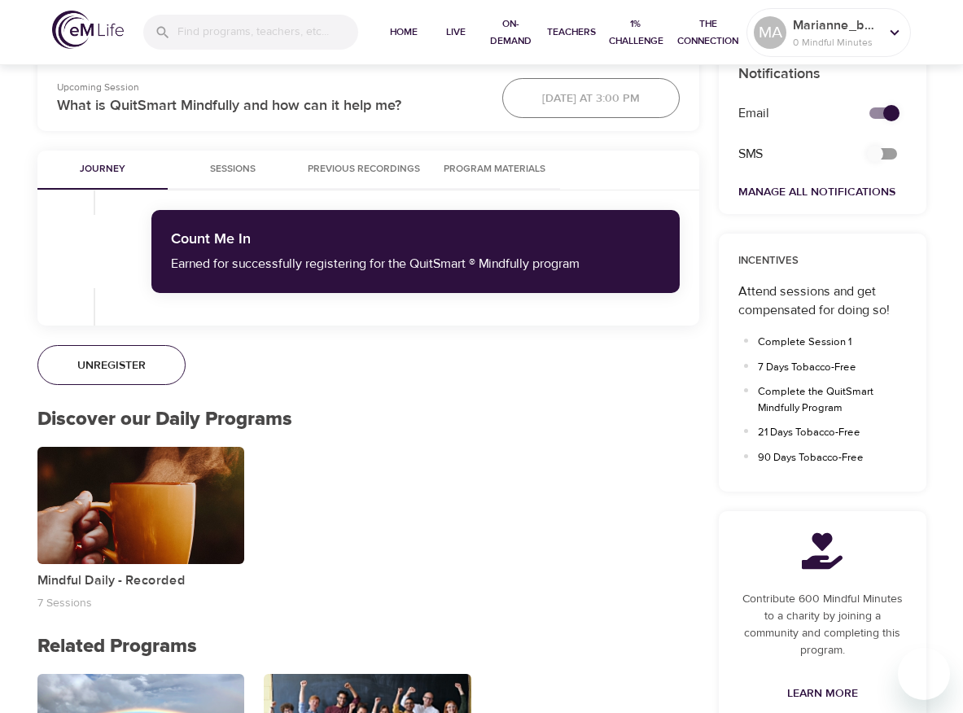
scroll to position [638, 0]
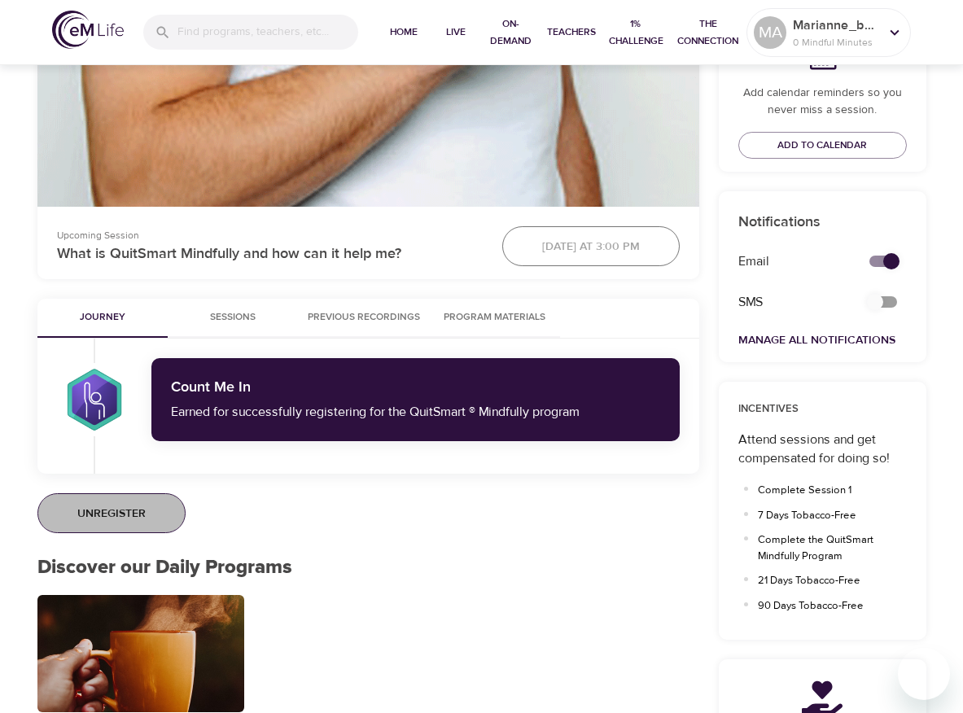
click at [138, 511] on span "Unregister" at bounding box center [111, 514] width 68 height 20
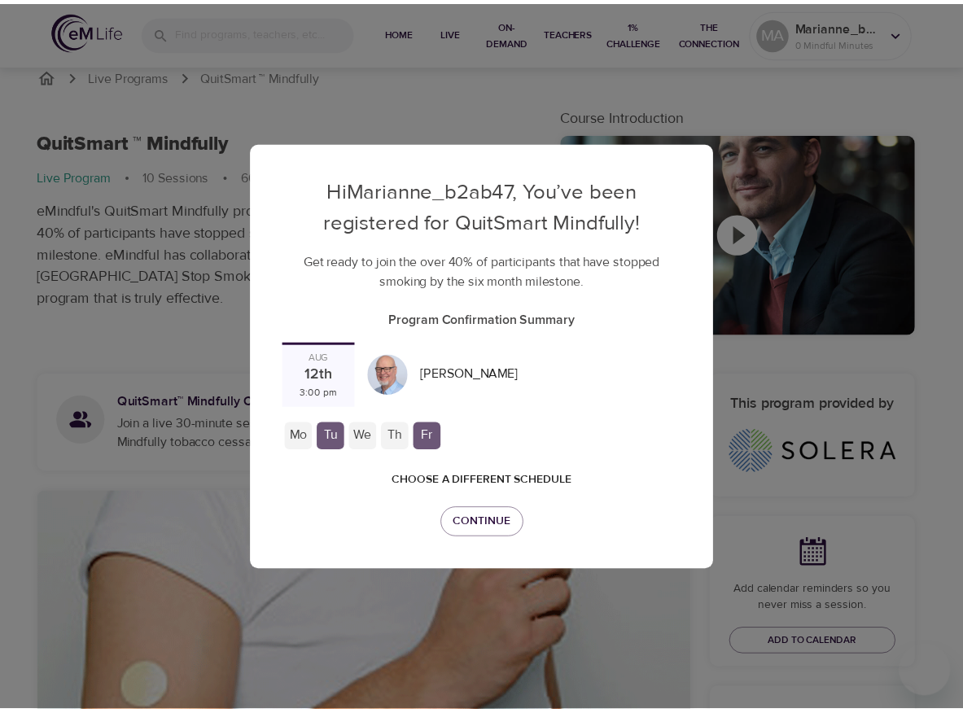
scroll to position [0, 0]
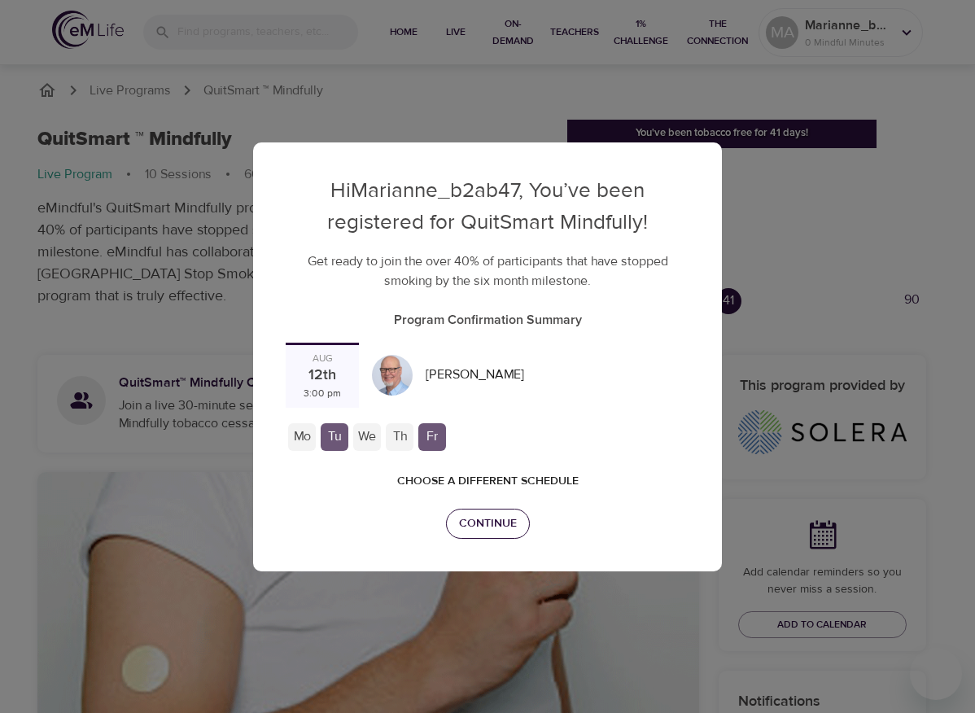
click at [487, 514] on span "Continue" at bounding box center [488, 524] width 58 height 20
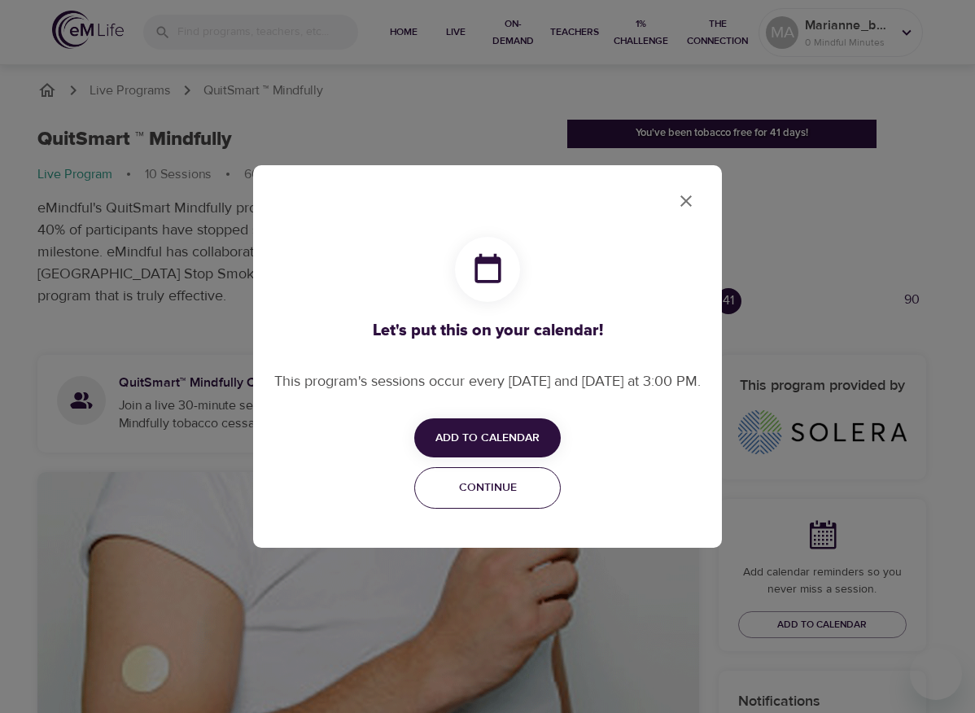
click at [484, 498] on span "Continue" at bounding box center [487, 488] width 125 height 20
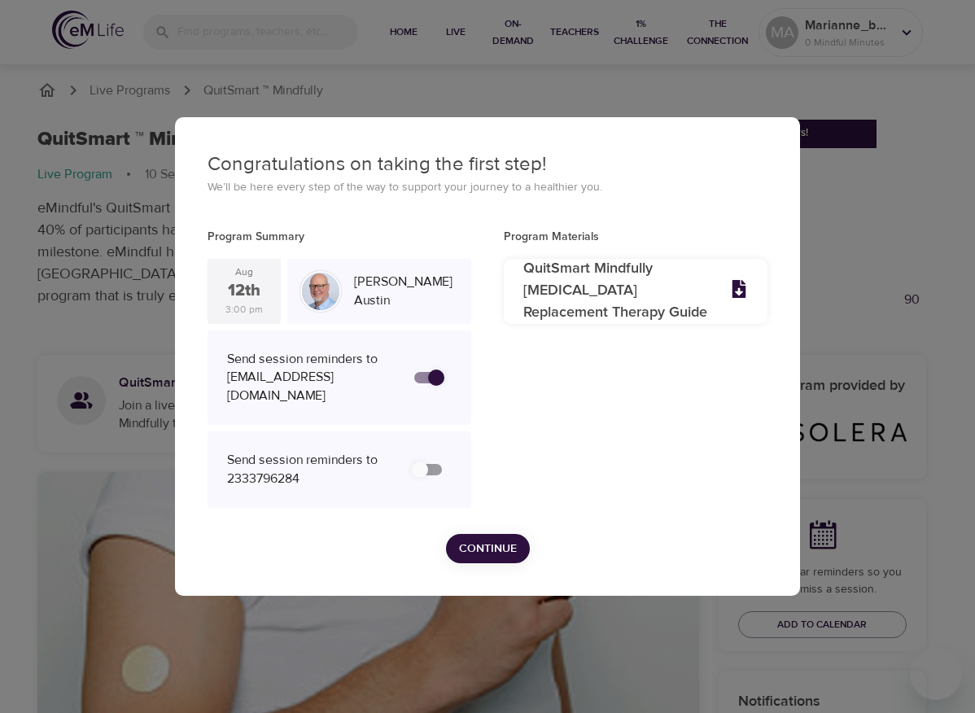
click at [491, 559] on span "Continue" at bounding box center [488, 549] width 58 height 20
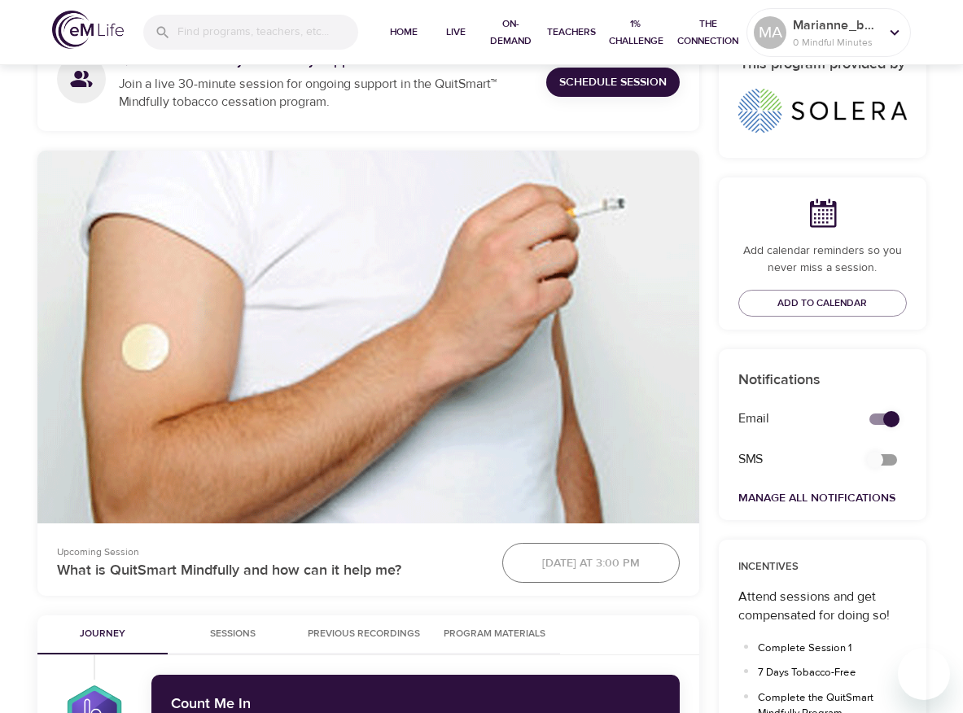
scroll to position [658, 0]
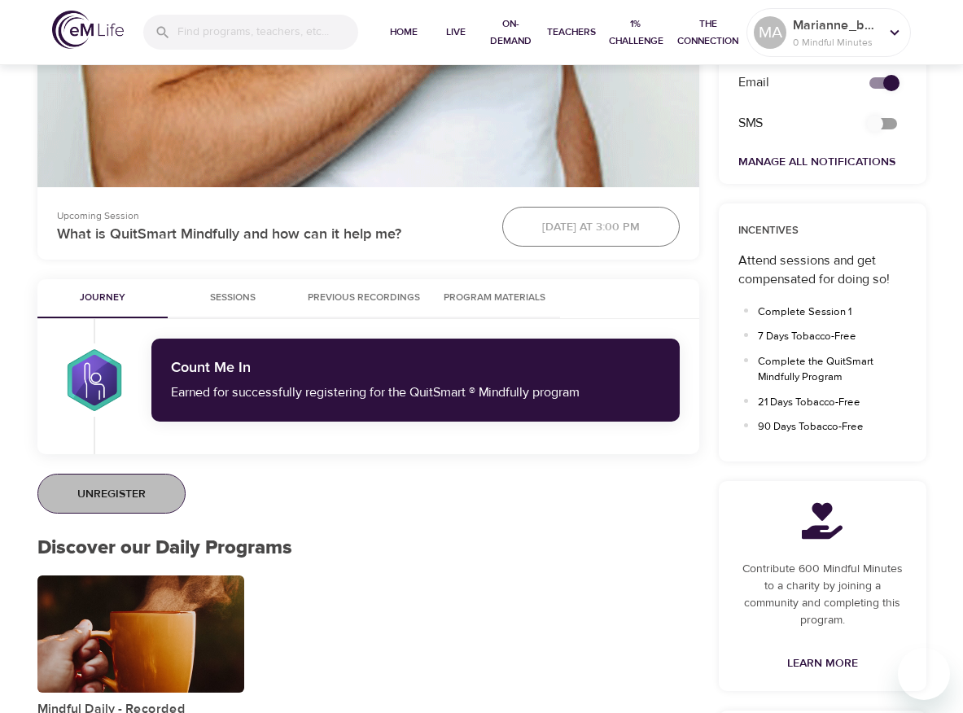
click at [147, 492] on button "Unregister" at bounding box center [111, 494] width 148 height 41
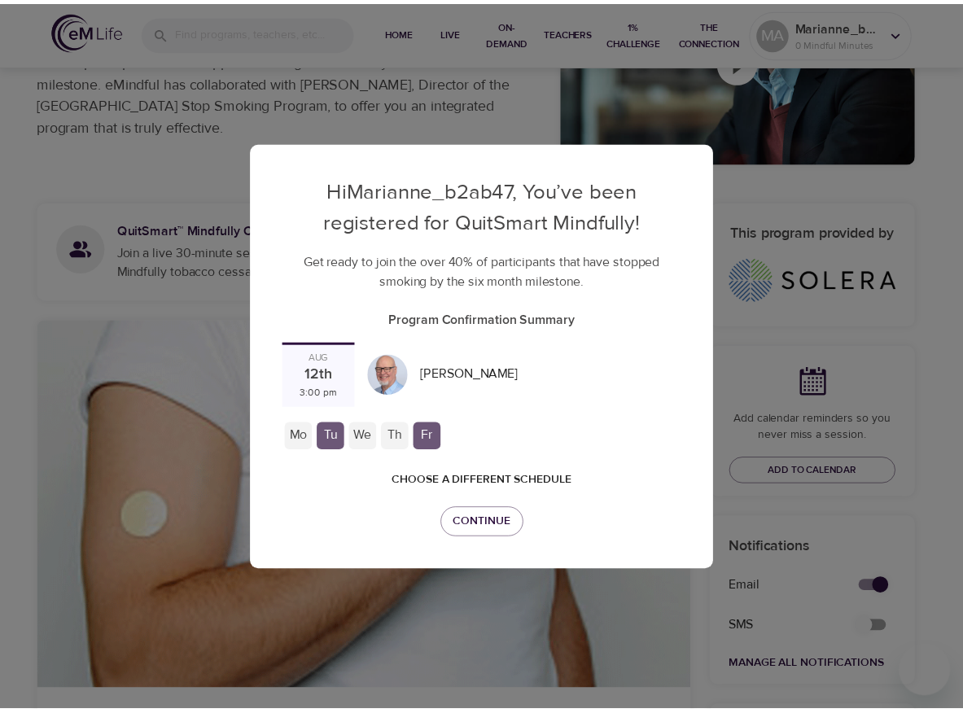
scroll to position [0, 0]
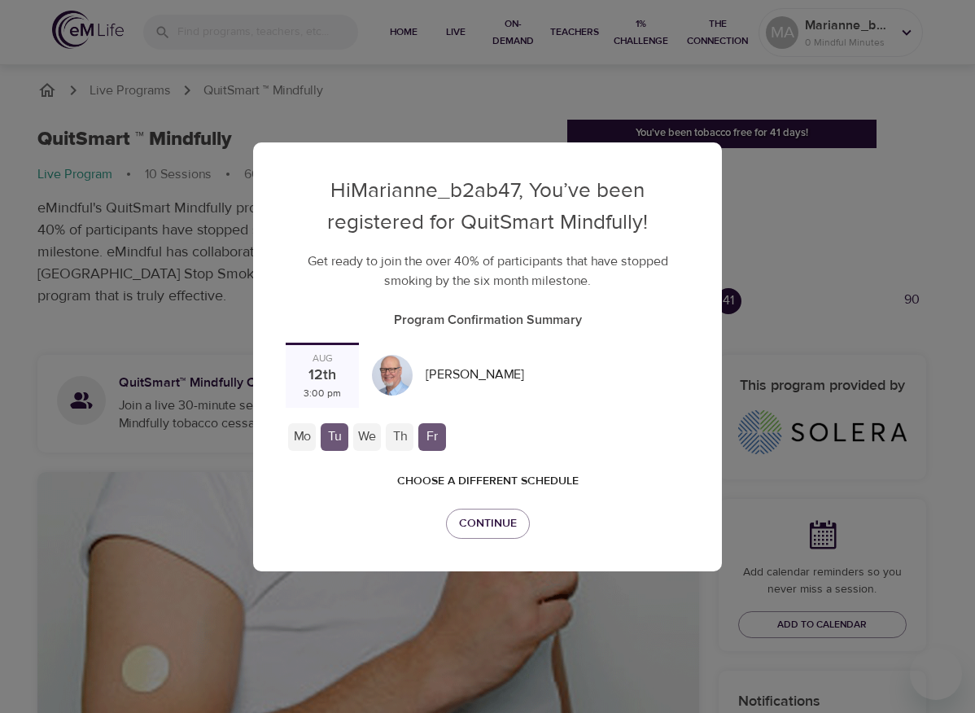
click at [348, 423] on div "Tu" at bounding box center [335, 437] width 28 height 28
click at [381, 423] on div "We" at bounding box center [367, 437] width 28 height 28
click at [509, 514] on span "Continue" at bounding box center [488, 524] width 58 height 20
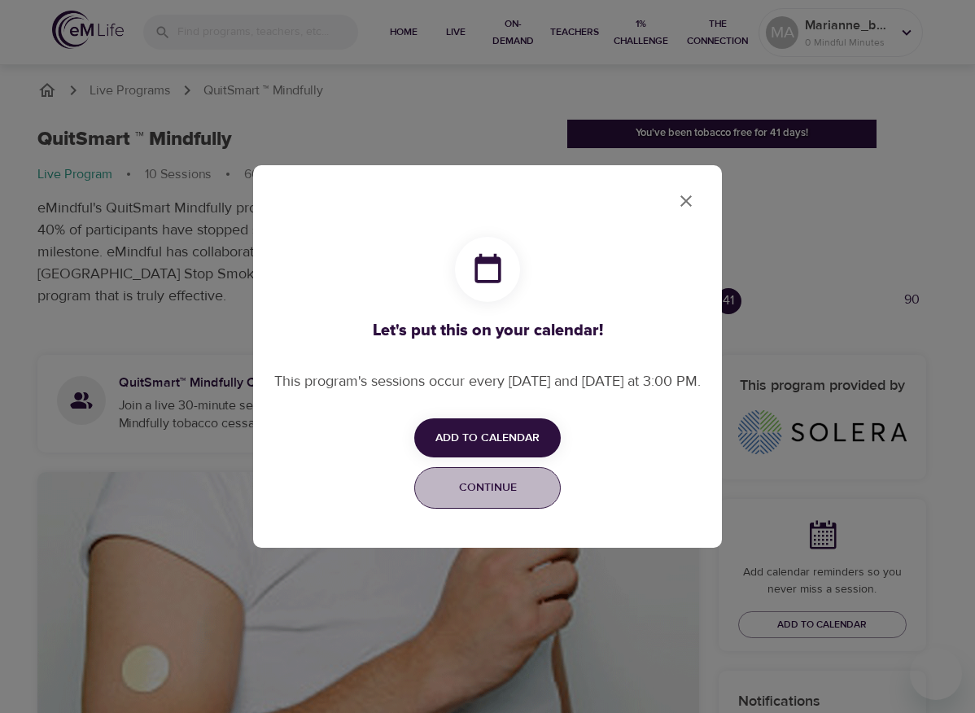
click at [507, 495] on span "Continue" at bounding box center [487, 488] width 125 height 20
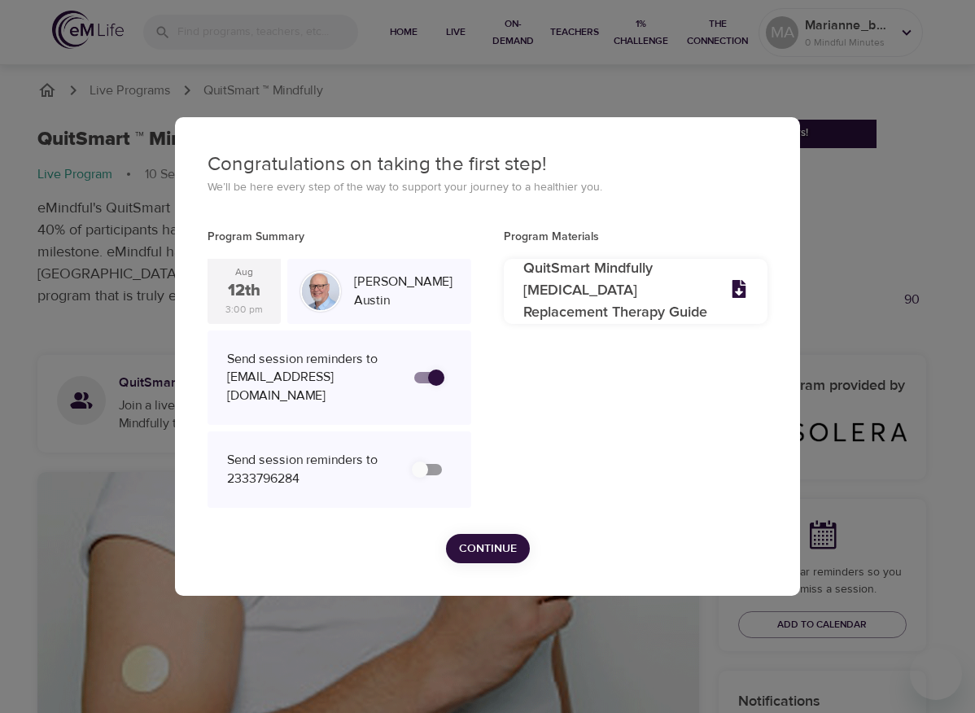
click at [245, 282] on div "12th" at bounding box center [244, 291] width 33 height 24
click at [446, 305] on div "Jim Austin" at bounding box center [379, 291] width 171 height 54
click at [390, 393] on input "secondary checkbox" at bounding box center [436, 377] width 93 height 31
checkbox input "true"
checkbox input "false"
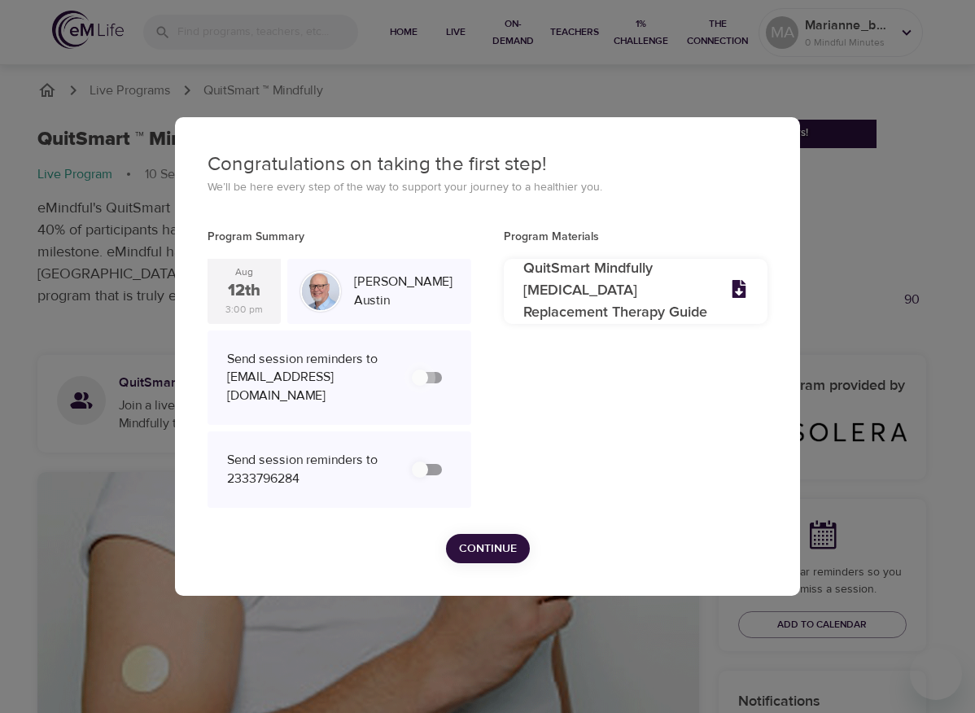
click at [374, 393] on input "secondary checkbox" at bounding box center [420, 377] width 93 height 31
checkbox input "false"
checkbox input "true"
click at [390, 393] on input "secondary checkbox" at bounding box center [436, 377] width 93 height 31
checkbox input "true"
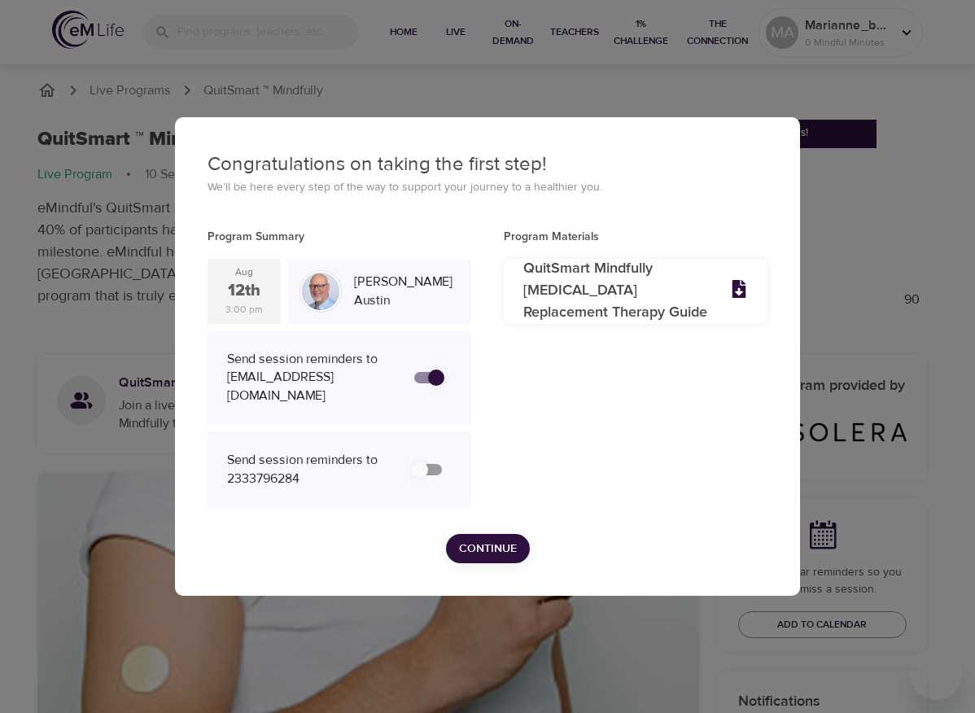
checkbox input "false"
click at [470, 545] on button "Continue" at bounding box center [488, 549] width 84 height 30
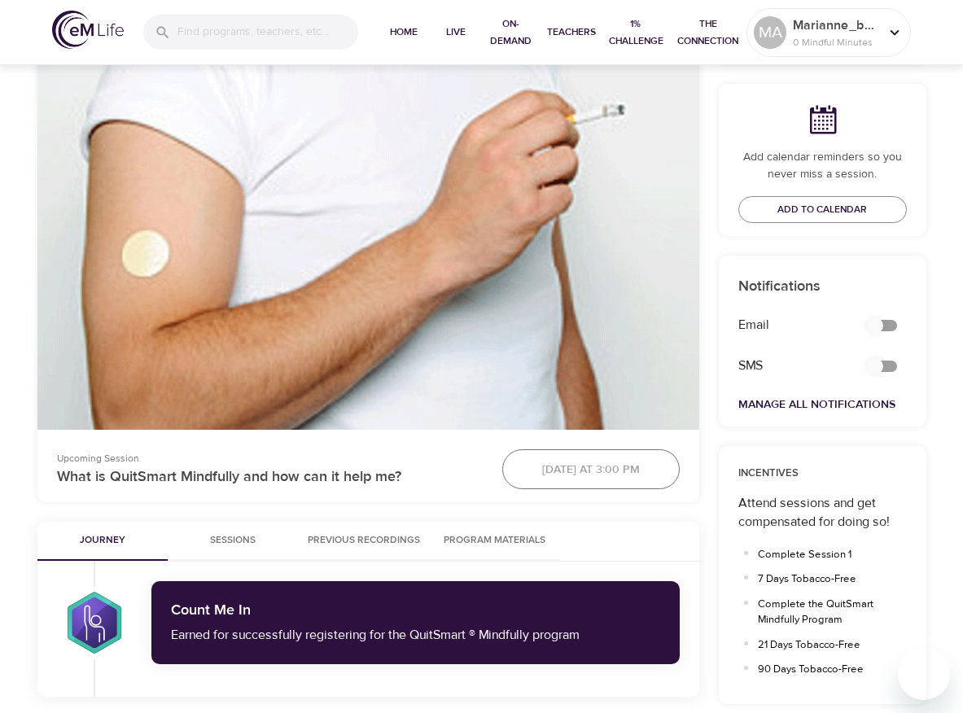
scroll to position [176, 0]
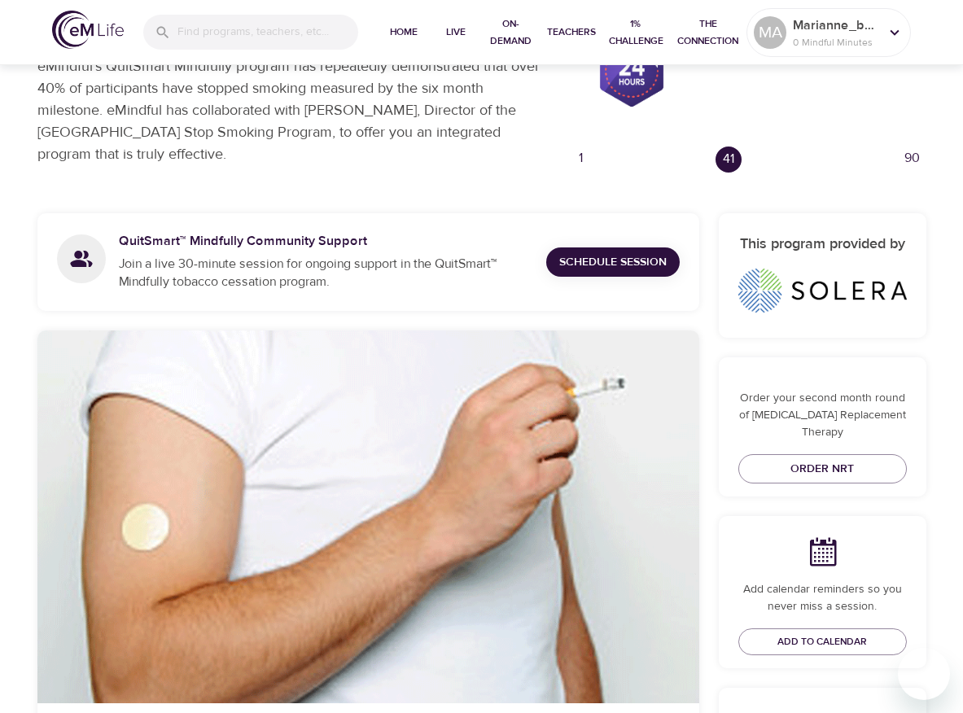
scroll to position [679, 0]
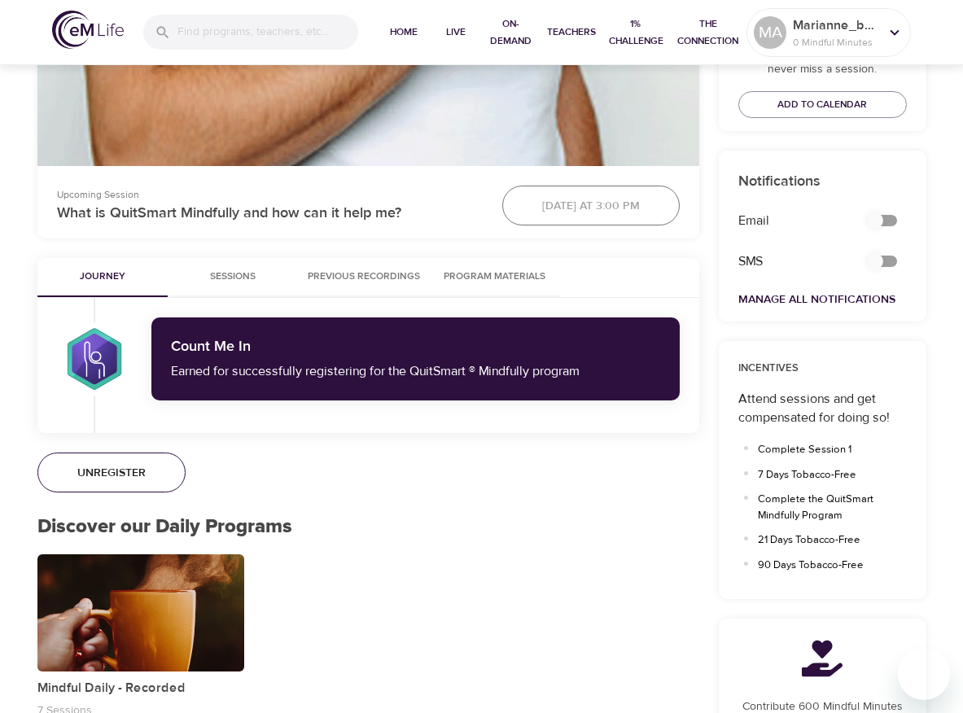
click at [139, 466] on span "Unregister" at bounding box center [111, 473] width 68 height 20
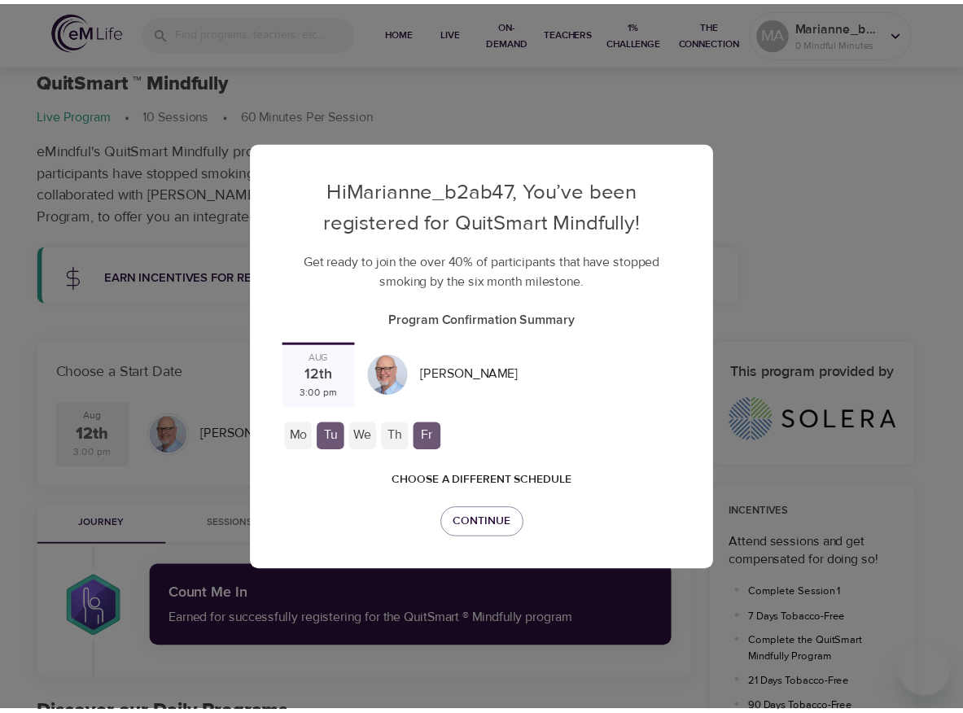
scroll to position [0, 0]
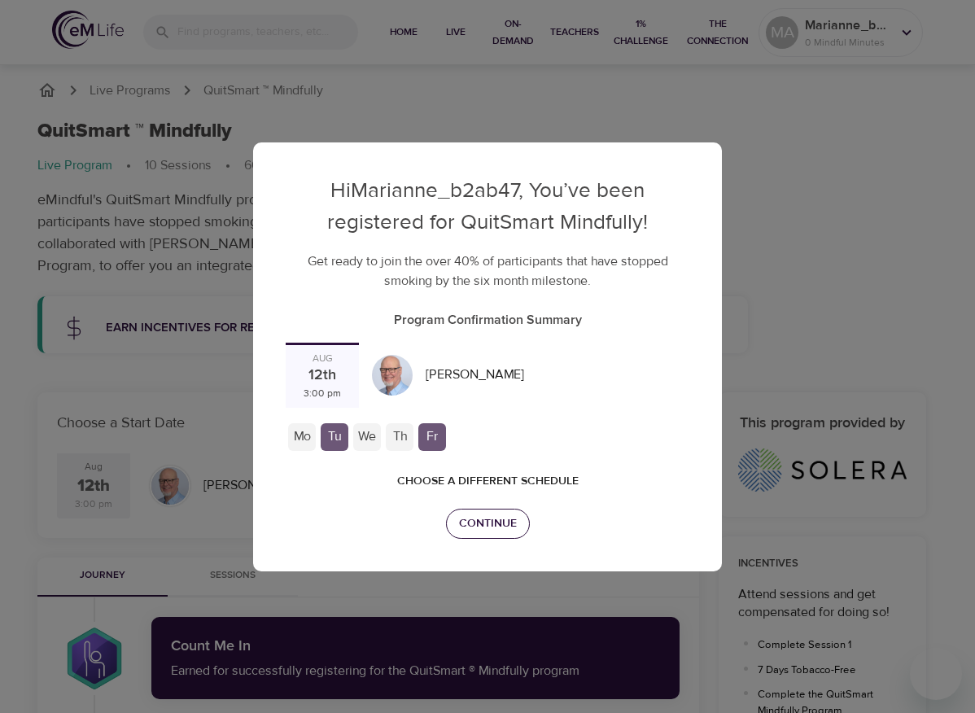
click at [470, 514] on span "Continue" at bounding box center [488, 524] width 58 height 20
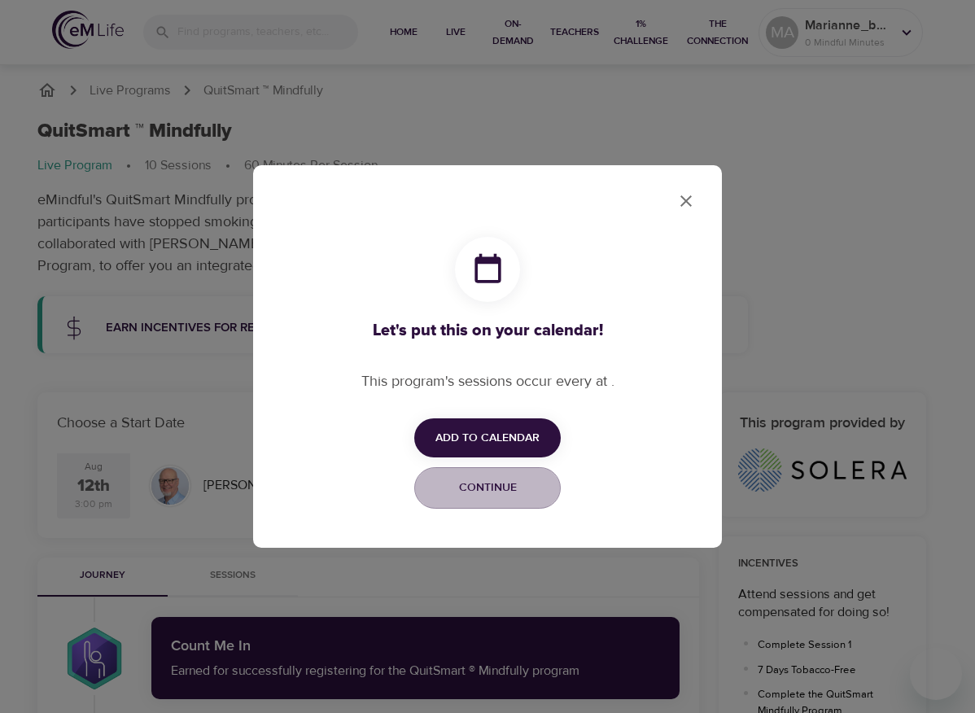
click at [470, 496] on span "Continue" at bounding box center [487, 488] width 125 height 20
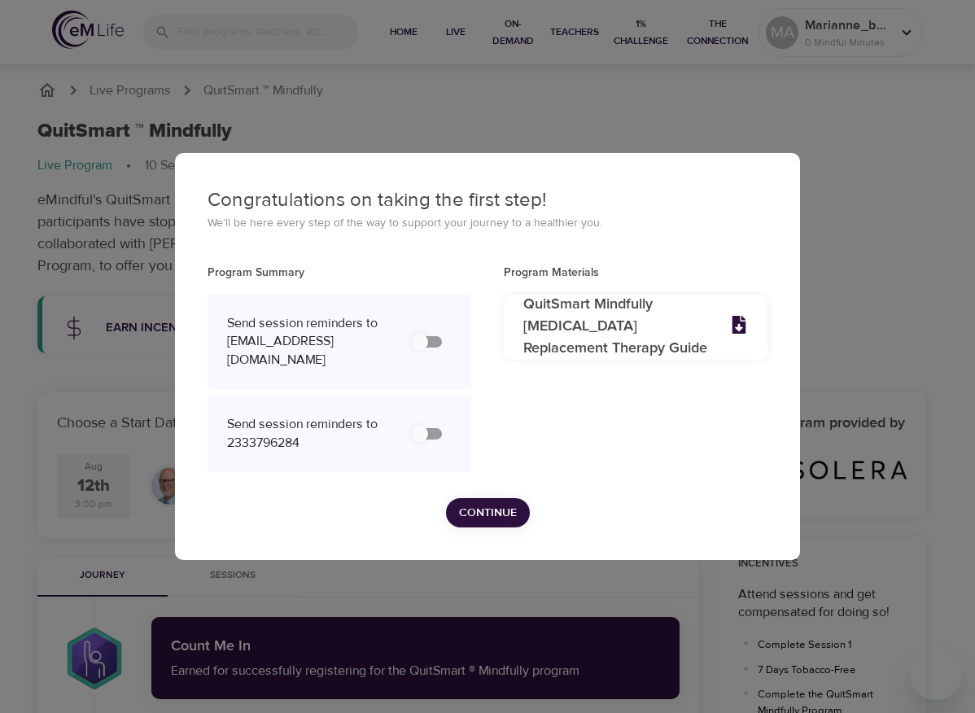
click at [470, 509] on button "Continue" at bounding box center [488, 513] width 84 height 30
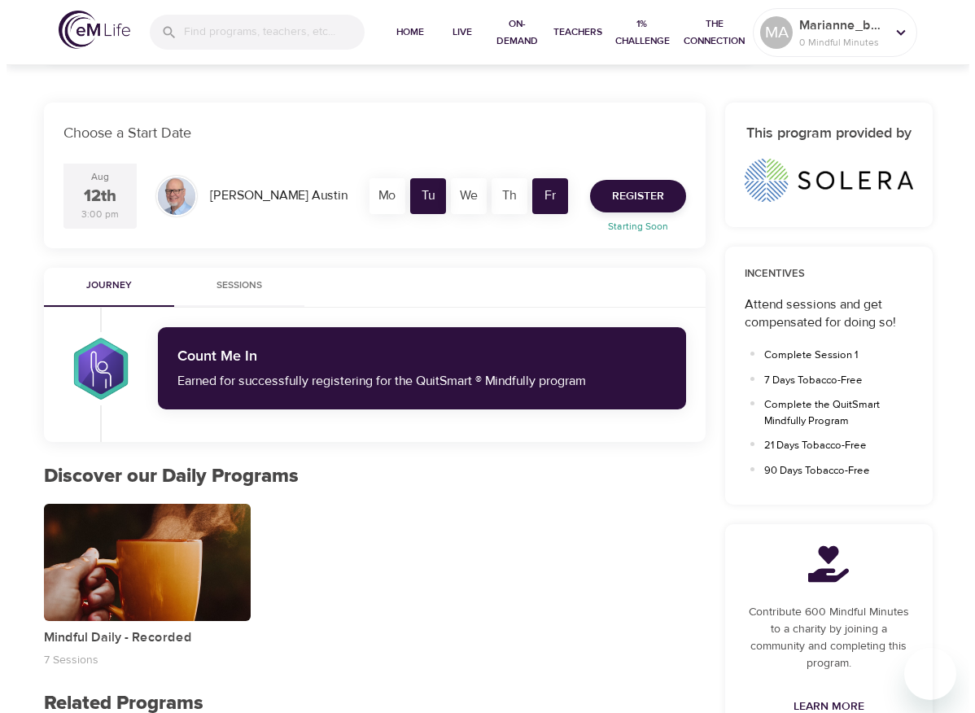
scroll to position [295, 0]
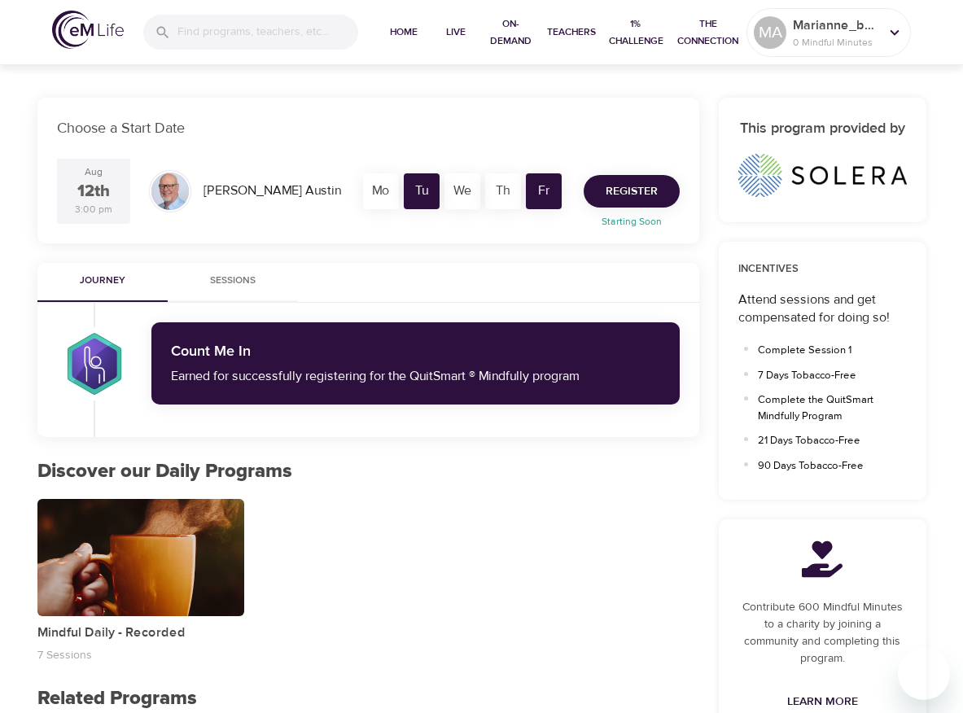
click at [636, 183] on span "Register" at bounding box center [631, 191] width 52 height 20
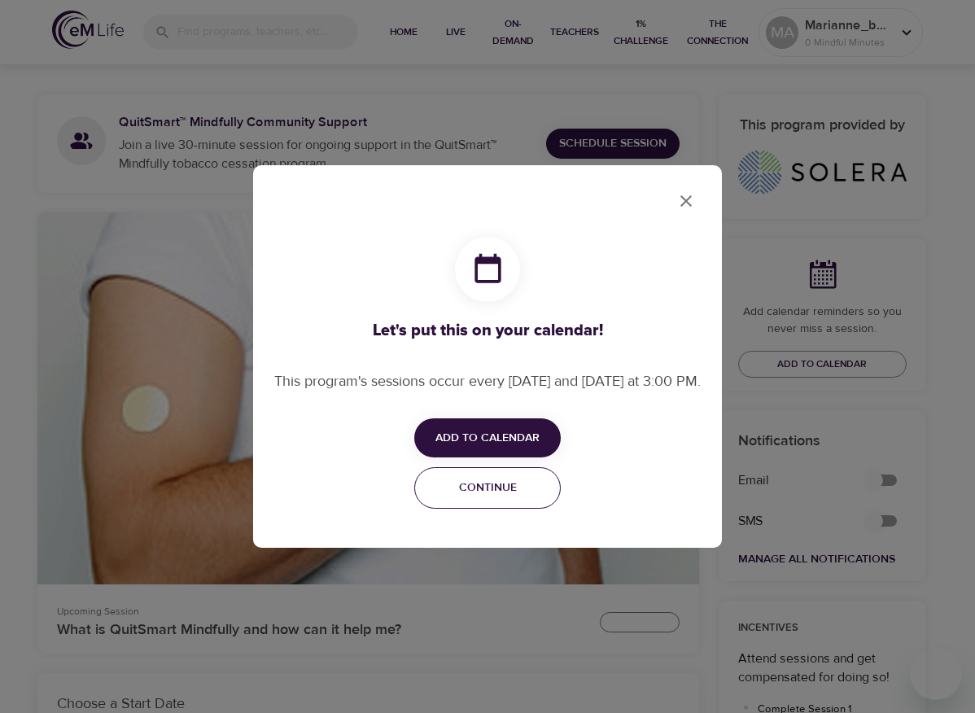
click at [480, 497] on span "Continue" at bounding box center [487, 488] width 125 height 20
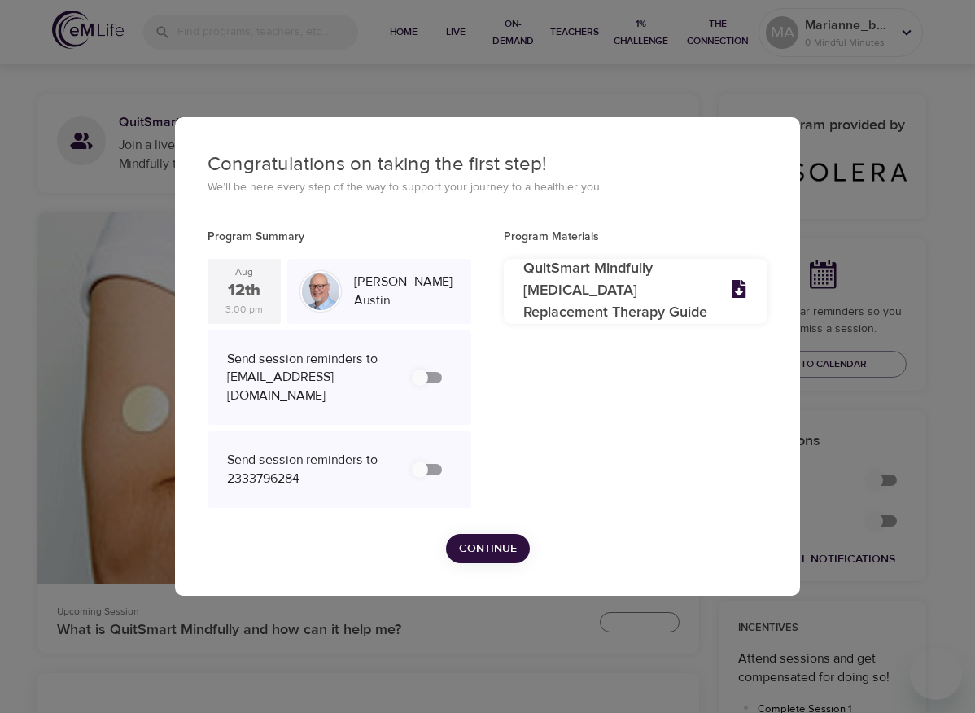
click at [480, 546] on button "Continue" at bounding box center [488, 549] width 84 height 30
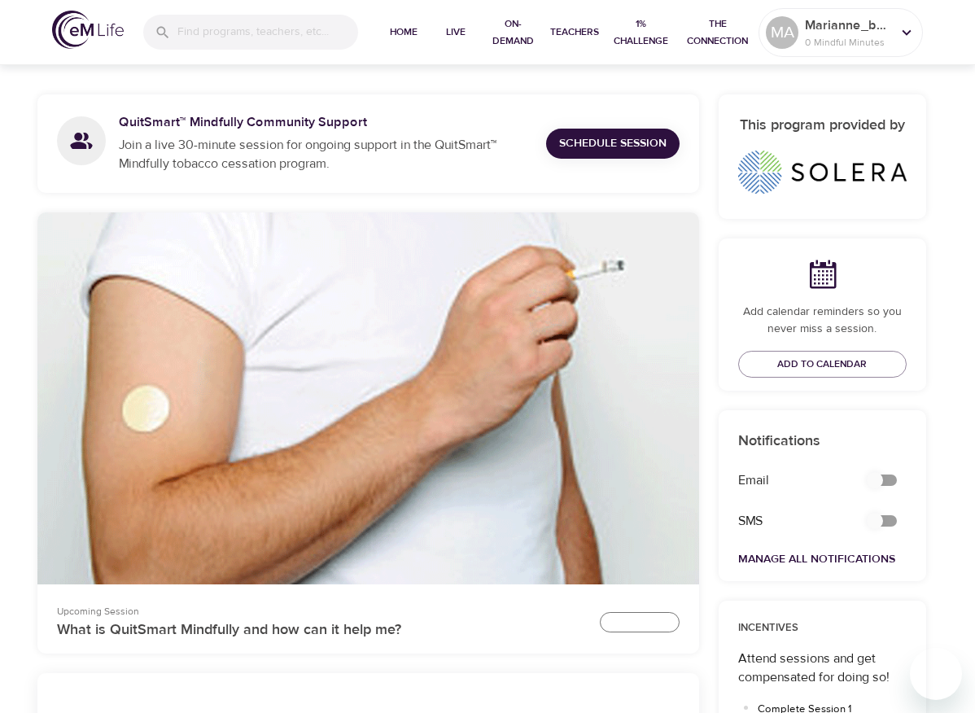
checkbox input "true"
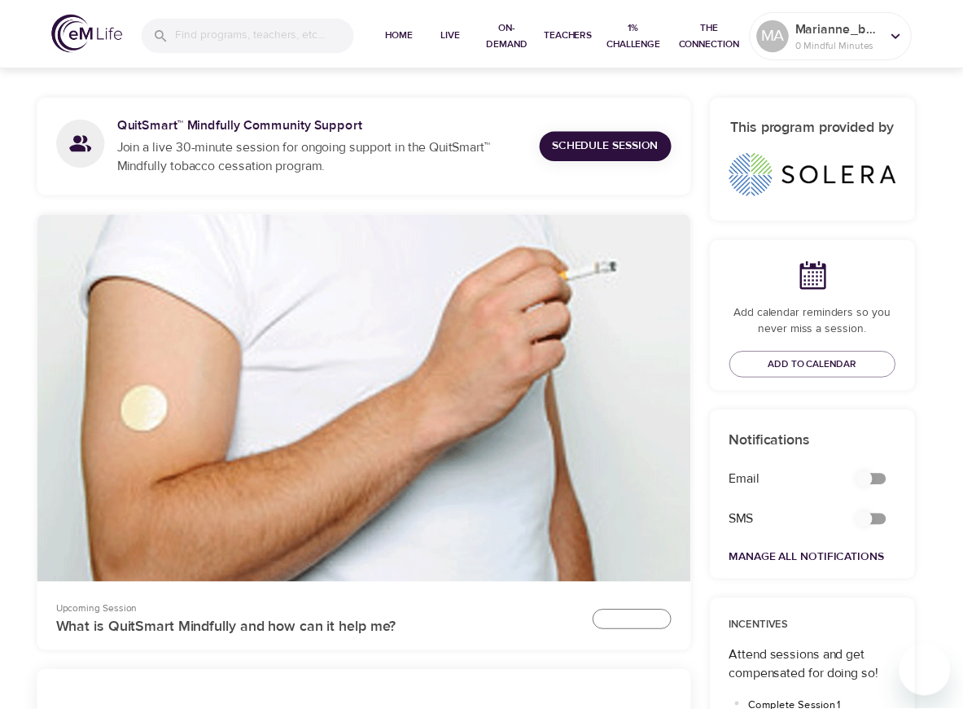
scroll to position [277, 0]
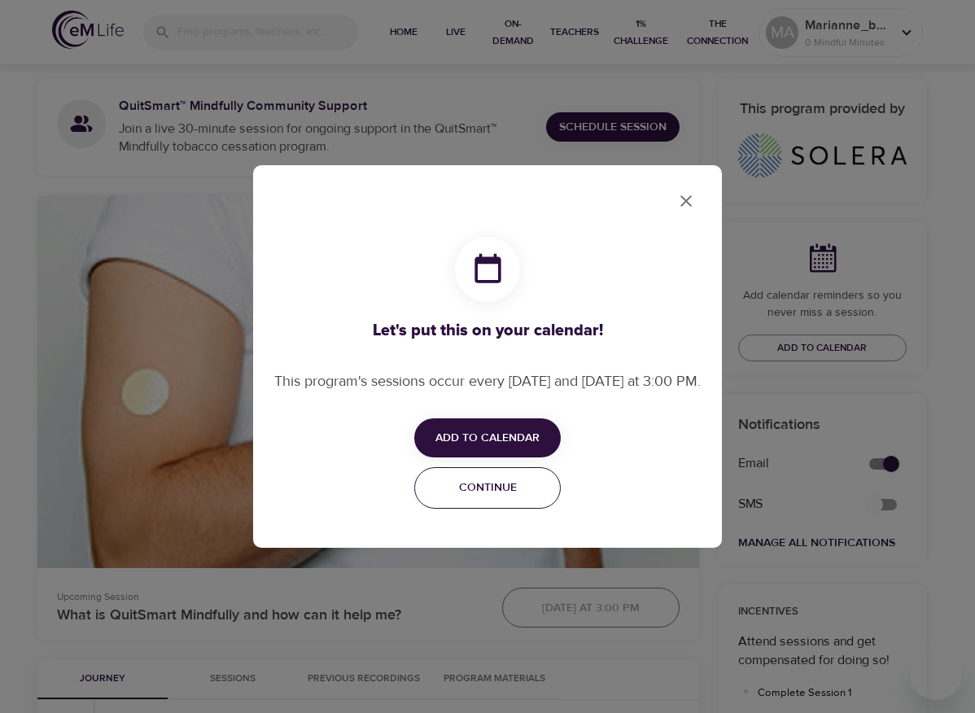
click at [500, 509] on button "Continue" at bounding box center [487, 488] width 146 height 42
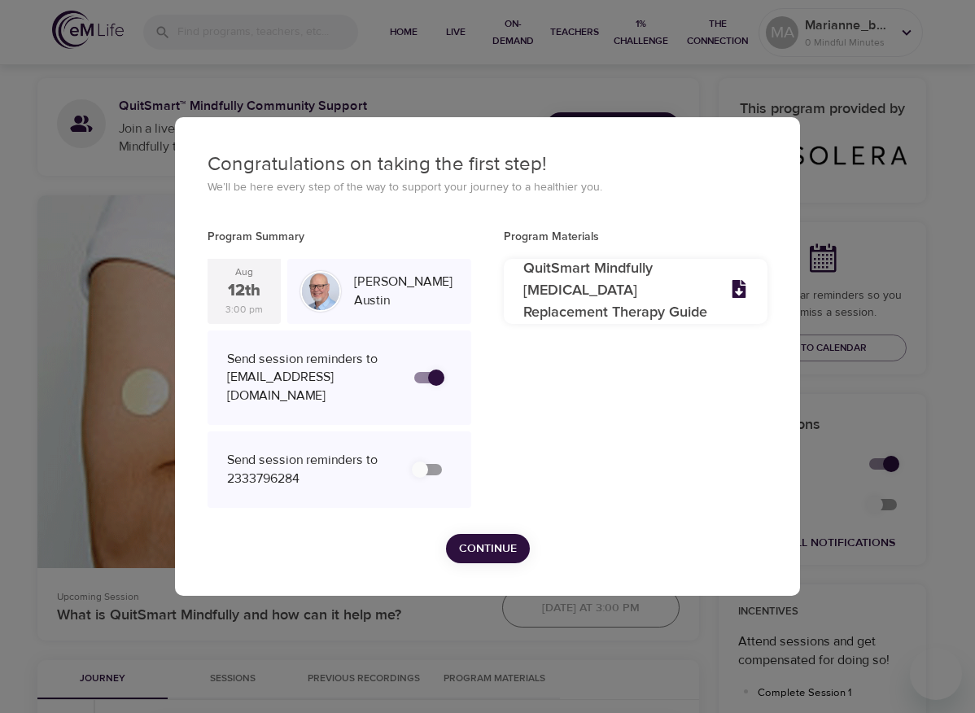
click at [483, 557] on span "Continue" at bounding box center [488, 549] width 58 height 20
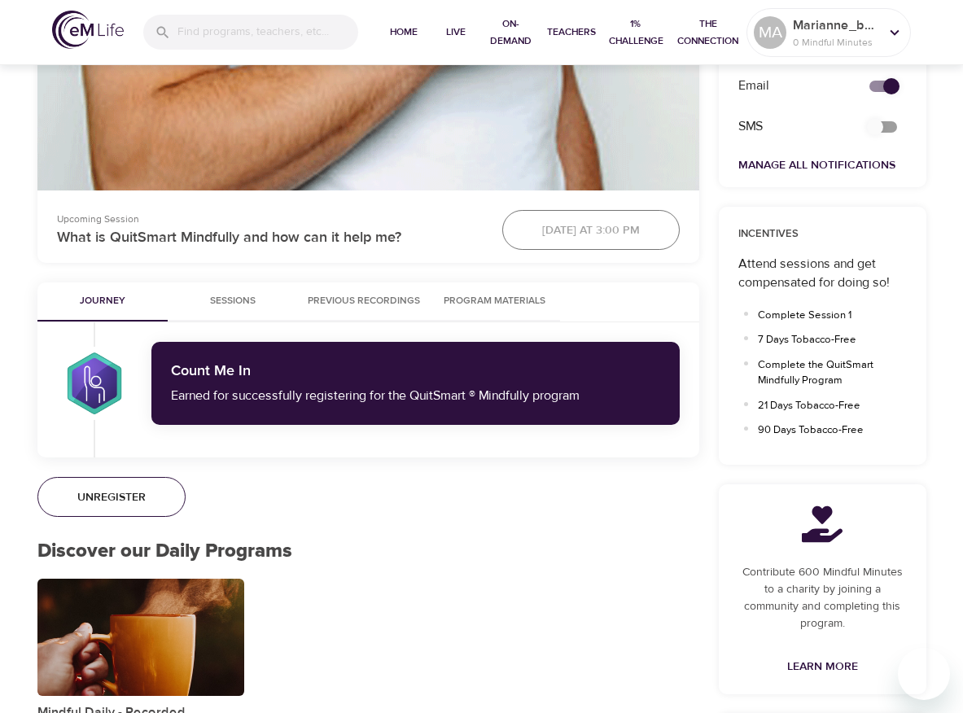
scroll to position [654, 0]
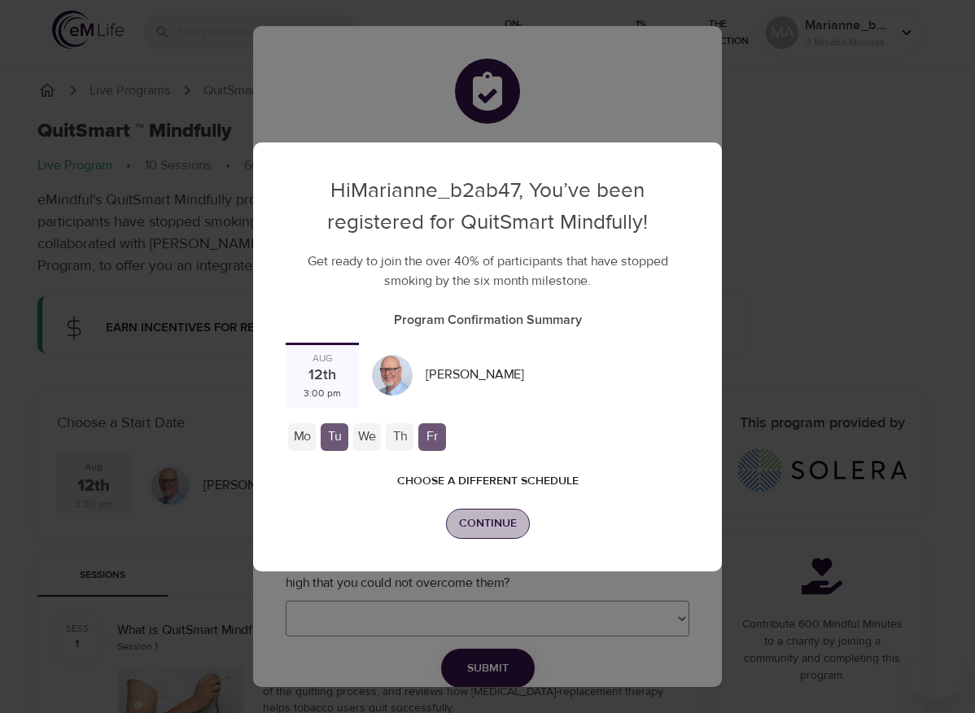
click at [472, 514] on span "Continue" at bounding box center [488, 524] width 58 height 20
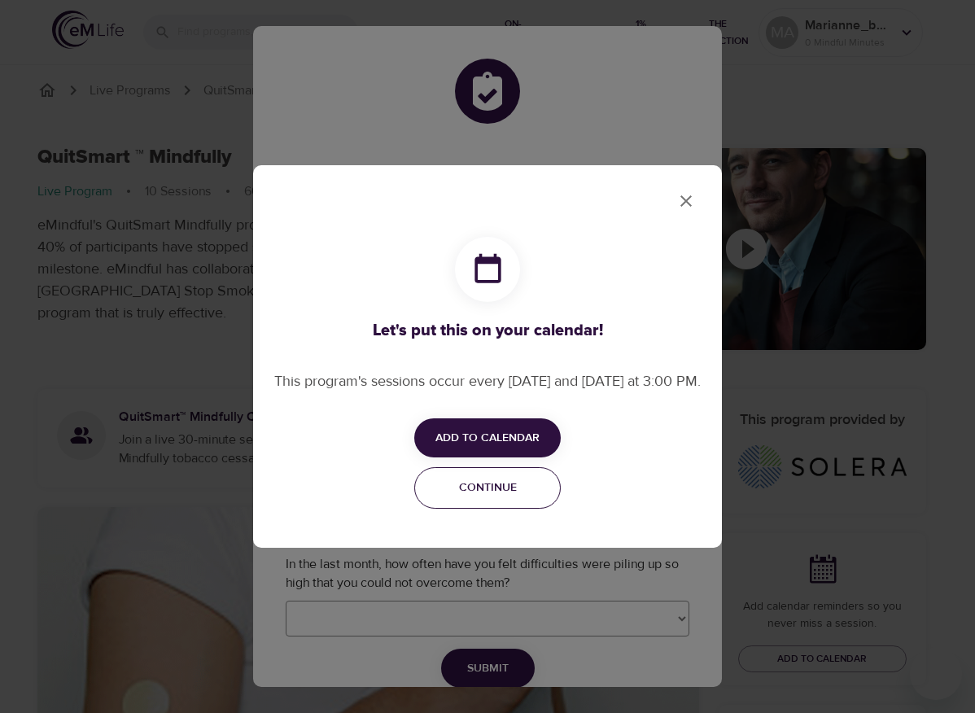
click at [514, 493] on span "Continue" at bounding box center [487, 488] width 125 height 20
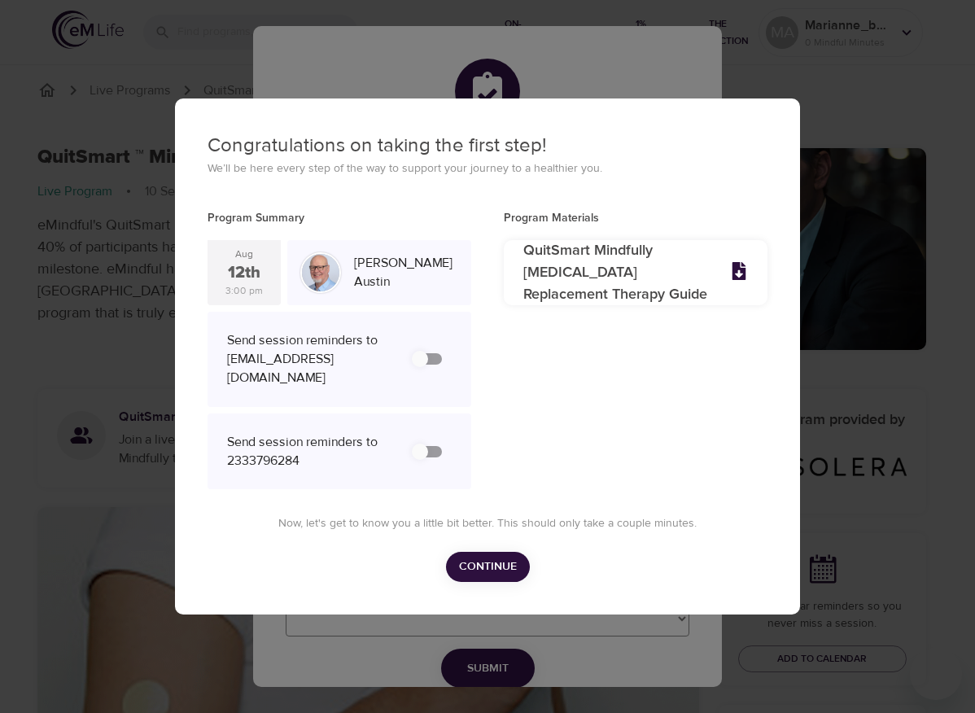
checkbox input "true"
click at [483, 572] on span "Continue" at bounding box center [488, 567] width 58 height 20
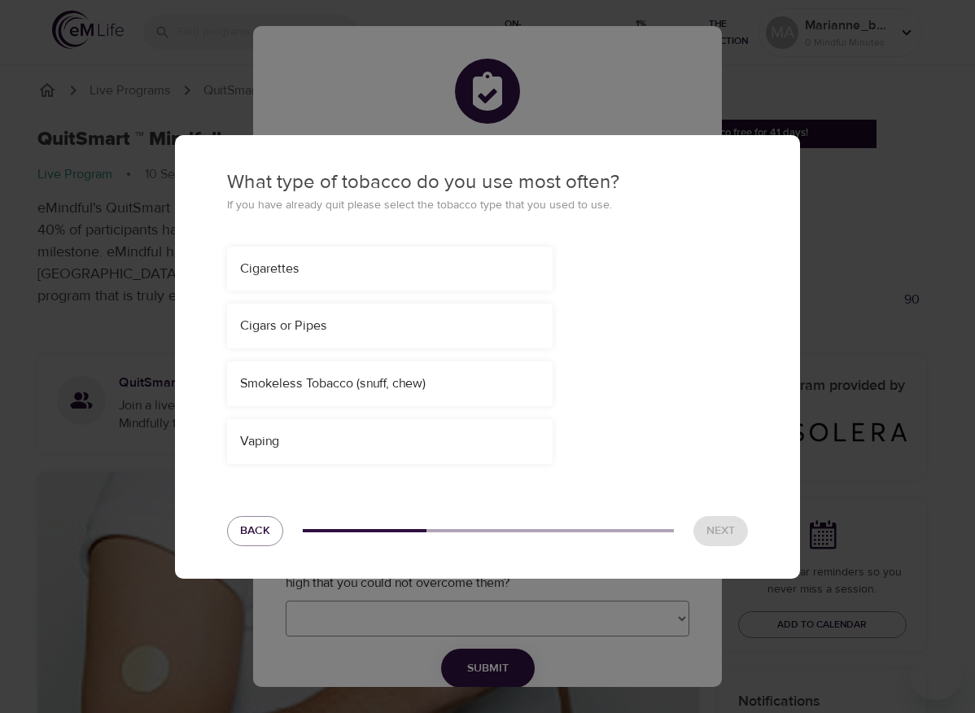
click at [404, 275] on div "Cigarettes" at bounding box center [389, 269] width 299 height 19
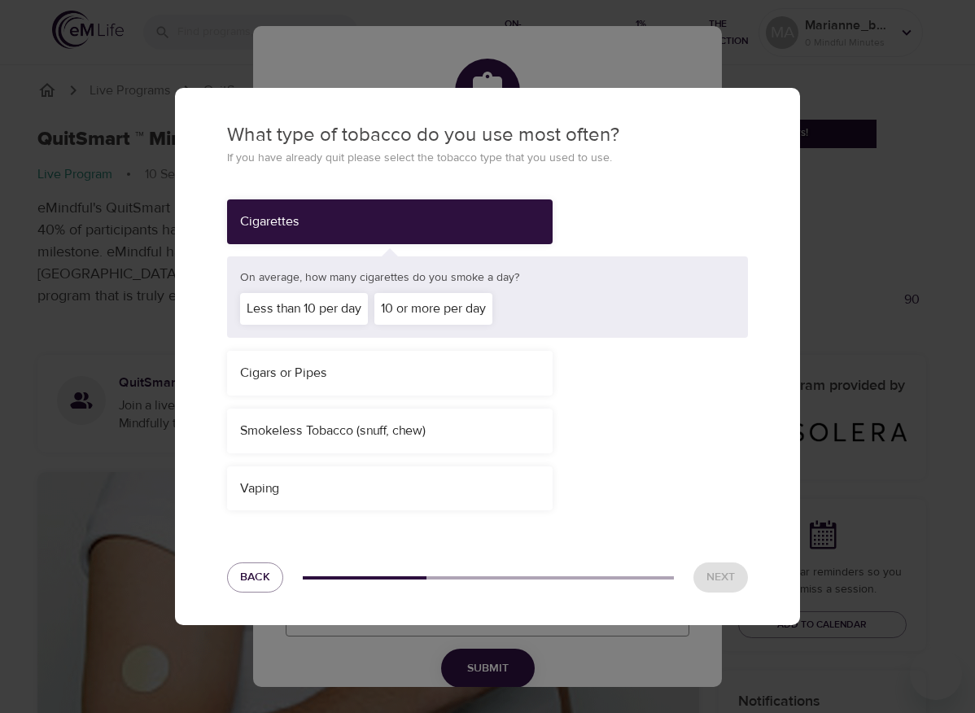
click at [315, 308] on div "Less than 10 per day" at bounding box center [304, 309] width 128 height 32
click at [706, 584] on span "Next" at bounding box center [720, 577] width 28 height 20
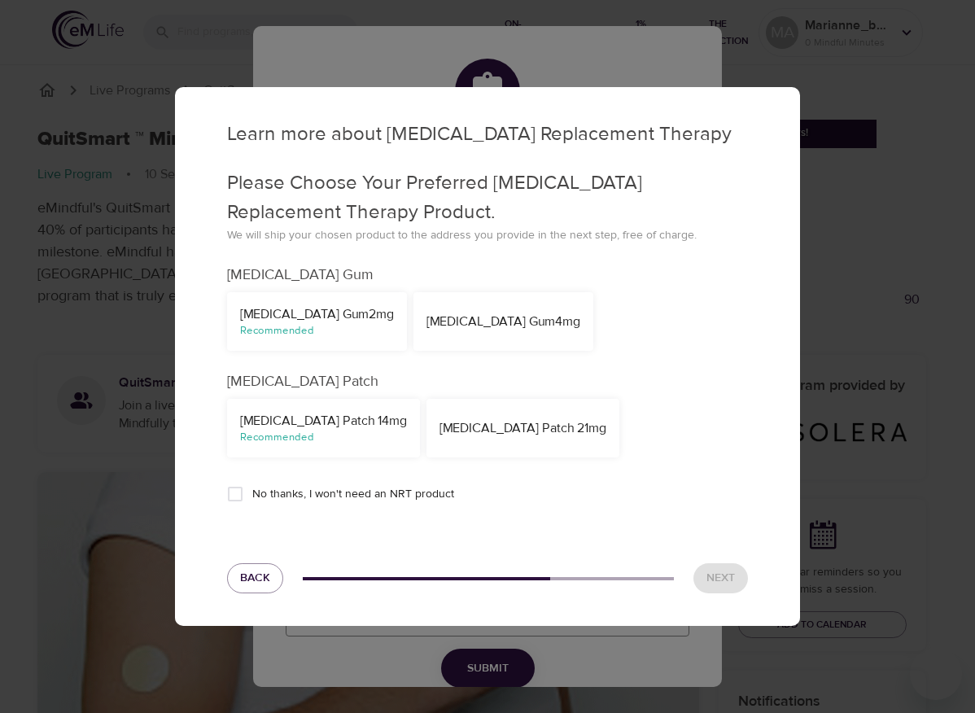
click at [428, 318] on div "Nicotine Gum 4mg" at bounding box center [503, 322] width 154 height 19
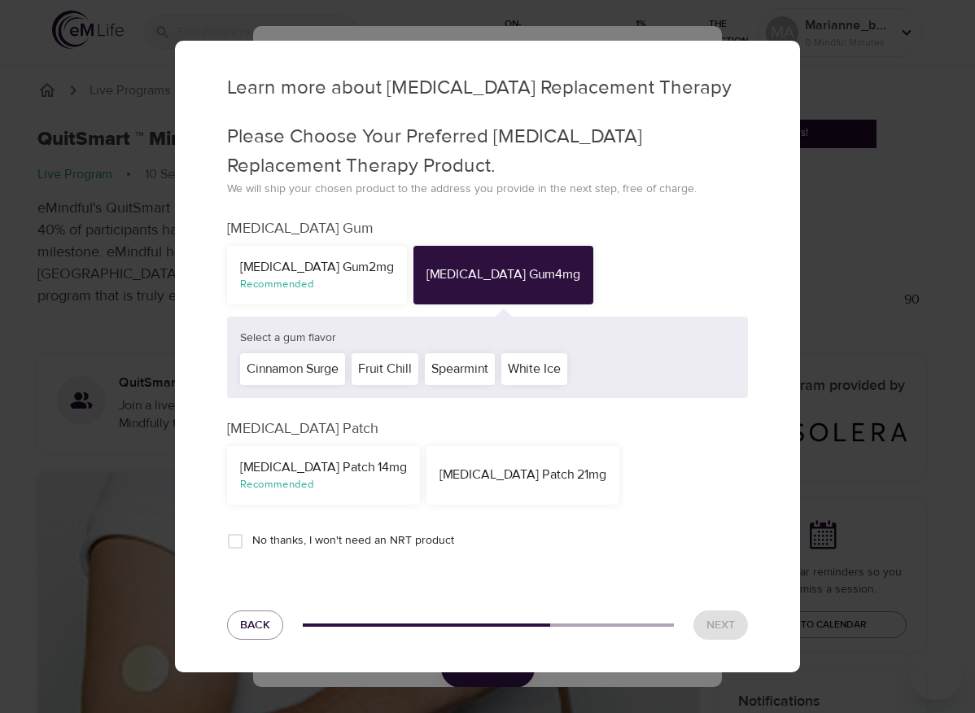
click at [482, 375] on div "Spearmint" at bounding box center [460, 369] width 70 height 32
click at [719, 623] on span "Next" at bounding box center [720, 625] width 28 height 20
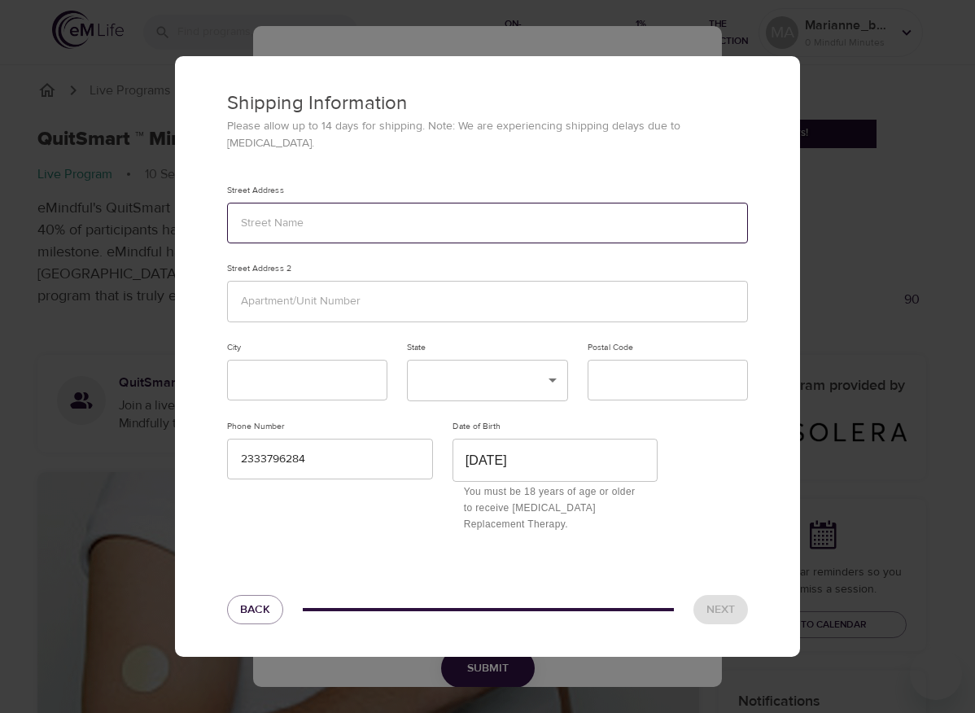
click at [400, 228] on input "text" at bounding box center [487, 224] width 521 height 42
type input "test"
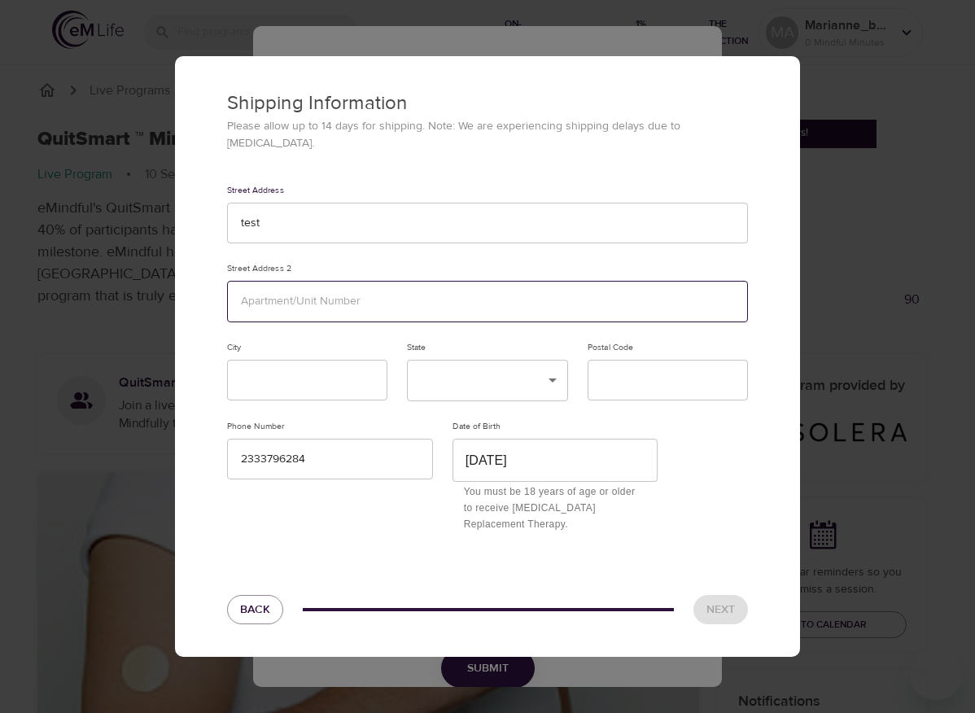
click at [369, 298] on input "text" at bounding box center [487, 302] width 521 height 42
type input "123"
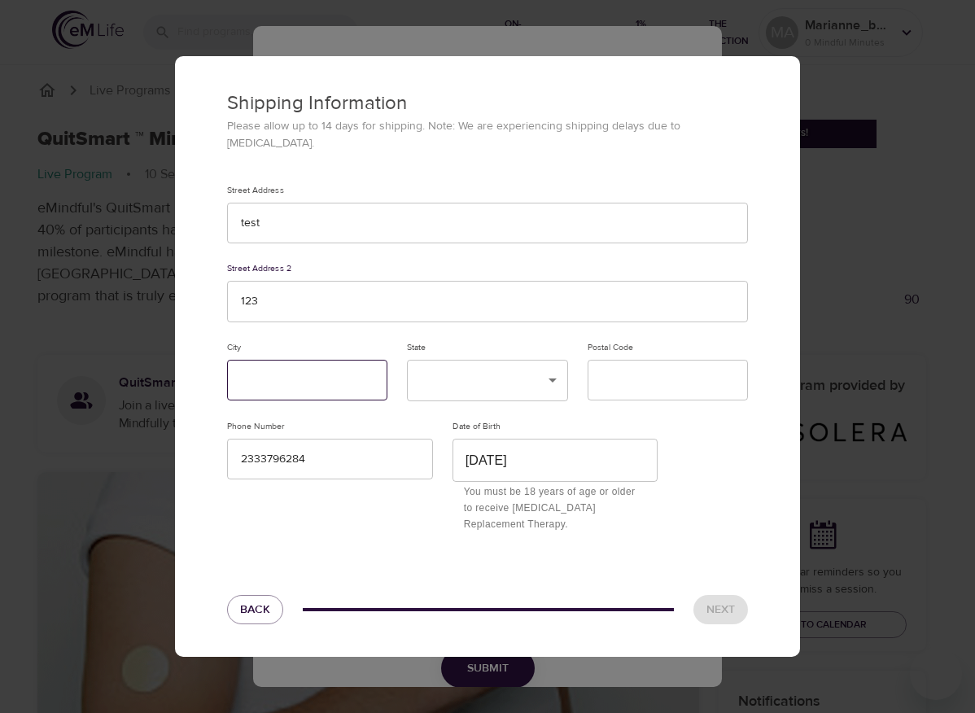
click at [334, 384] on input "text" at bounding box center [307, 381] width 160 height 42
type input "123"
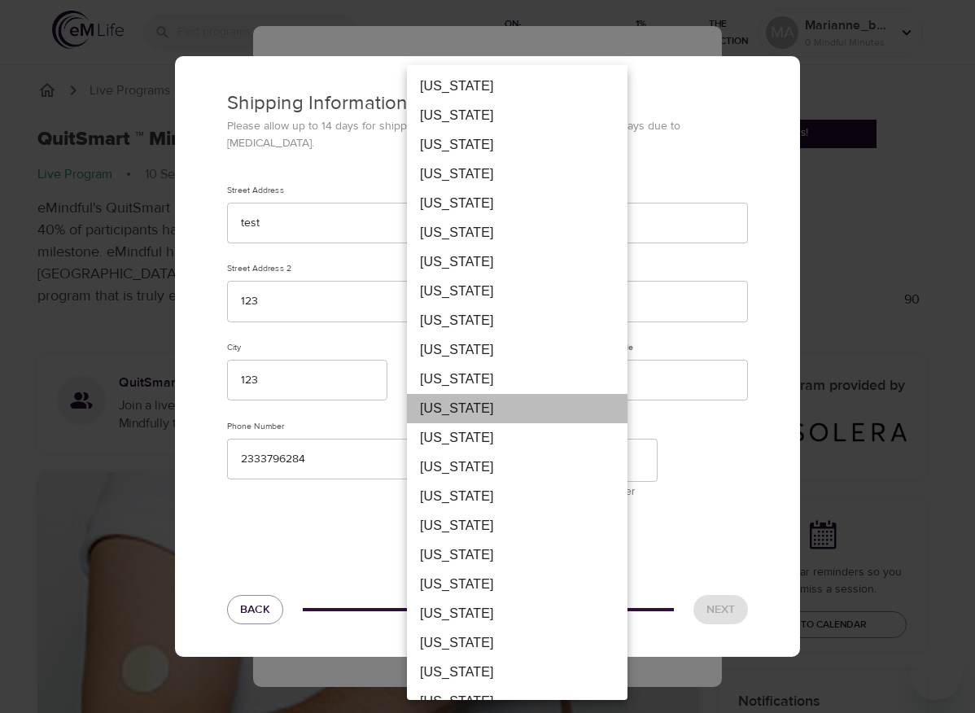
click at [470, 413] on li "Florida" at bounding box center [517, 408] width 221 height 29
type input "FL"
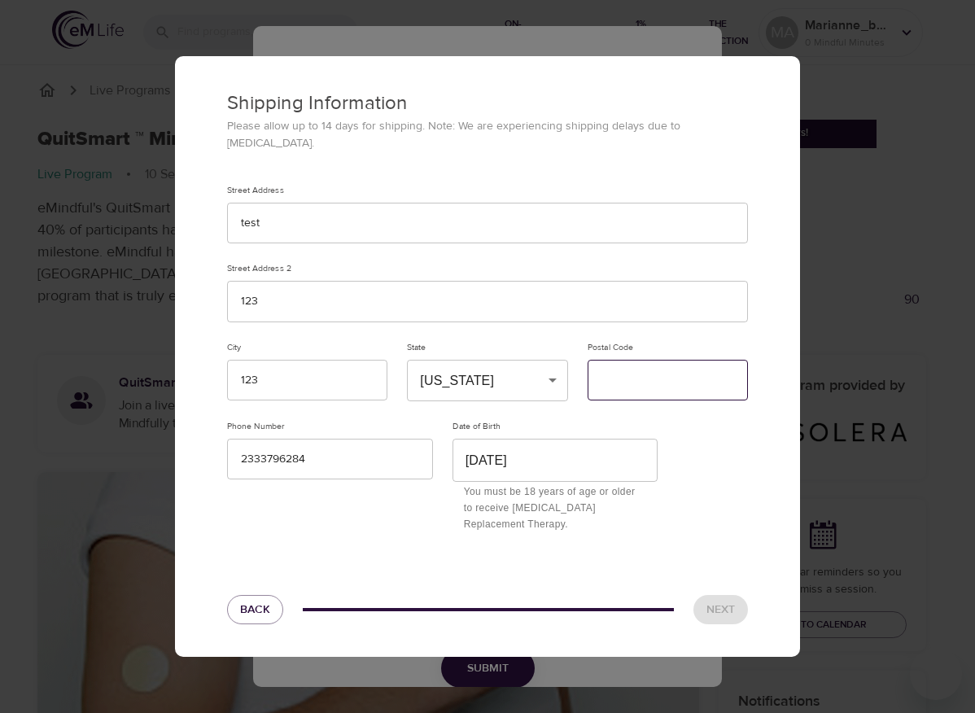
click at [653, 369] on input "text" at bounding box center [668, 381] width 160 height 42
type input "12312"
click at [726, 601] on span "Next" at bounding box center [720, 610] width 28 height 20
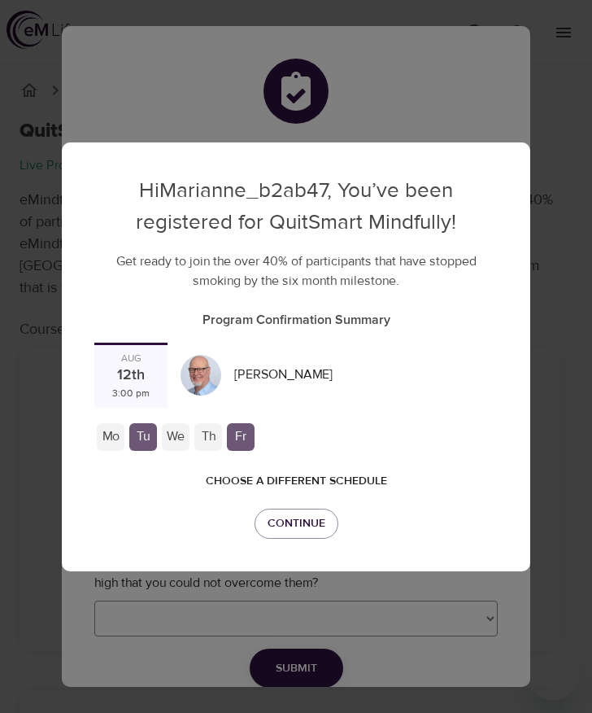
checkbox input "true"
